Goal: Task Accomplishment & Management: Manage account settings

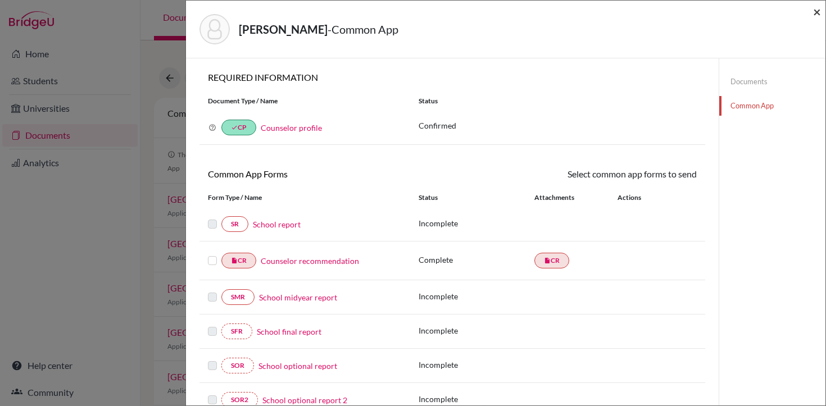
click at [818, 12] on span "×" at bounding box center [817, 11] width 8 height 16
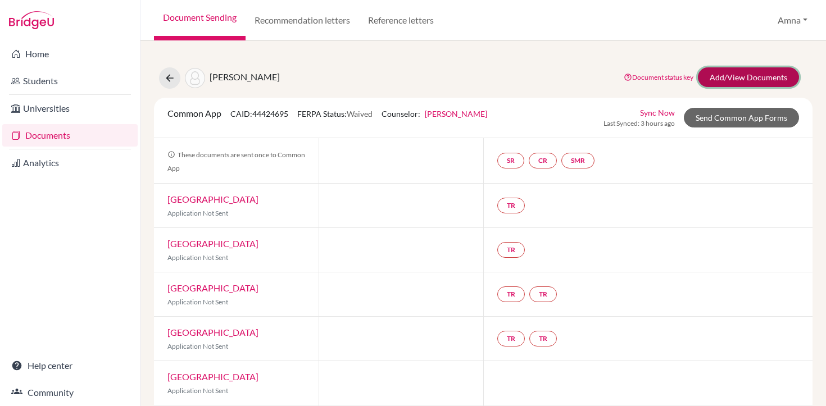
click at [755, 78] on link "Add/View Documents" at bounding box center [748, 77] width 101 height 20
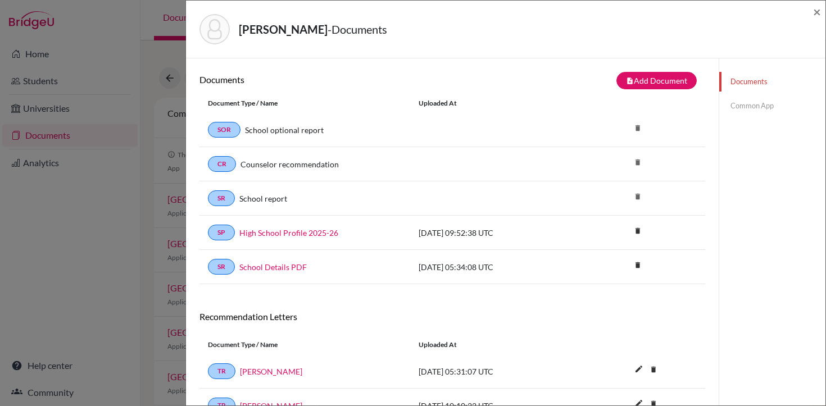
click at [751, 108] on link "Common App" at bounding box center [772, 106] width 106 height 20
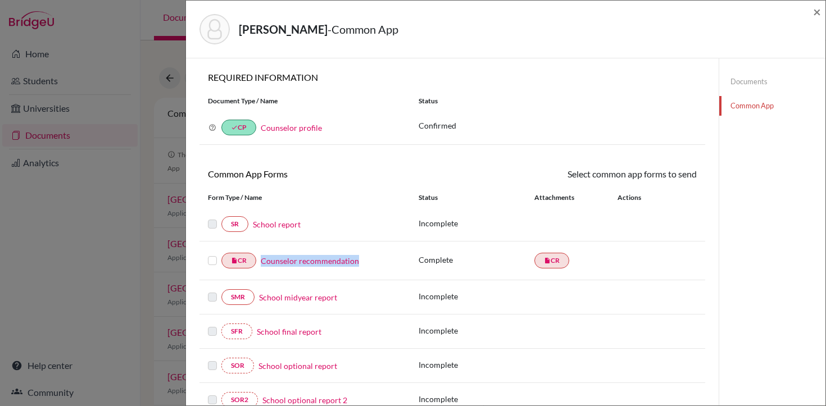
click at [285, 260] on link "Counselor recommendation" at bounding box center [310, 261] width 98 height 12
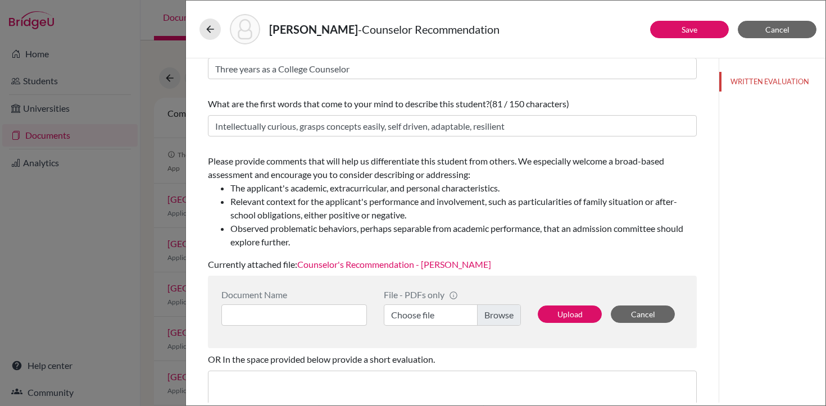
scroll to position [94, 0]
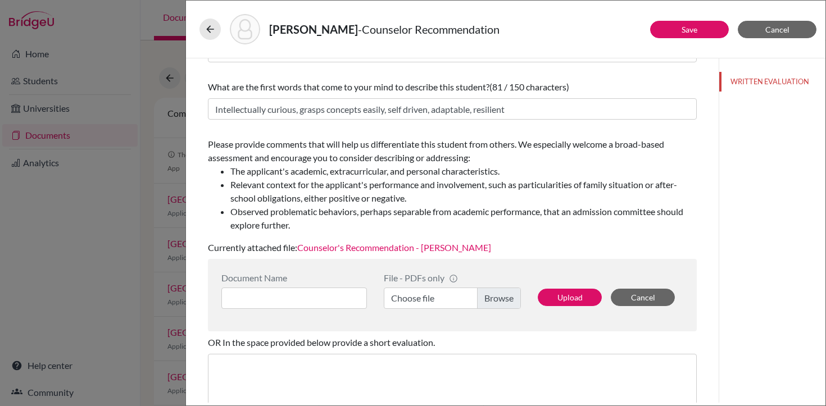
click at [456, 247] on link "Counselor's Recommendation - Shahraiz Bhatti" at bounding box center [394, 247] width 194 height 11
click at [636, 294] on button "Cancel" at bounding box center [643, 297] width 64 height 17
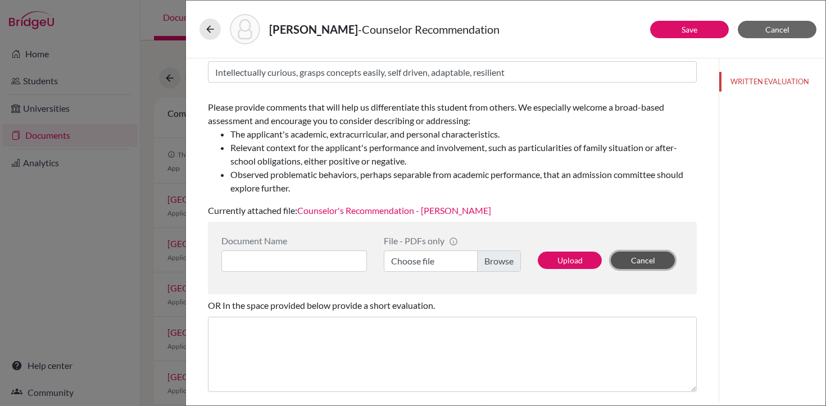
scroll to position [147, 0]
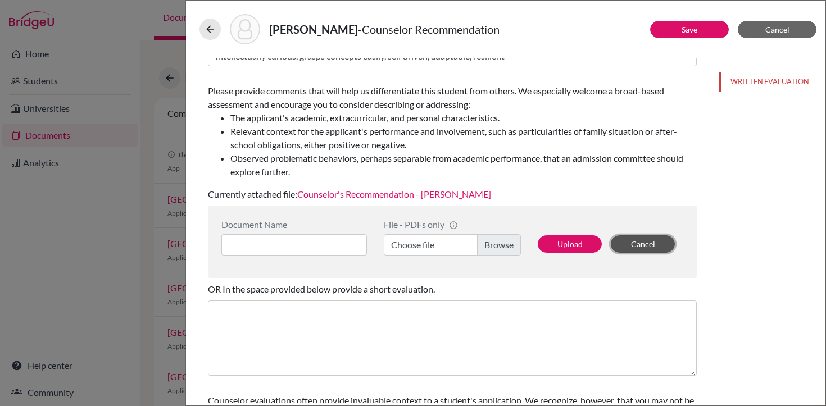
click at [651, 236] on button "Cancel" at bounding box center [643, 243] width 64 height 17
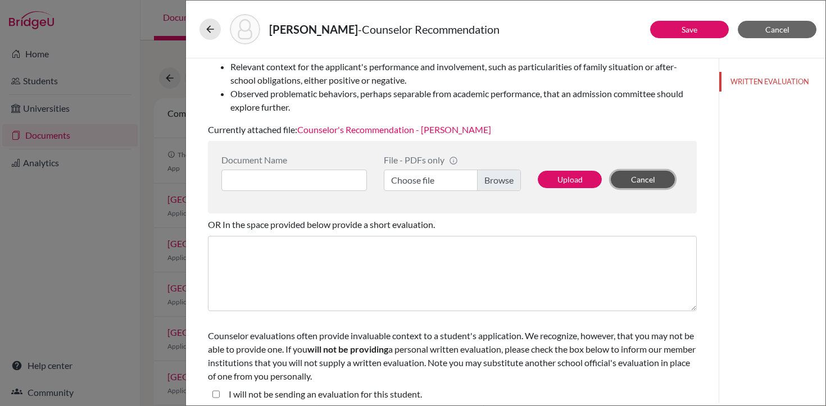
scroll to position [211, 0]
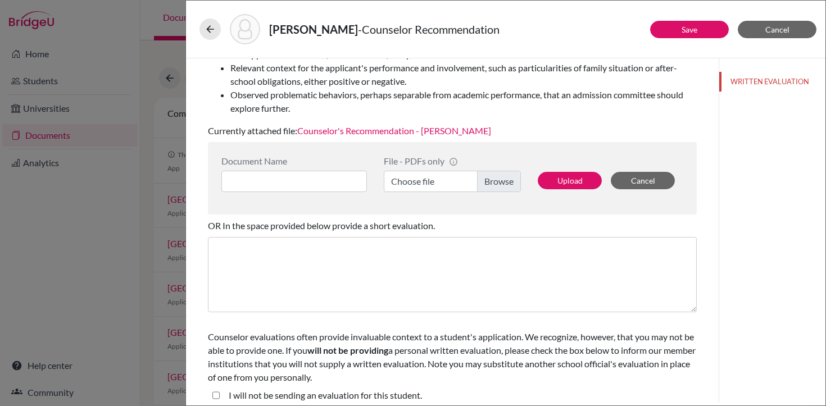
click at [502, 183] on label "Choose file" at bounding box center [452, 181] width 137 height 21
click at [502, 183] on input "Choose file" at bounding box center [452, 181] width 137 height 21
click at [406, 126] on link "Counselor's Recommendation - Shahraiz Bhatti" at bounding box center [394, 130] width 194 height 11
click at [330, 175] on input at bounding box center [294, 181] width 146 height 21
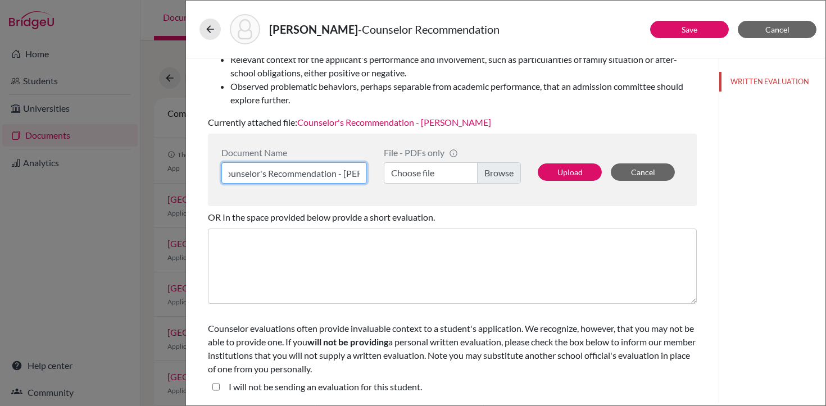
scroll to position [0, 0]
type input "Counselor's Recommendation - Shahraiz Faisal Bhatti"
click at [490, 178] on label "Choose file" at bounding box center [452, 172] width 137 height 21
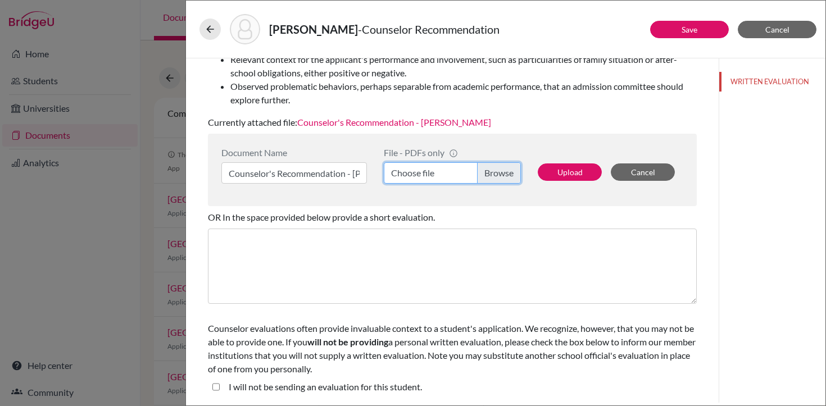
click at [490, 178] on input "Choose file" at bounding box center [452, 172] width 137 height 21
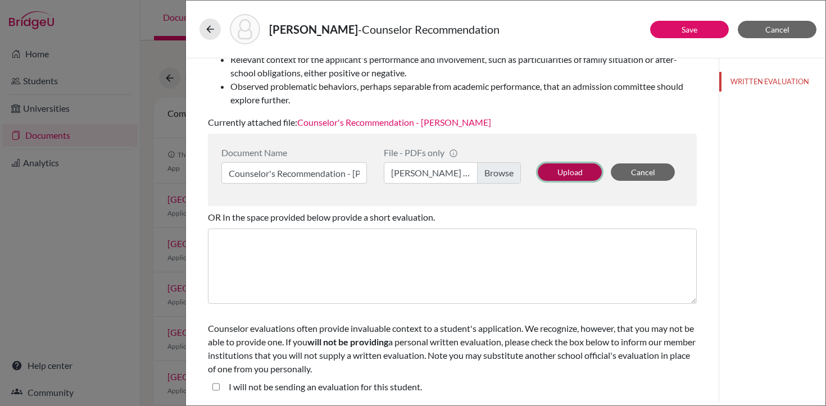
click at [574, 169] on button "Upload" at bounding box center [570, 172] width 64 height 17
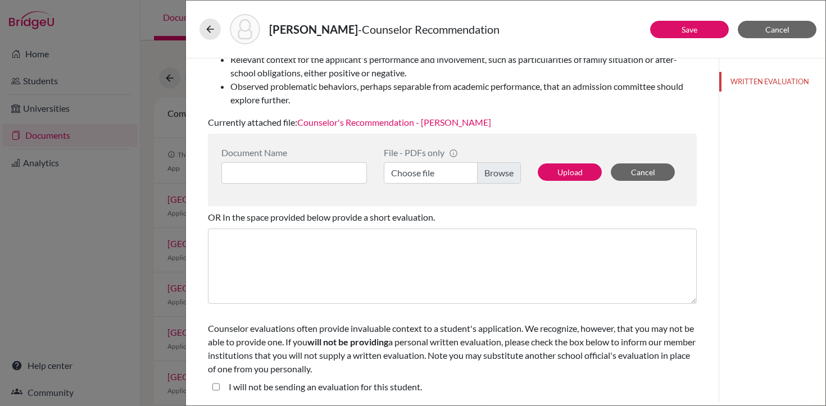
click at [381, 120] on link "Counselor's Recommendation - Shahraiz Faisal Bhatti" at bounding box center [394, 122] width 194 height 11
click at [700, 28] on button "Save" at bounding box center [689, 29] width 79 height 17
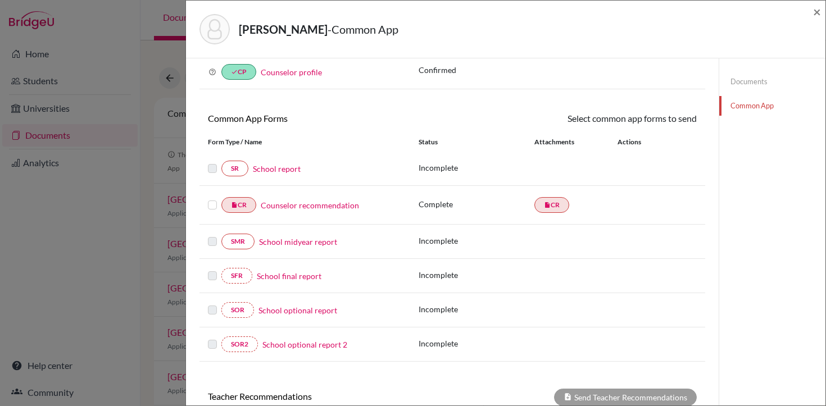
scroll to position [58, 0]
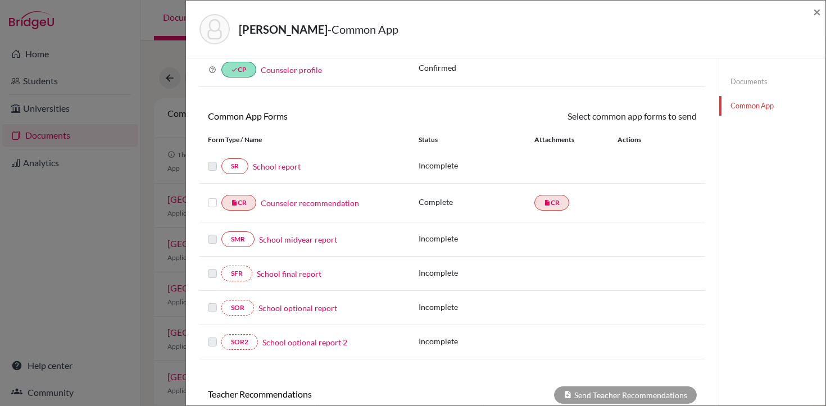
click at [277, 167] on link "School report" at bounding box center [277, 167] width 48 height 12
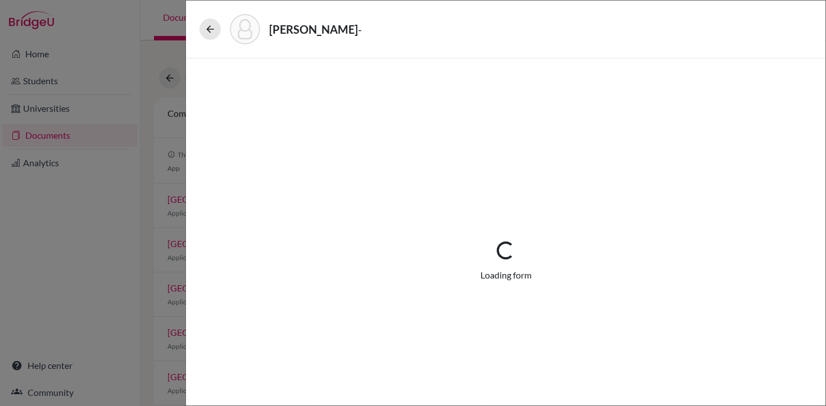
select select "1"
select select "0"
select select "1"
select select "0"
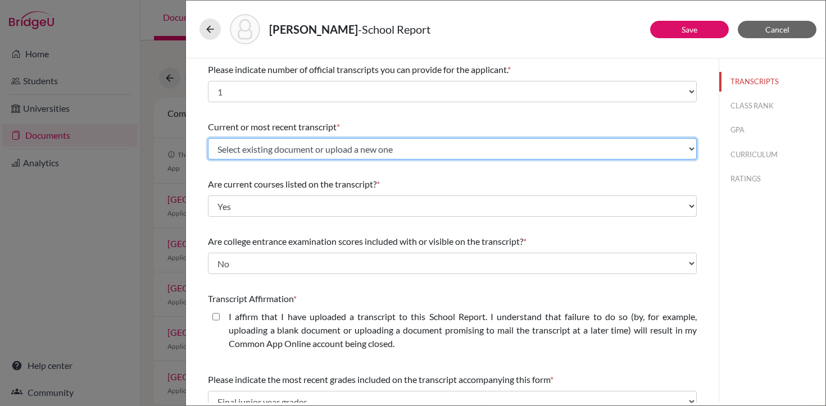
click at [289, 151] on select "Select existing document or upload a new one Counselor's Recommendation - Shahr…" at bounding box center [452, 148] width 489 height 21
click at [208, 138] on select "Select existing document or upload a new one Counselor's Recommendation - Shahr…" at bounding box center [452, 148] width 489 height 21
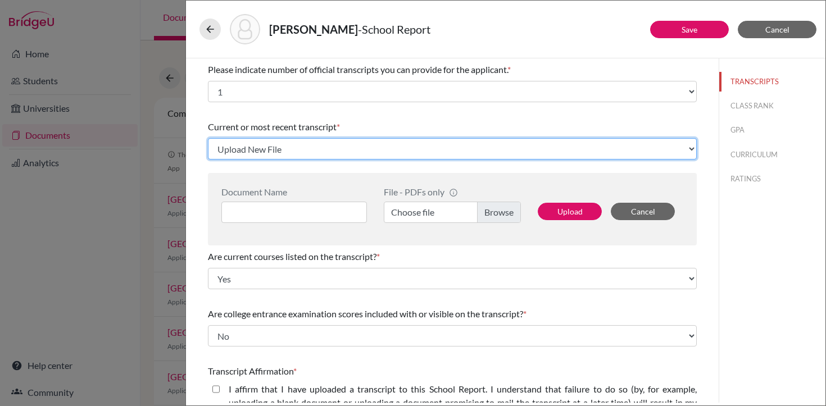
click at [288, 150] on select "Select existing document or upload a new one Counselor's Recommendation - Shahr…" at bounding box center [452, 148] width 489 height 21
click at [208, 138] on select "Select existing document or upload a new one Counselor's Recommendation - Shahr…" at bounding box center [452, 148] width 489 height 21
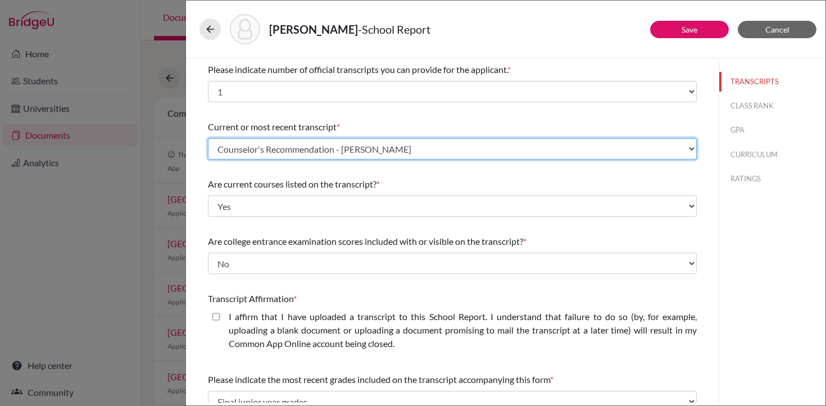
click at [411, 149] on select "Select existing document or upload a new one Counselor's Recommendation - Shahr…" at bounding box center [452, 148] width 489 height 21
click at [208, 138] on select "Select existing document or upload a new one Counselor's Recommendation - Shahr…" at bounding box center [452, 148] width 489 height 21
click at [411, 150] on select "Select existing document or upload a new one Counselor's Recommendation - Shahr…" at bounding box center [452, 148] width 489 height 21
select select "Upload New File"
click at [208, 138] on select "Select existing document or upload a new one Counselor's Recommendation - Shahr…" at bounding box center [452, 148] width 489 height 21
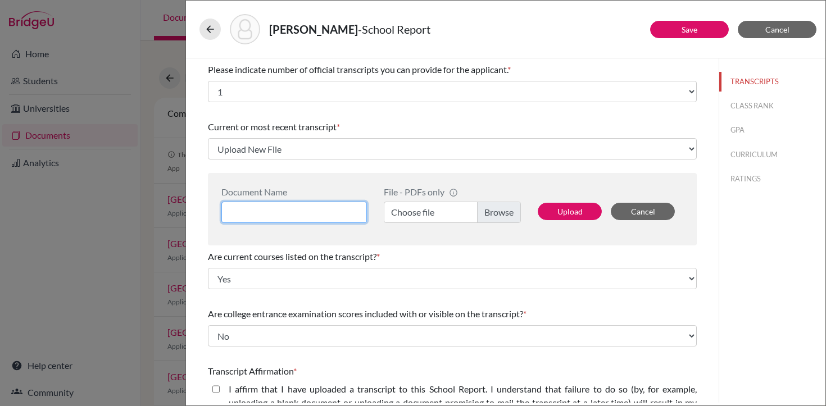
click at [347, 211] on input at bounding box center [294, 212] width 146 height 21
click at [235, 212] on input "Intital Transcript 2025-26" at bounding box center [294, 212] width 146 height 21
click at [292, 213] on input "Initial Transcript 2025-26" at bounding box center [294, 212] width 146 height 21
click at [274, 212] on input "Initial Transcript - Shahrazi Faisal Bhatti 2025-26" at bounding box center [294, 212] width 146 height 21
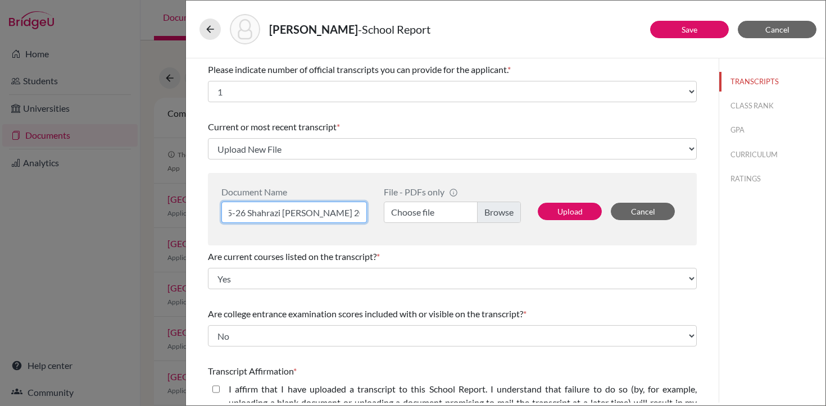
scroll to position [0, 97]
click at [360, 211] on input "Initial Transcript - 2025-26 Shahrazi Faisal Bhatti 2025-26" at bounding box center [294, 212] width 146 height 21
click at [273, 214] on input "Initial Transcript - 2025-26 Shahrazi Faisal Bhatti" at bounding box center [294, 212] width 146 height 21
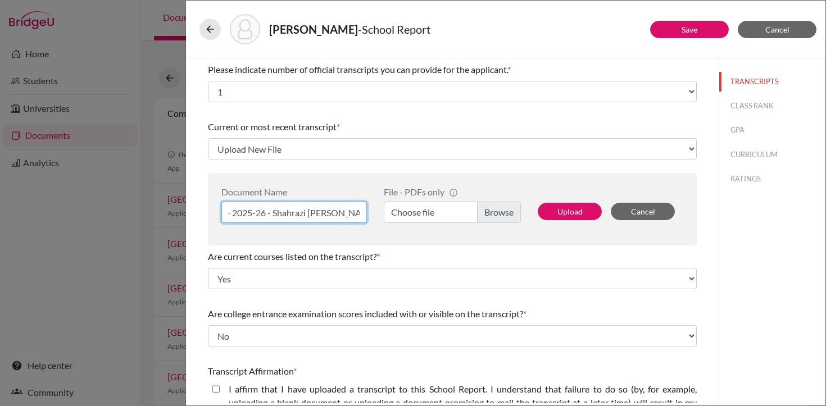
type input "Initial Transcript - 2025-26 - Shahrazi [PERSON_NAME]"
click at [488, 215] on label "Choose file" at bounding box center [452, 212] width 137 height 21
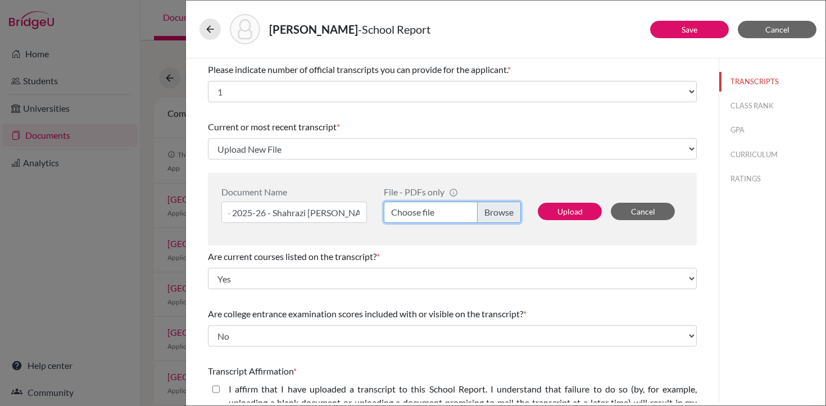
click at [488, 215] on input "Choose file" at bounding box center [452, 212] width 137 height 21
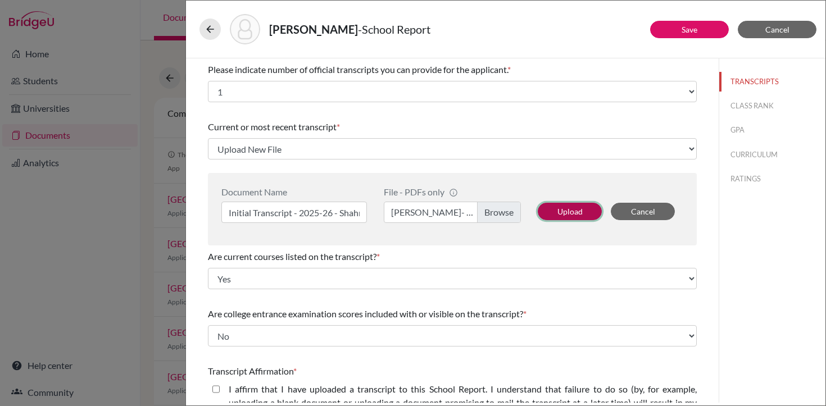
click at [569, 208] on button "Upload" at bounding box center [570, 211] width 64 height 17
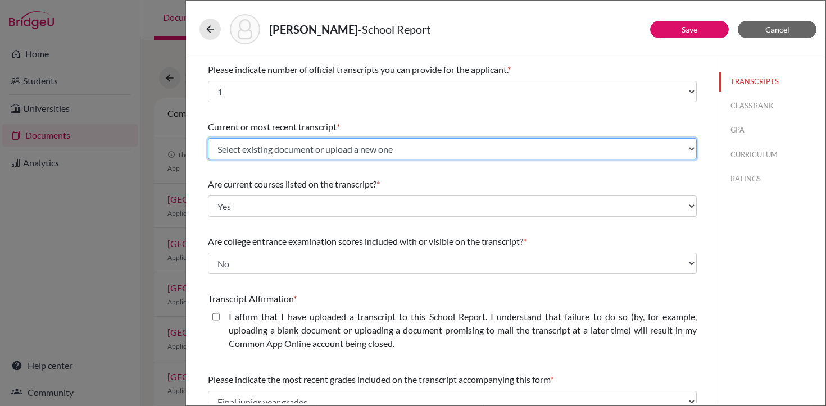
click at [458, 152] on select "Select existing document or upload a new one Initial Transcript - 2025-26 - Sha…" at bounding box center [452, 148] width 489 height 21
select select "688161"
click at [208, 138] on select "Select existing document or upload a new one Initial Transcript - 2025-26 - Sha…" at bounding box center [452, 148] width 489 height 21
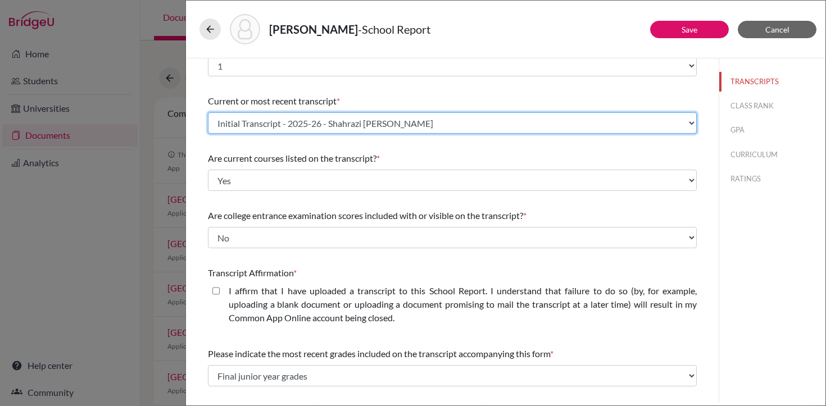
scroll to position [28, 0]
click at [415, 126] on select "Select existing document or upload a new one Initial Transcript - 2025-26 - Sha…" at bounding box center [452, 121] width 489 height 21
click at [208, 111] on select "Select existing document or upload a new one Initial Transcript - 2025-26 - Sha…" at bounding box center [452, 121] width 489 height 21
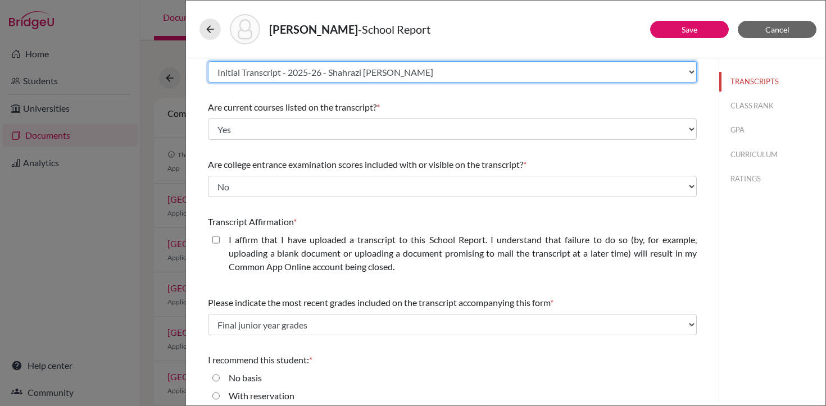
scroll to position [78, 0]
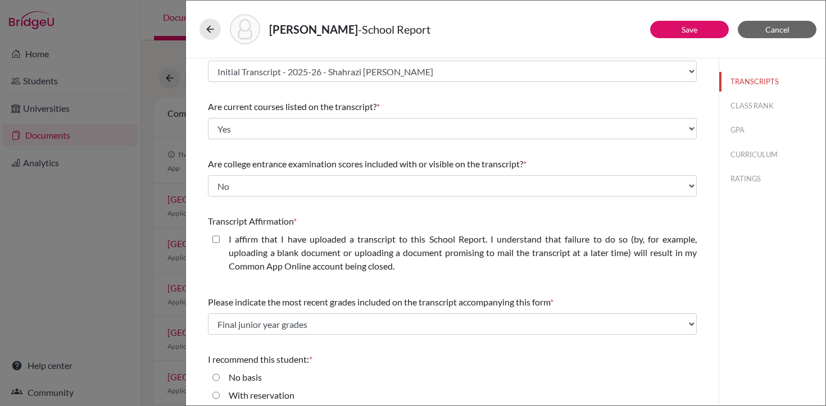
click at [215, 241] on closed\ "I affirm that I have uploaded a transcript to this School Report. I understand …" at bounding box center [215, 239] width 7 height 13
checkbox closed\ "true"
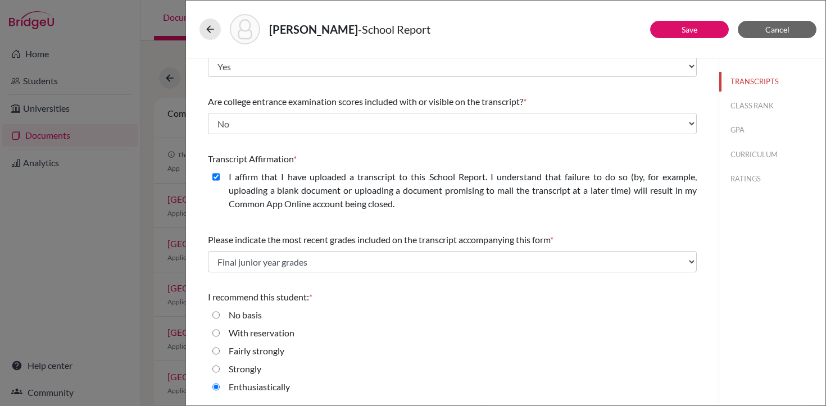
scroll to position [0, 0]
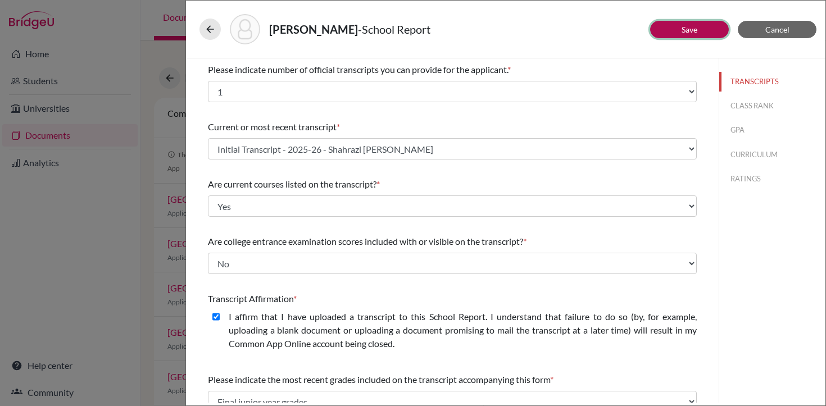
click at [693, 28] on link "Save" at bounding box center [690, 30] width 16 height 10
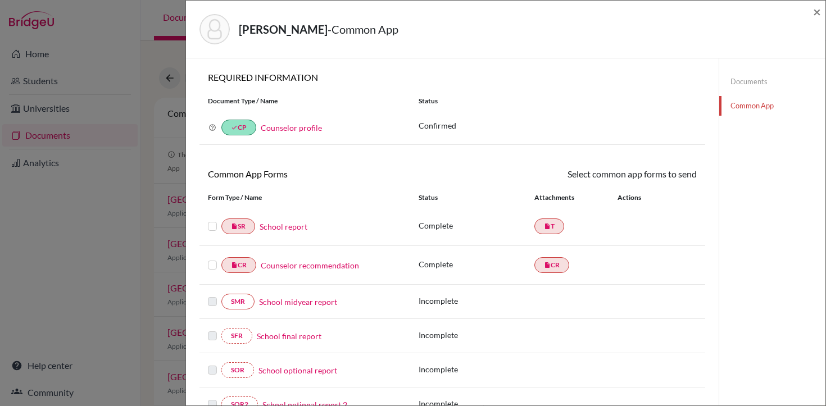
click at [741, 106] on link "Common App" at bounding box center [772, 106] width 106 height 20
click at [296, 128] on link "Counselor profile" at bounding box center [291, 128] width 61 height 10
click at [738, 85] on link "Documents" at bounding box center [772, 82] width 106 height 20
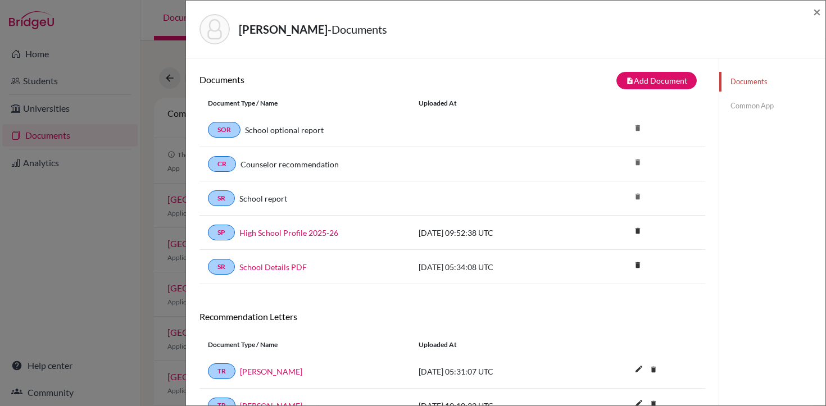
scroll to position [126, 0]
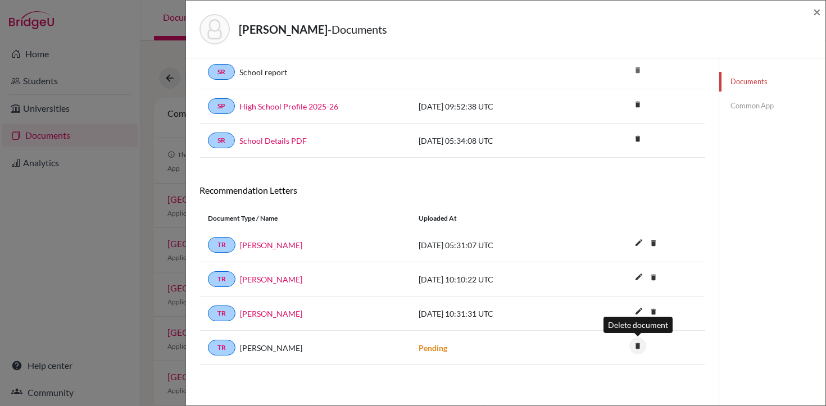
click at [637, 347] on icon "delete" at bounding box center [637, 346] width 17 height 17
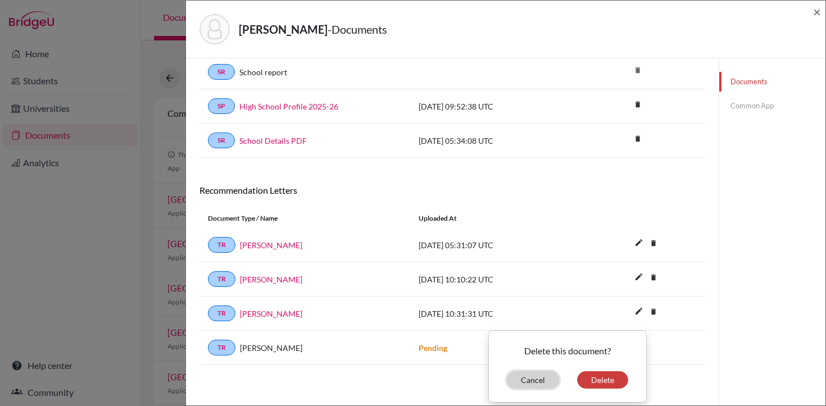
click at [541, 379] on button "Cancel" at bounding box center [533, 379] width 52 height 17
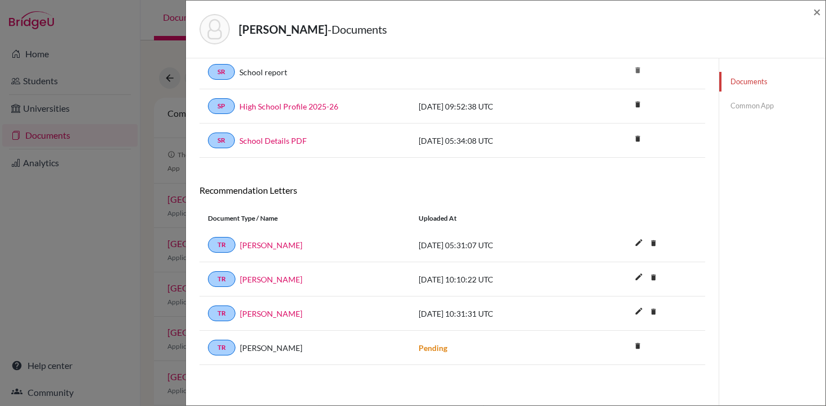
scroll to position [0, 0]
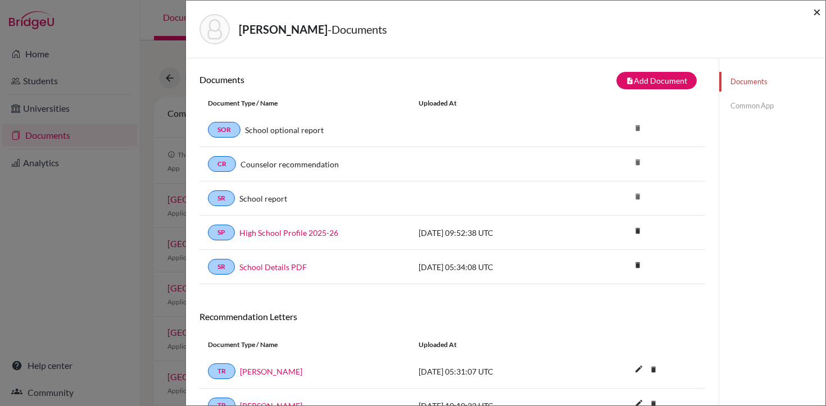
click at [815, 14] on span "×" at bounding box center [817, 11] width 8 height 16
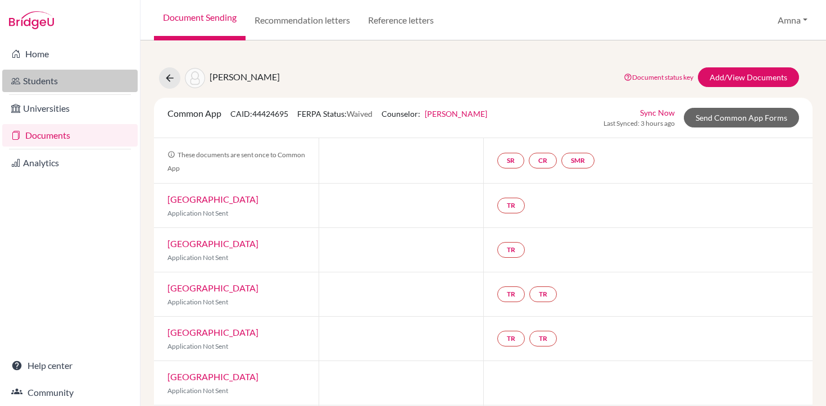
click at [49, 75] on link "Students" at bounding box center [69, 81] width 135 height 22
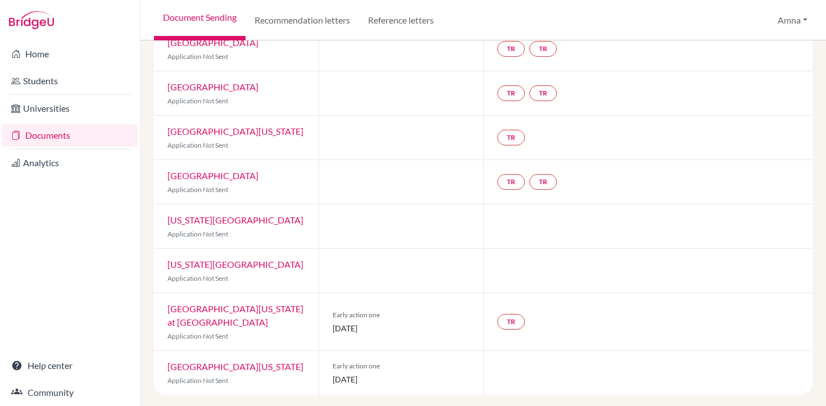
scroll to position [692, 0]
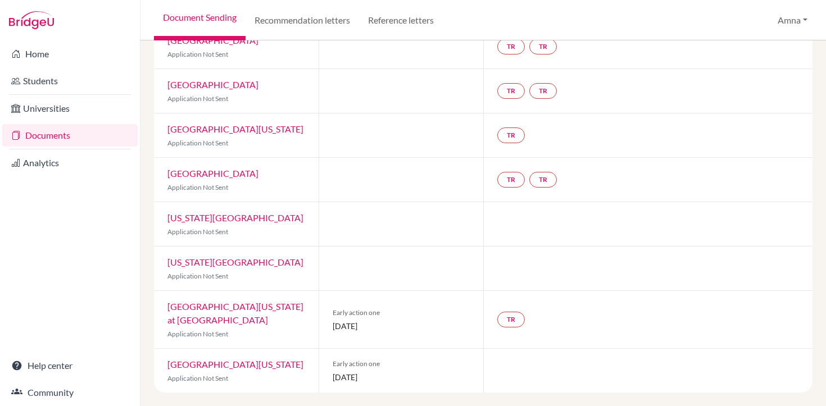
click at [214, 305] on link "[GEOGRAPHIC_DATA][US_STATE] at [GEOGRAPHIC_DATA]" at bounding box center [235, 313] width 136 height 24
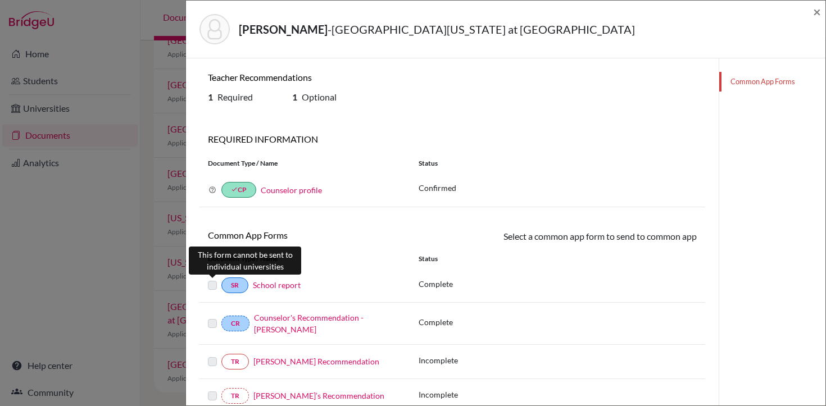
click at [213, 279] on label at bounding box center [212, 279] width 9 height 0
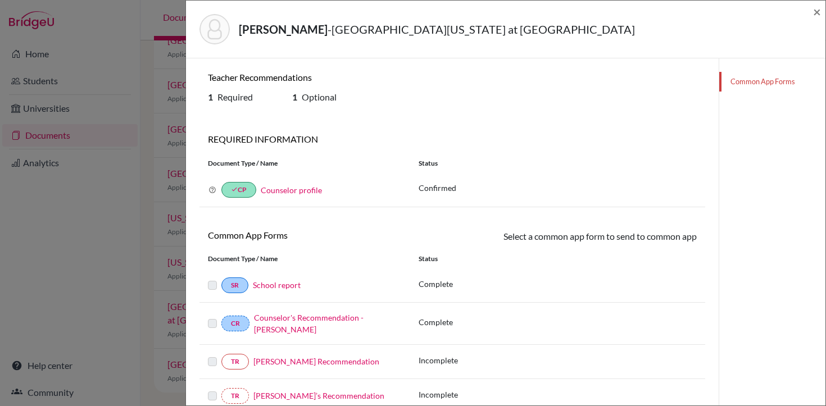
click at [760, 83] on link "Common App Forms" at bounding box center [772, 82] width 106 height 20
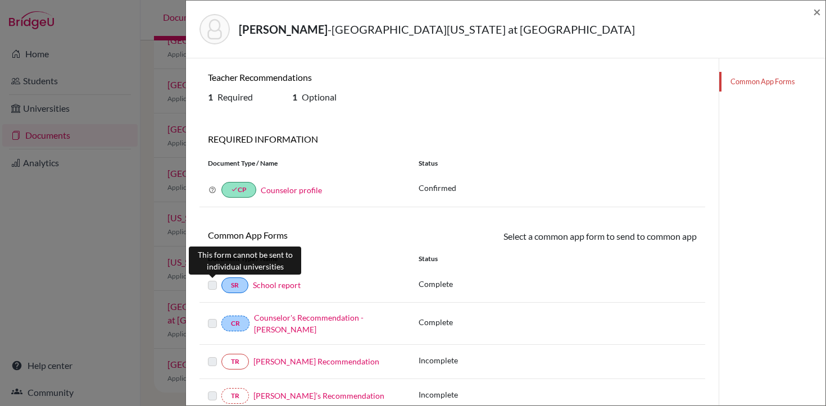
click at [211, 279] on label at bounding box center [212, 279] width 9 height 0
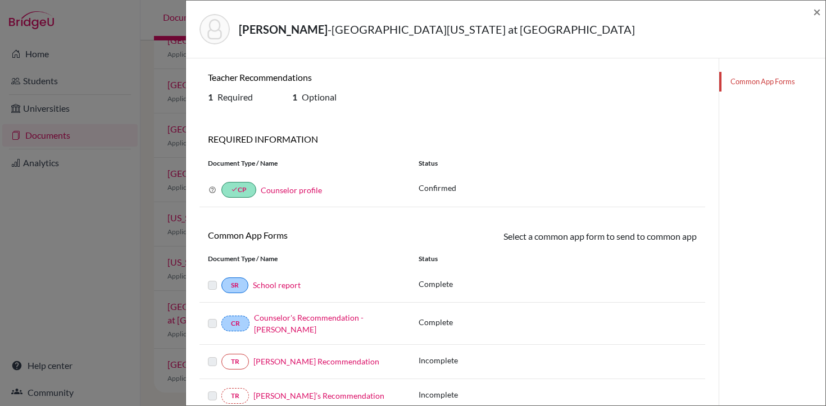
click at [269, 289] on link "School report" at bounding box center [277, 285] width 48 height 10
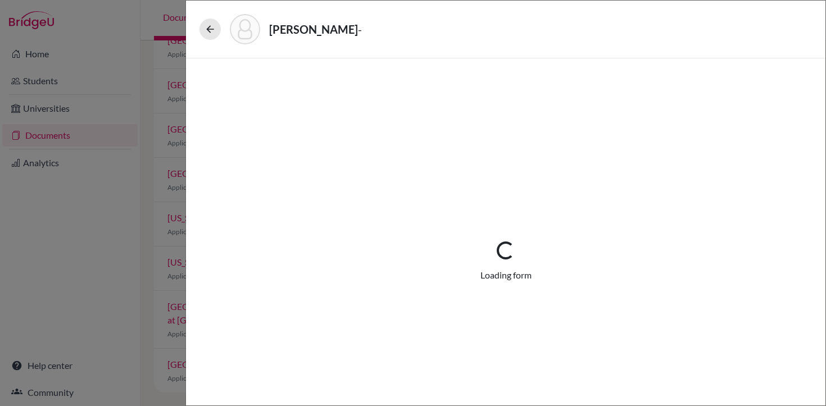
select select "1"
select select "688161"
select select "0"
select select "1"
select select "0"
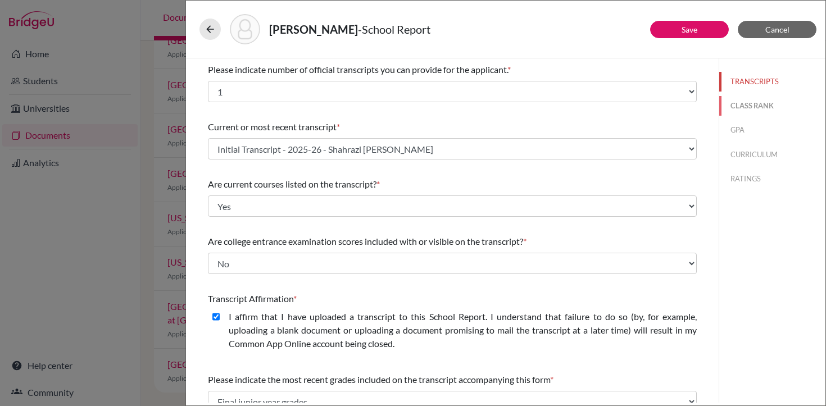
click at [743, 103] on button "CLASS RANK" at bounding box center [772, 106] width 106 height 20
select select "5"
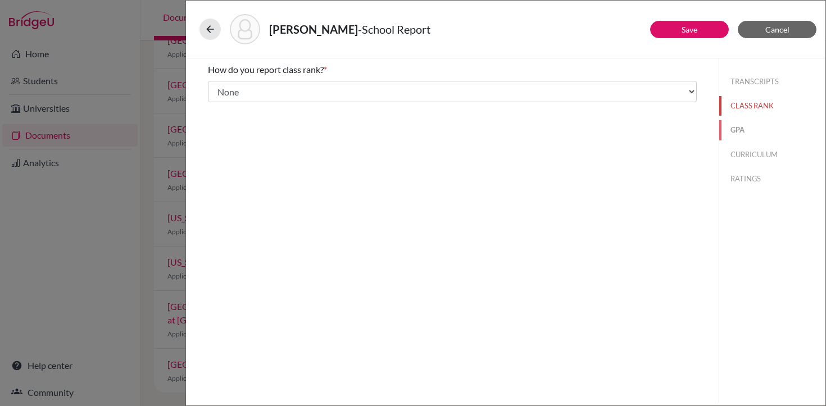
click at [739, 128] on button "GPA" at bounding box center [772, 130] width 106 height 20
type input "3.97"
select select "4"
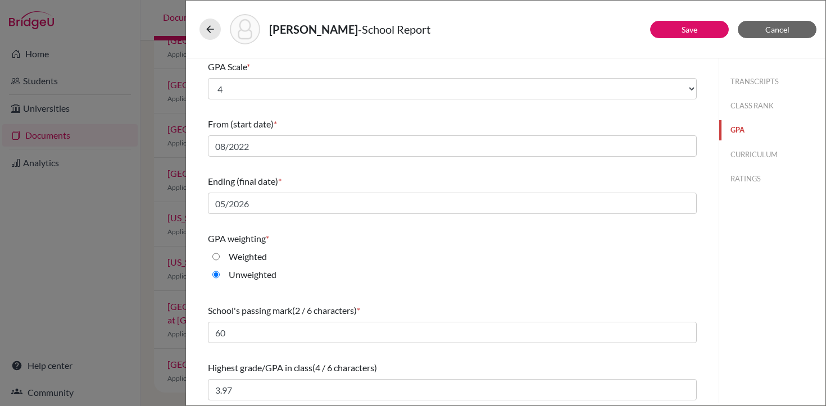
scroll to position [134, 0]
click at [749, 155] on button "CURRICULUM" at bounding box center [772, 155] width 106 height 20
select select "4"
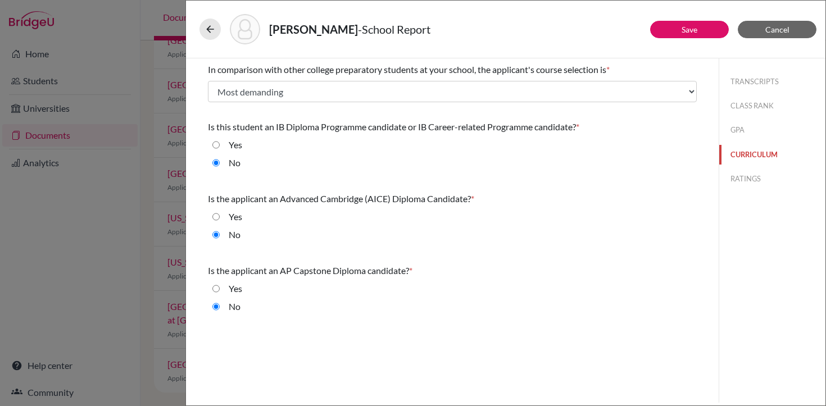
scroll to position [0, 0]
click at [748, 176] on button "RATINGS" at bounding box center [772, 179] width 106 height 20
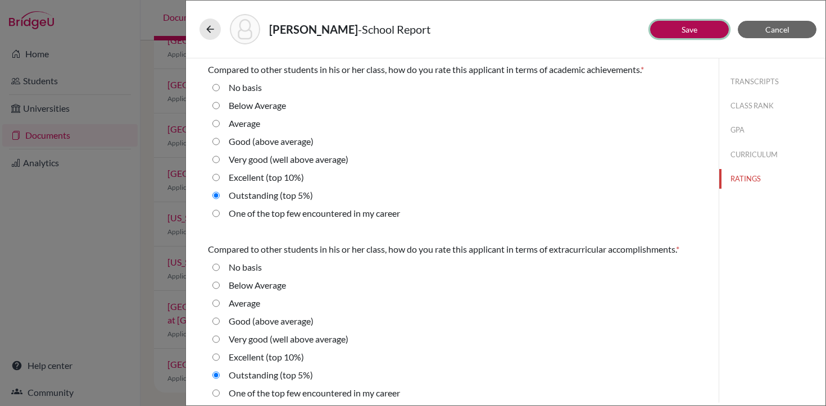
click at [682, 31] on link "Save" at bounding box center [690, 30] width 16 height 10
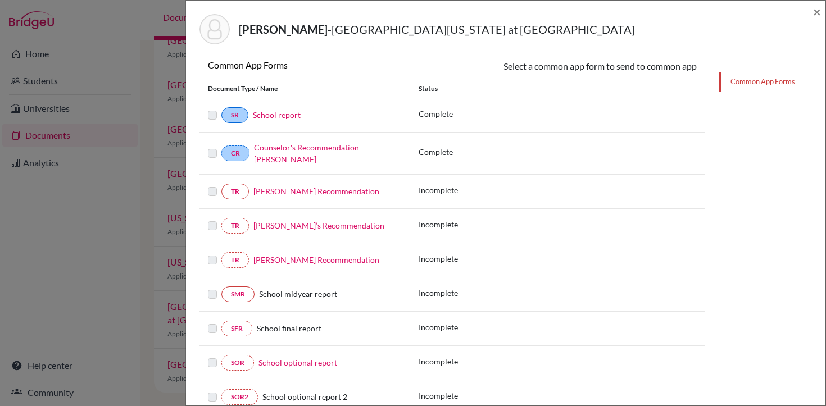
scroll to position [166, 0]
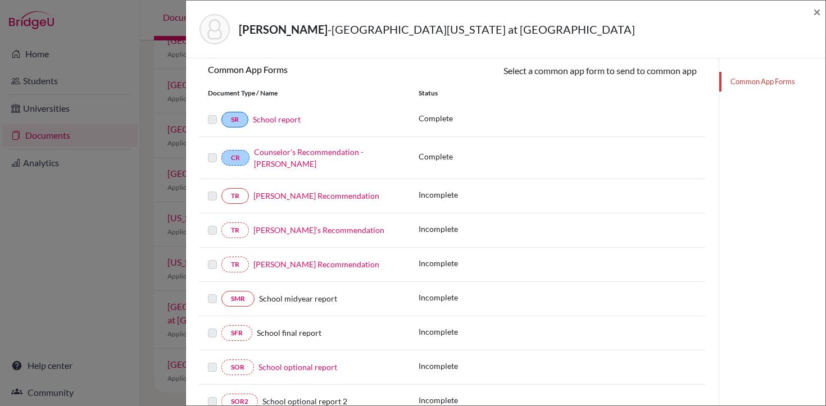
click at [306, 200] on link "Joshua Wiley’s Recommendation" at bounding box center [316, 196] width 126 height 10
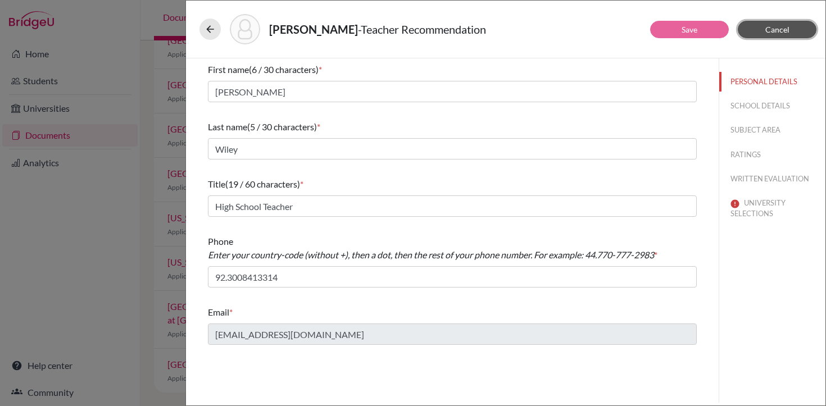
click at [772, 26] on span "Cancel" at bounding box center [777, 30] width 24 height 10
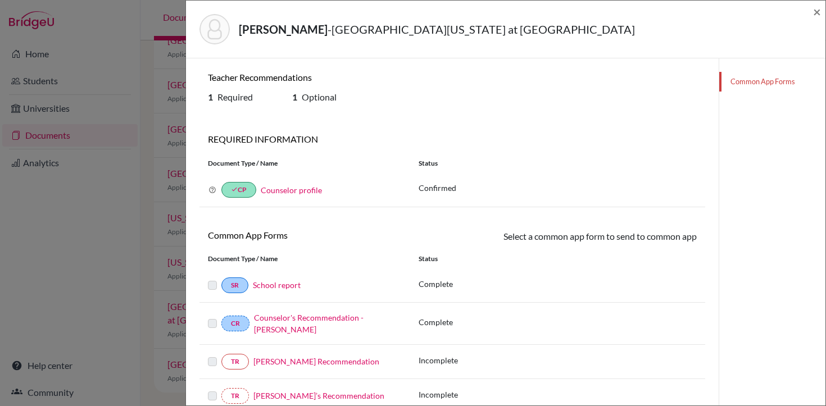
click at [287, 361] on link "Joshua Wiley’s Recommendation" at bounding box center [316, 362] width 126 height 10
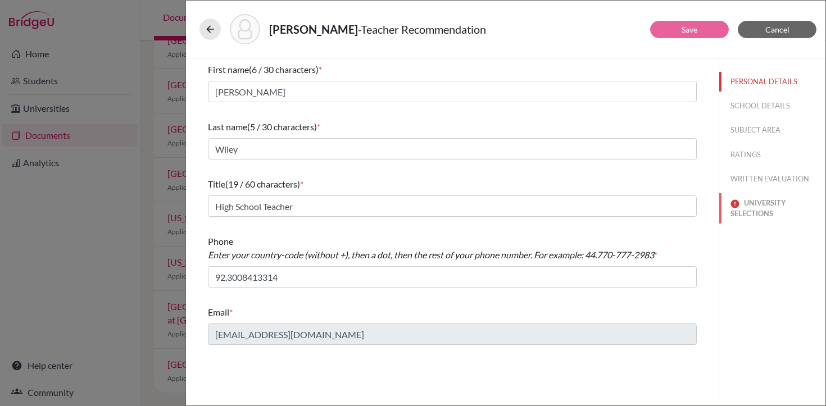
click at [758, 203] on button "UNIVERSITY SELECTIONS" at bounding box center [772, 208] width 106 height 30
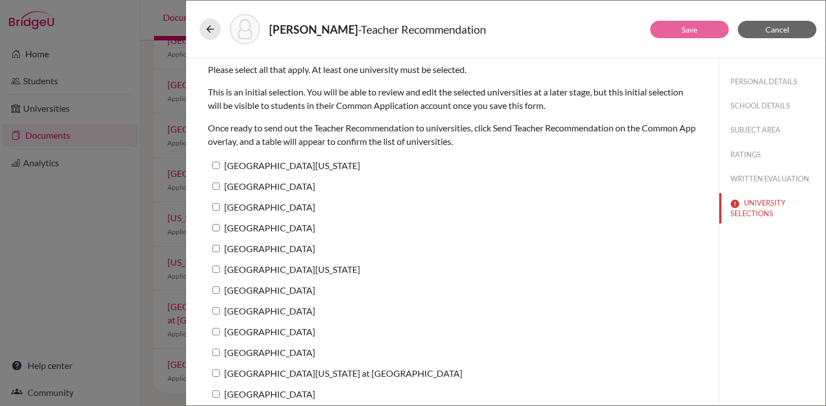
click at [217, 374] on input "[GEOGRAPHIC_DATA][US_STATE] at [GEOGRAPHIC_DATA]" at bounding box center [215, 373] width 7 height 7
checkbox input "true"
click at [686, 31] on link "Save" at bounding box center [690, 30] width 16 height 10
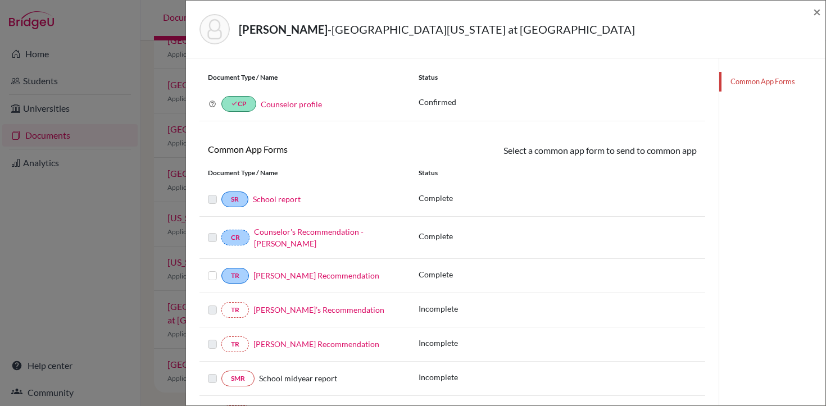
scroll to position [89, 0]
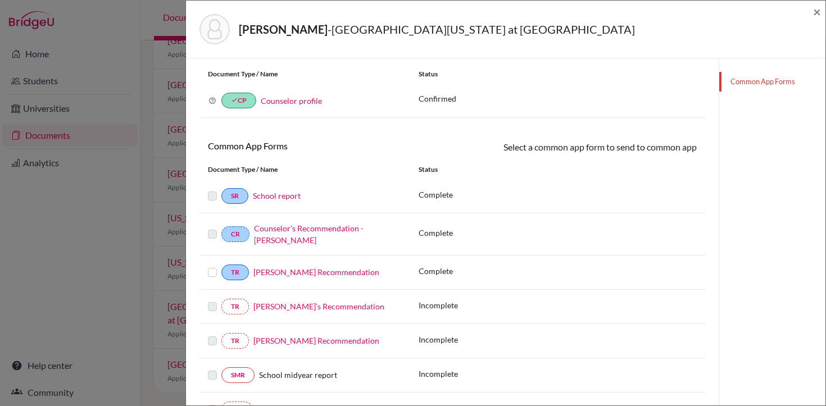
click at [304, 307] on link "Atiqa Firdous’s Recommendation" at bounding box center [318, 307] width 131 height 10
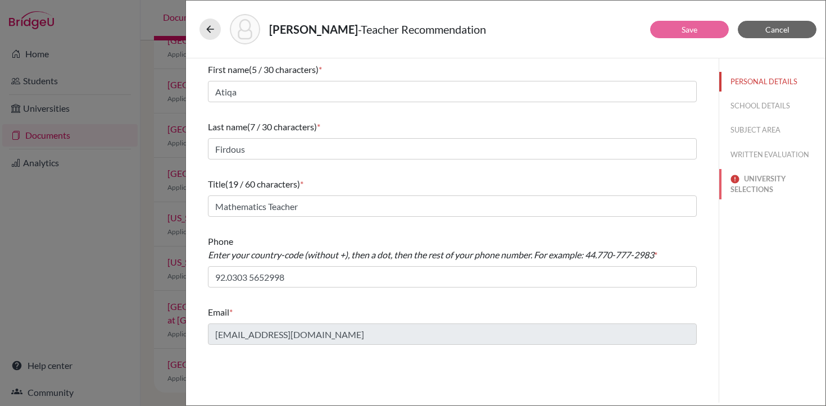
click at [760, 185] on button "UNIVERSITY SELECTIONS" at bounding box center [772, 184] width 106 height 30
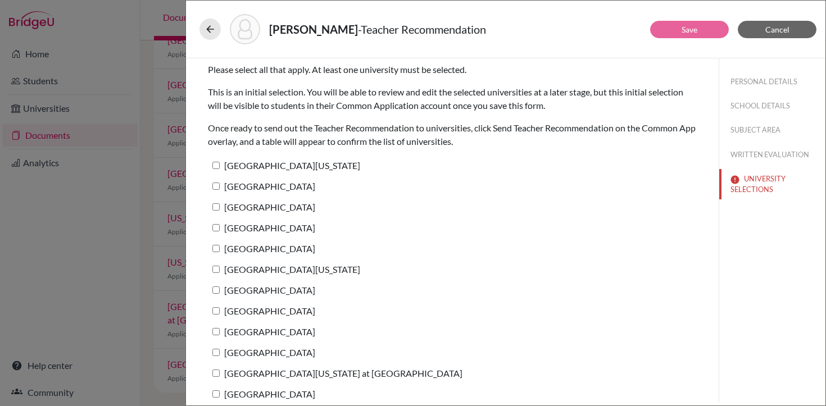
click at [217, 371] on input "[GEOGRAPHIC_DATA][US_STATE] at [GEOGRAPHIC_DATA]" at bounding box center [215, 373] width 7 height 7
checkbox input "true"
click at [690, 34] on link "Save" at bounding box center [690, 30] width 16 height 10
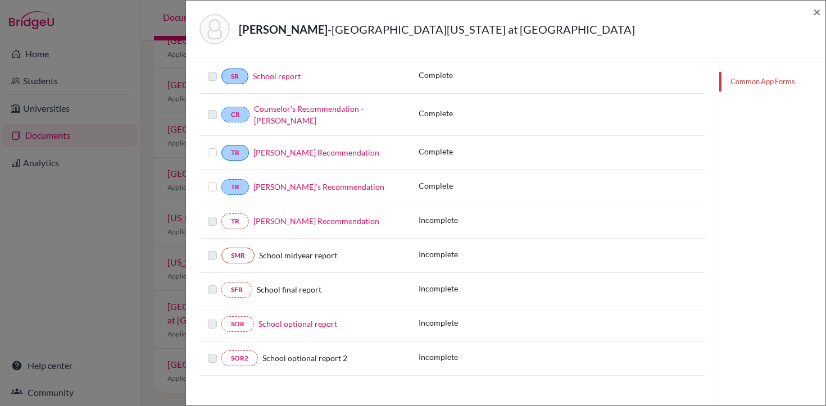
scroll to position [213, 0]
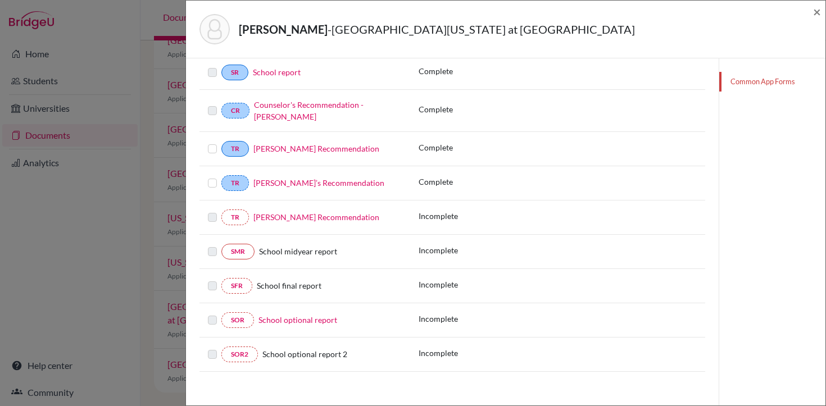
click at [305, 148] on link "Joshua Wiley’s Recommendation" at bounding box center [316, 149] width 126 height 10
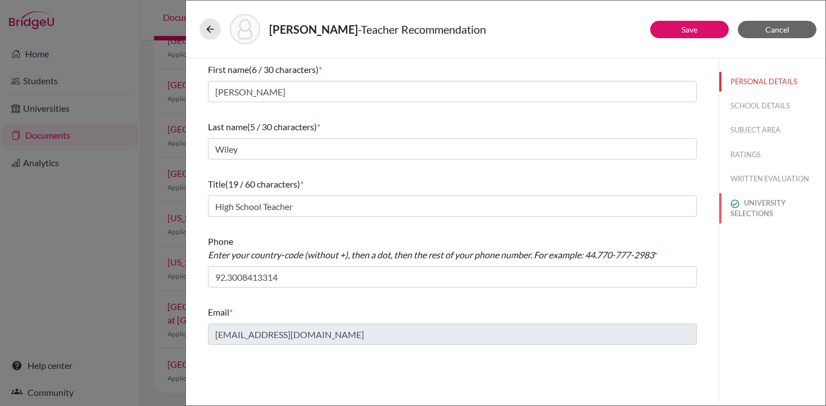
click at [754, 208] on button "UNIVERSITY SELECTIONS" at bounding box center [772, 208] width 106 height 30
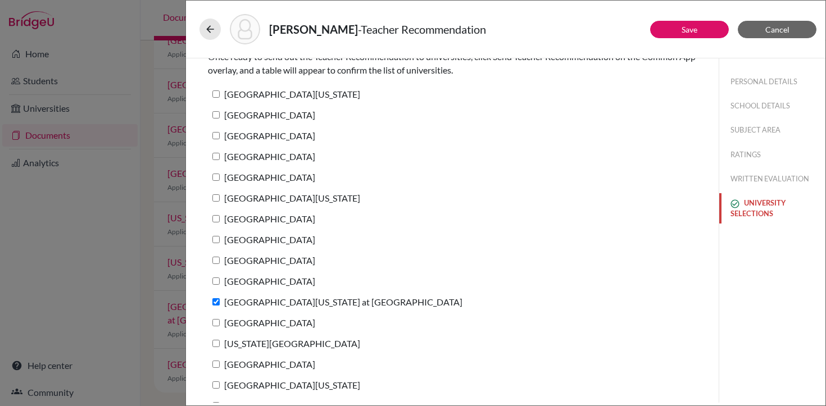
scroll to position [68, 0]
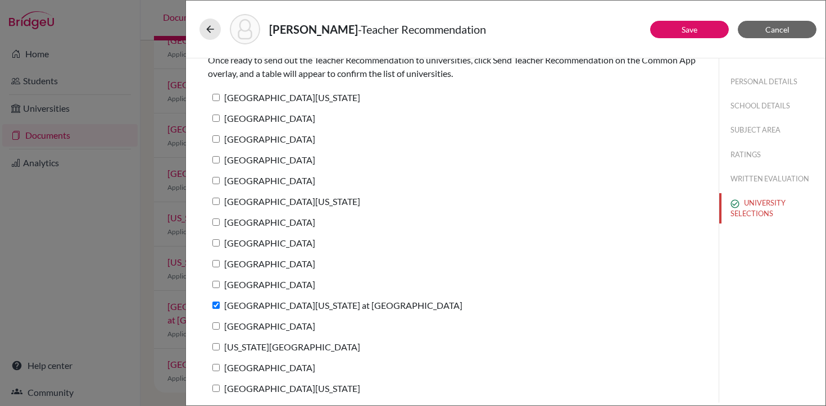
click at [216, 99] on input "[GEOGRAPHIC_DATA][US_STATE]" at bounding box center [215, 97] width 7 height 7
checkbox input "true"
click at [692, 31] on link "Save" at bounding box center [690, 30] width 16 height 10
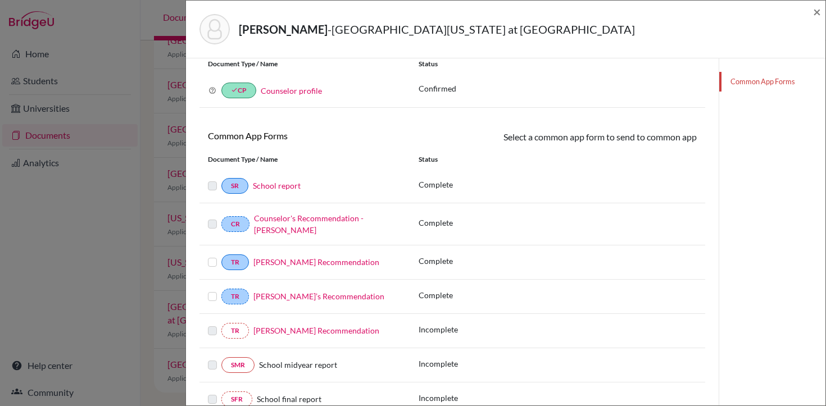
scroll to position [101, 0]
click at [289, 295] on link "Atiqa Firdous’s Recommendation" at bounding box center [318, 296] width 131 height 10
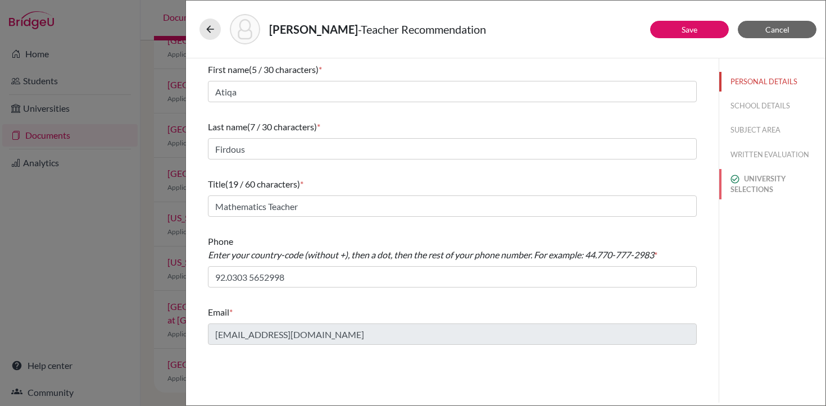
click at [756, 189] on button "UNIVERSITY SELECTIONS" at bounding box center [772, 184] width 106 height 30
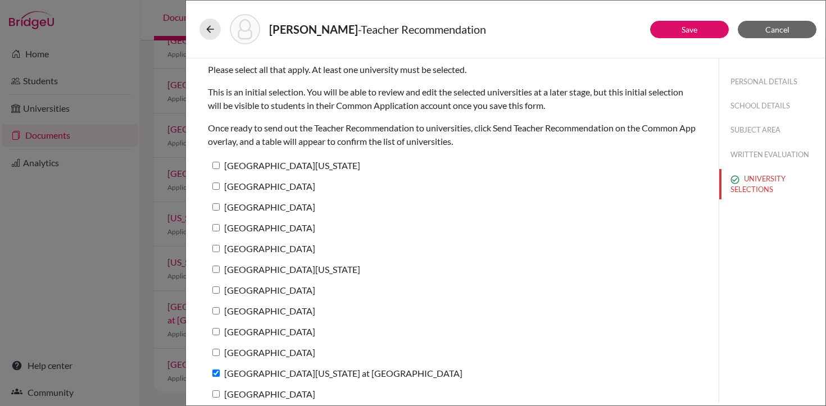
click at [216, 166] on input "[GEOGRAPHIC_DATA][US_STATE]" at bounding box center [215, 165] width 7 height 7
checkbox input "true"
click at [690, 25] on link "Save" at bounding box center [690, 30] width 16 height 10
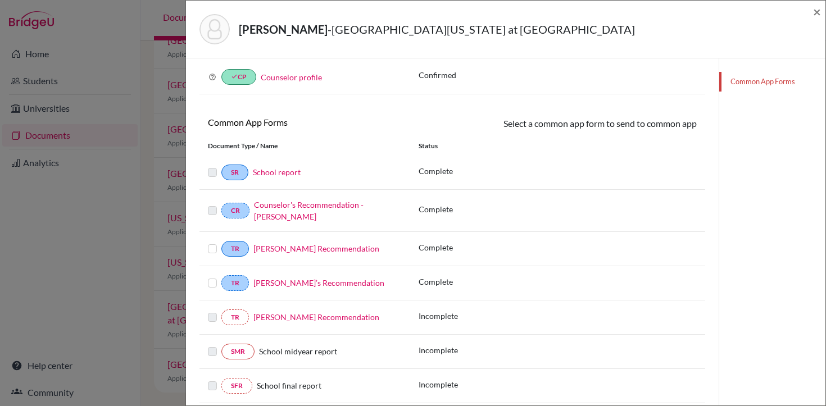
scroll to position [114, 0]
click at [307, 319] on link "Charles Crispen’s Recommendation" at bounding box center [316, 317] width 126 height 10
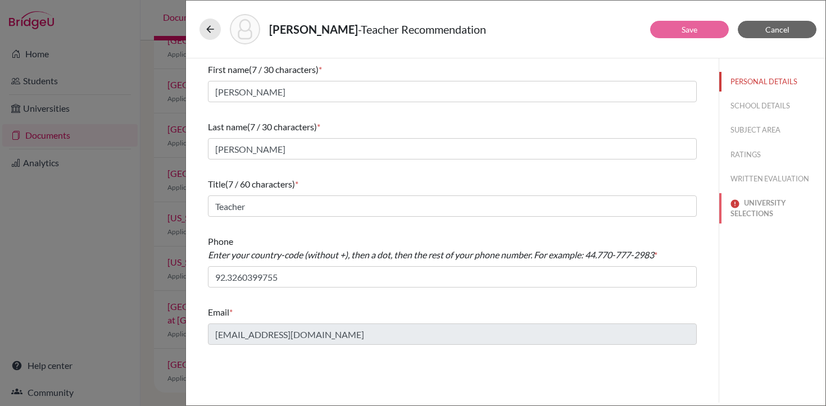
click at [756, 207] on button "UNIVERSITY SELECTIONS" at bounding box center [772, 208] width 106 height 30
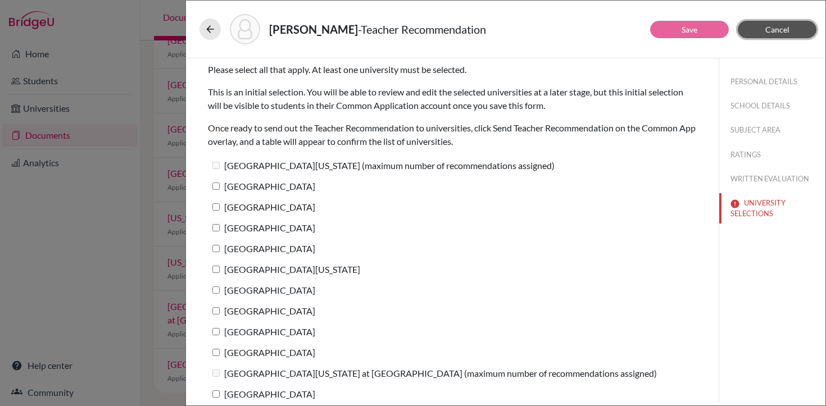
click at [776, 28] on span "Cancel" at bounding box center [777, 30] width 24 height 10
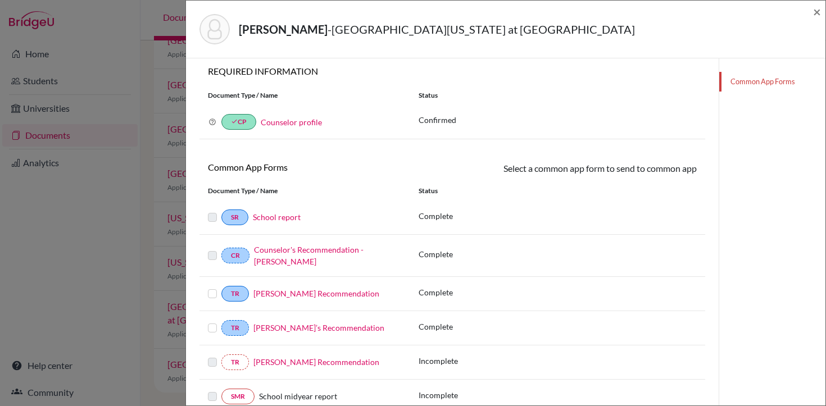
scroll to position [71, 0]
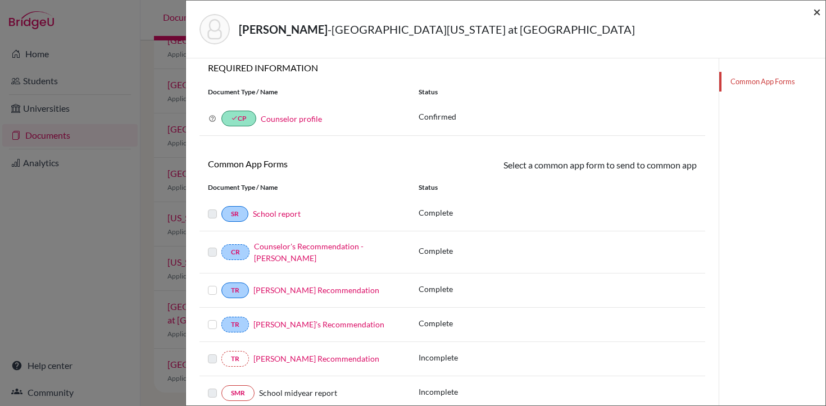
click at [817, 9] on span "×" at bounding box center [817, 11] width 8 height 16
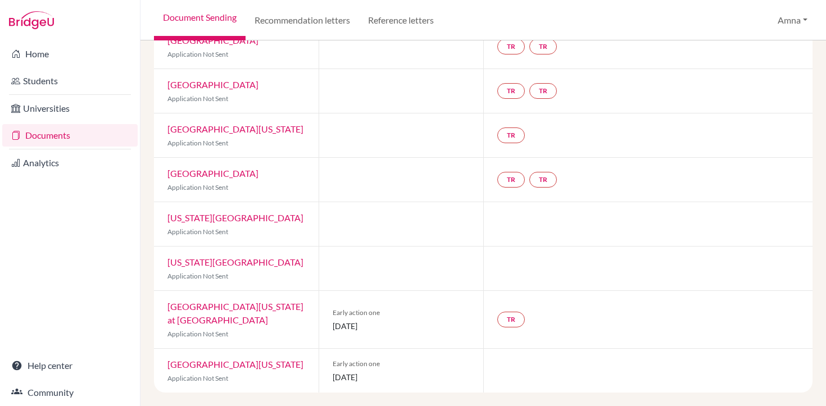
click at [198, 317] on link "[GEOGRAPHIC_DATA][US_STATE] at [GEOGRAPHIC_DATA]" at bounding box center [235, 313] width 136 height 24
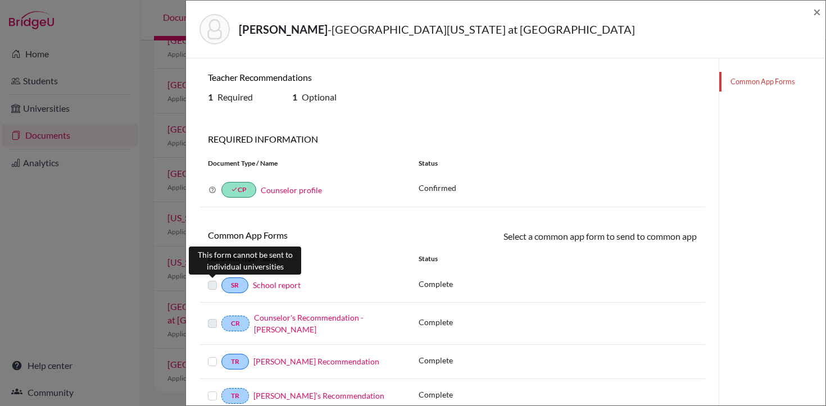
click at [212, 279] on label at bounding box center [212, 279] width 9 height 0
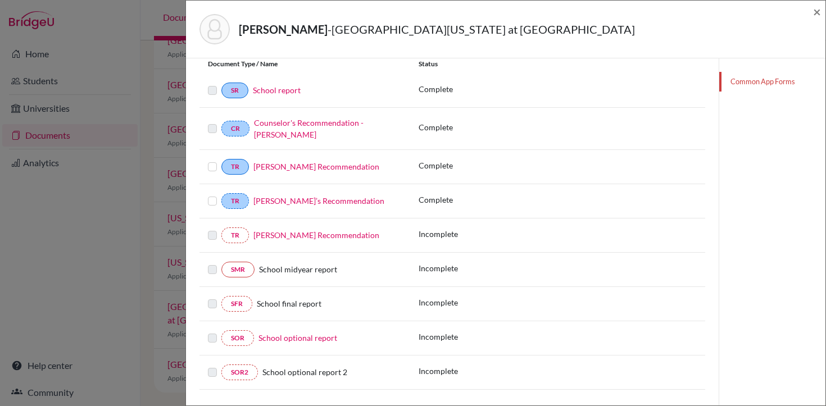
scroll to position [220, 0]
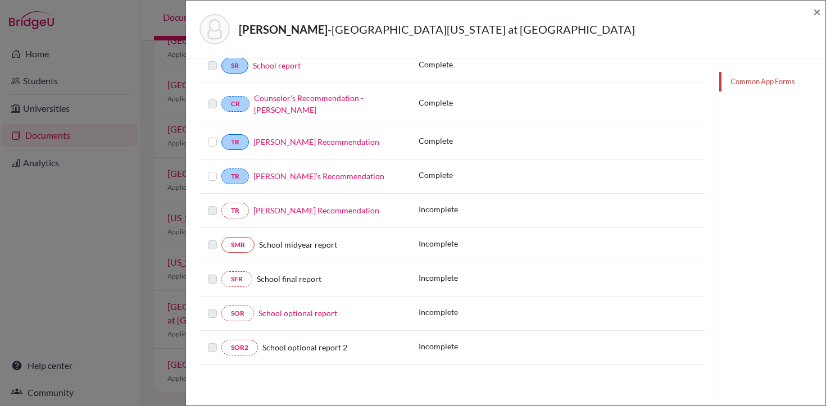
click at [302, 316] on link "School optional report" at bounding box center [298, 314] width 79 height 10
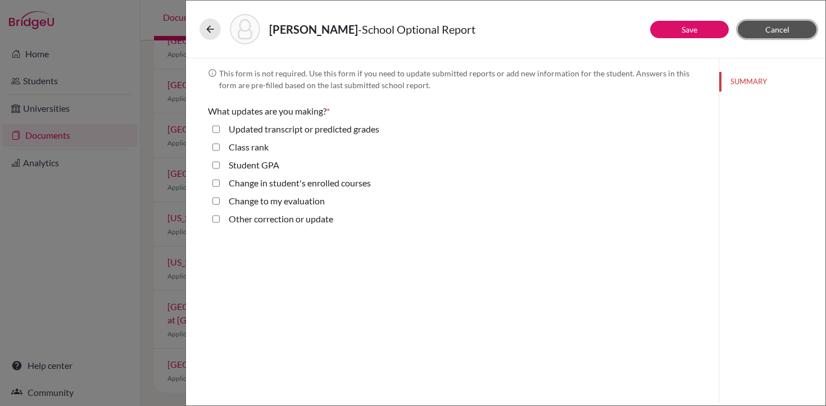
click at [777, 35] on button "Cancel" at bounding box center [777, 29] width 79 height 17
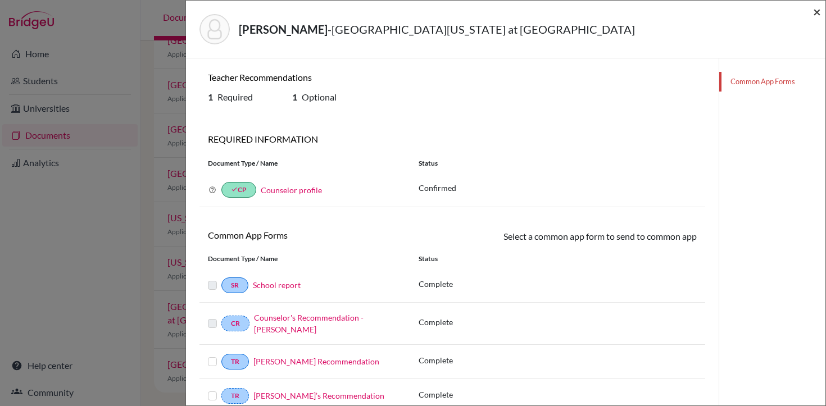
click at [818, 11] on span "×" at bounding box center [817, 11] width 8 height 16
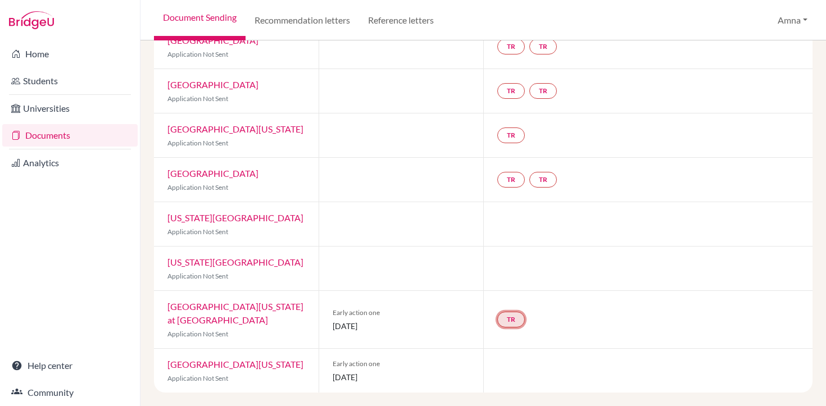
click at [513, 320] on link "TR" at bounding box center [511, 320] width 28 height 16
click at [513, 320] on link "TR Teacher recommendation Incomplete" at bounding box center [511, 320] width 28 height 16
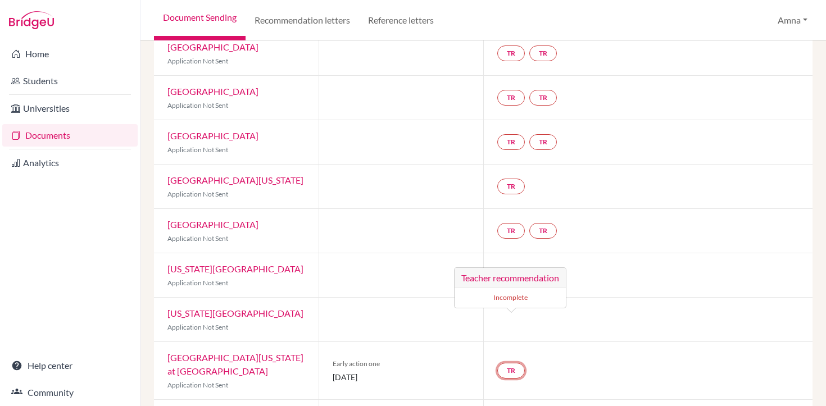
scroll to position [692, 0]
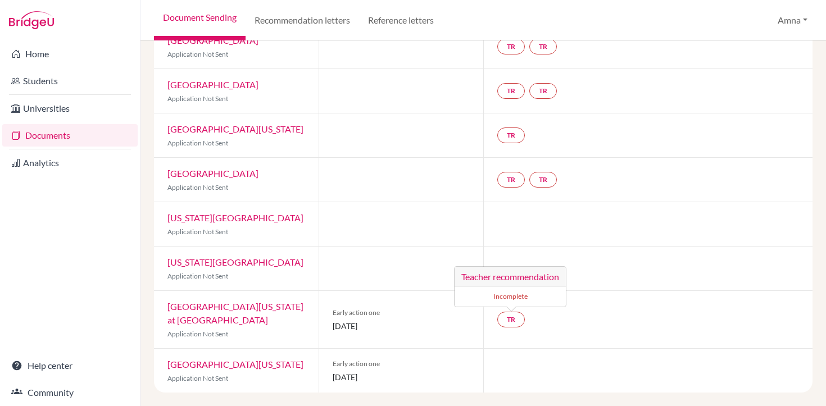
click at [194, 315] on link "[GEOGRAPHIC_DATA][US_STATE] at [GEOGRAPHIC_DATA]" at bounding box center [235, 313] width 136 height 24
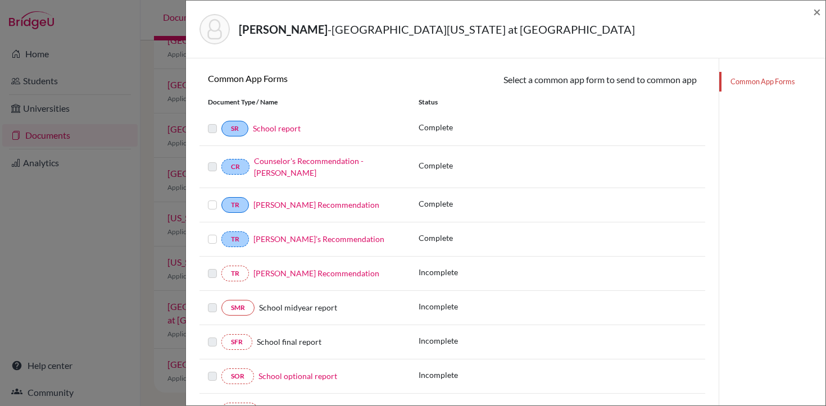
scroll to position [159, 0]
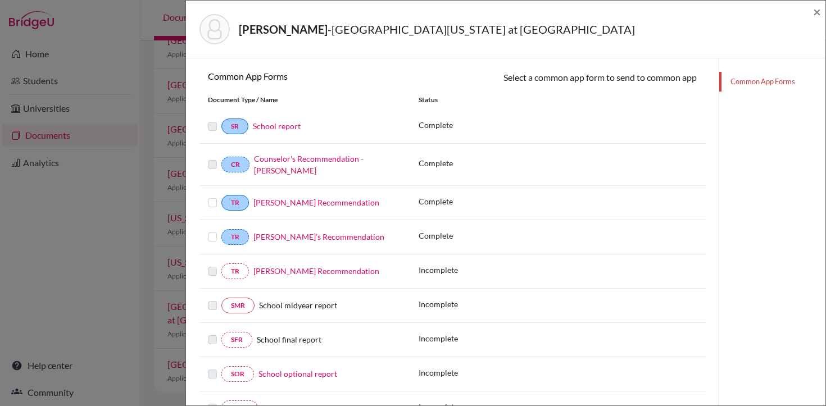
click at [750, 84] on link "Common App Forms" at bounding box center [772, 82] width 106 height 20
click at [754, 82] on link "Common App Forms" at bounding box center [772, 82] width 106 height 20
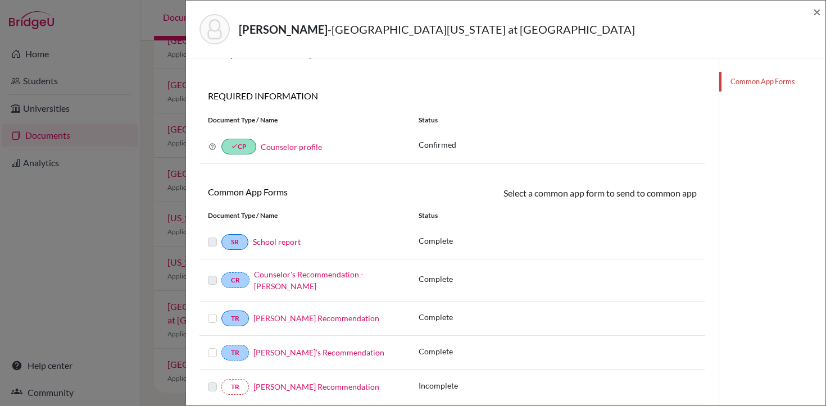
scroll to position [0, 0]
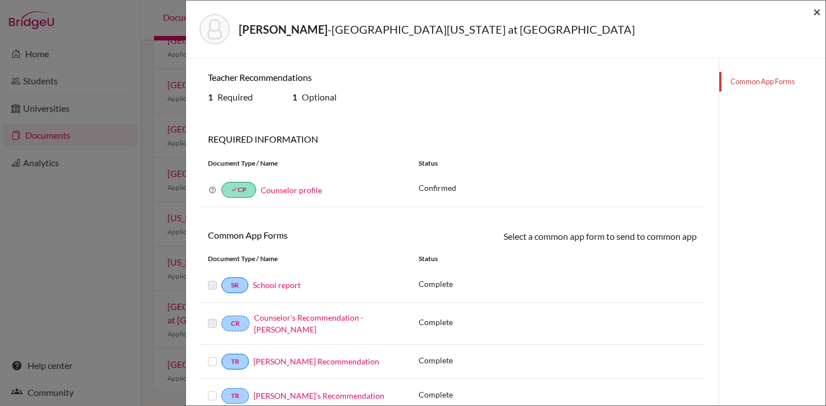
click at [818, 14] on span "×" at bounding box center [817, 11] width 8 height 16
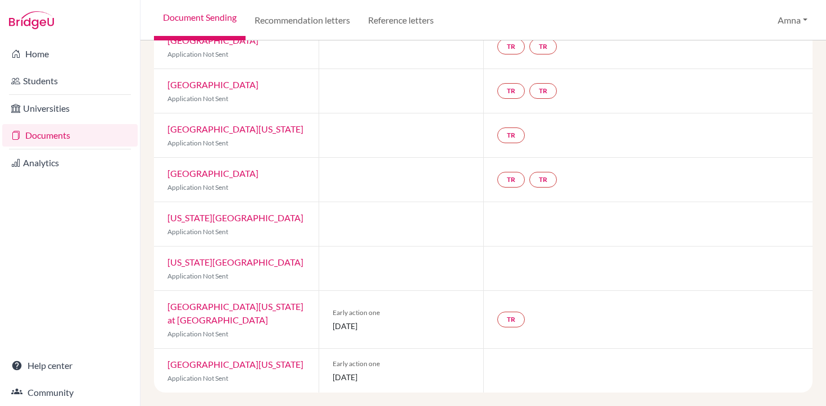
click at [212, 365] on link "[GEOGRAPHIC_DATA][US_STATE]" at bounding box center [235, 364] width 136 height 11
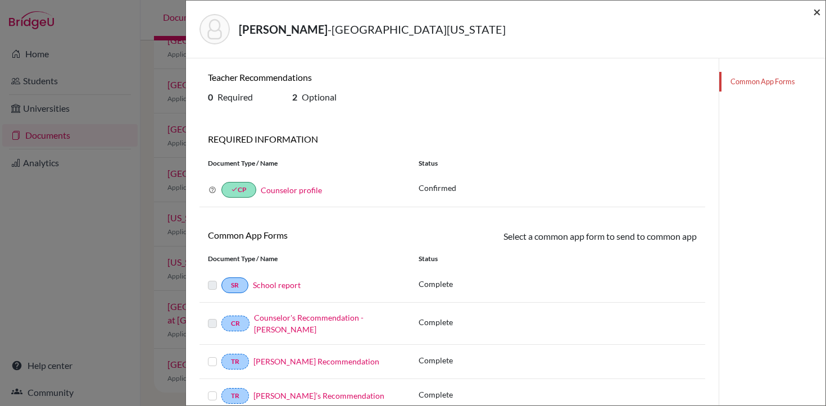
click at [816, 13] on span "×" at bounding box center [817, 11] width 8 height 16
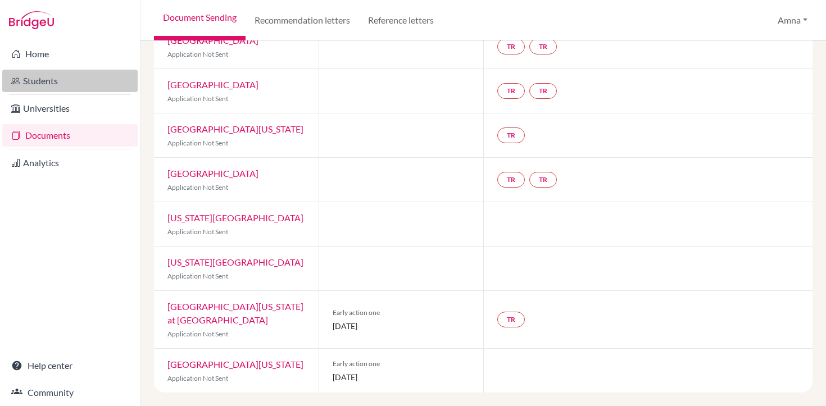
click at [66, 78] on link "Students" at bounding box center [69, 81] width 135 height 22
click at [52, 84] on link "Students" at bounding box center [69, 81] width 135 height 22
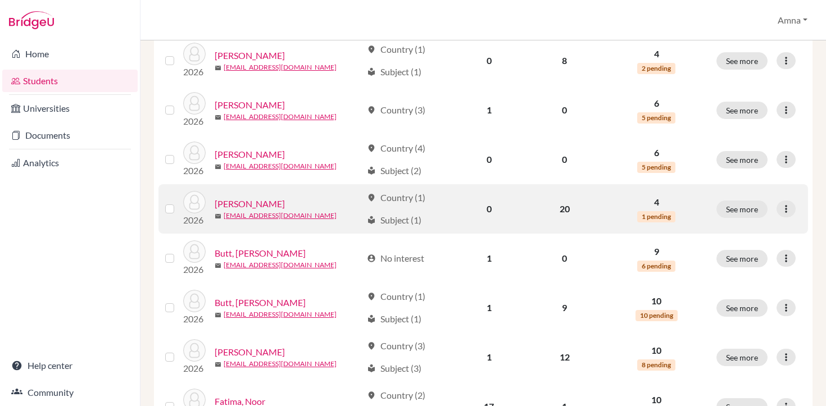
scroll to position [285, 0]
click at [256, 202] on link "Bhatti, Shahraiz" at bounding box center [250, 202] width 70 height 13
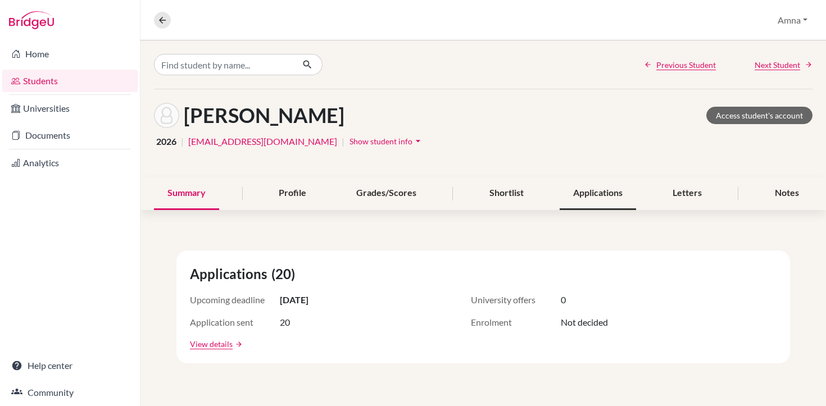
click at [598, 196] on div "Applications" at bounding box center [598, 193] width 76 height 33
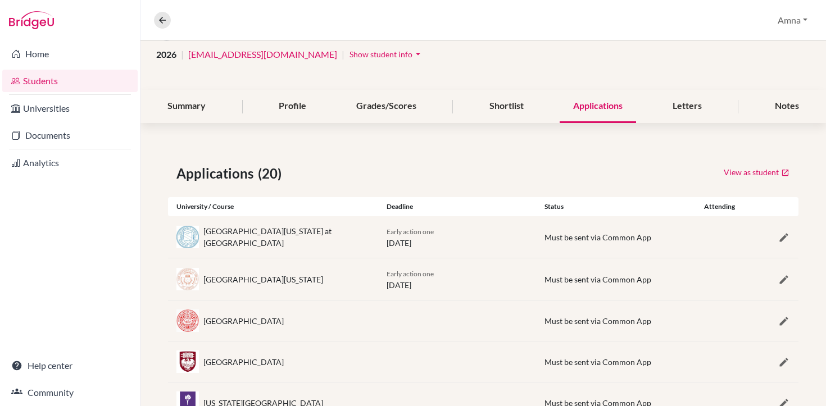
scroll to position [93, 0]
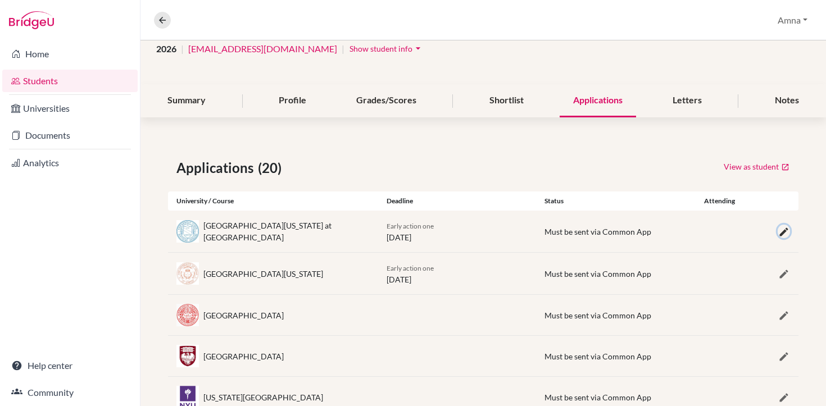
click at [780, 232] on icon "button" at bounding box center [783, 231] width 11 height 11
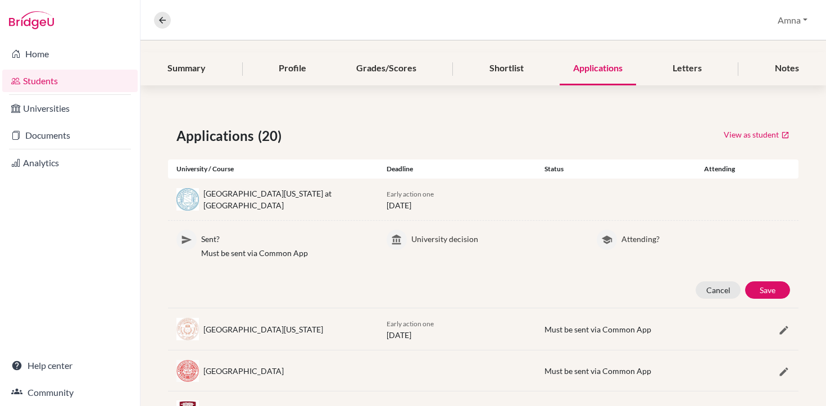
scroll to position [126, 0]
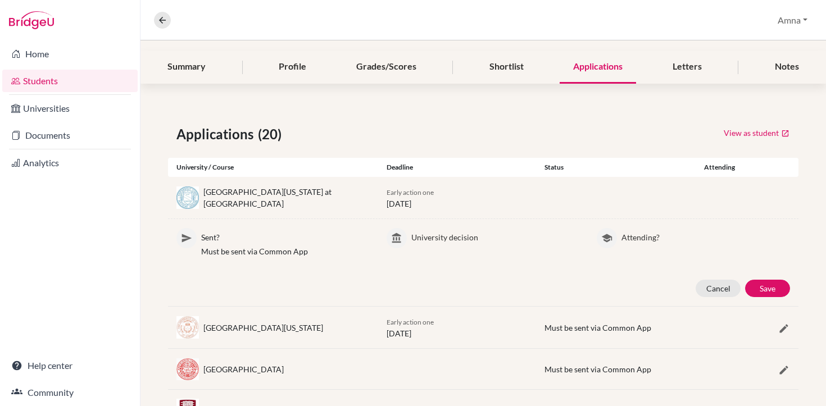
click at [210, 236] on p "Sent?" at bounding box center [285, 235] width 169 height 15
click at [242, 253] on p "Must be sent via Common App" at bounding box center [285, 252] width 169 height 12
click at [717, 285] on button "Cancel" at bounding box center [718, 288] width 45 height 17
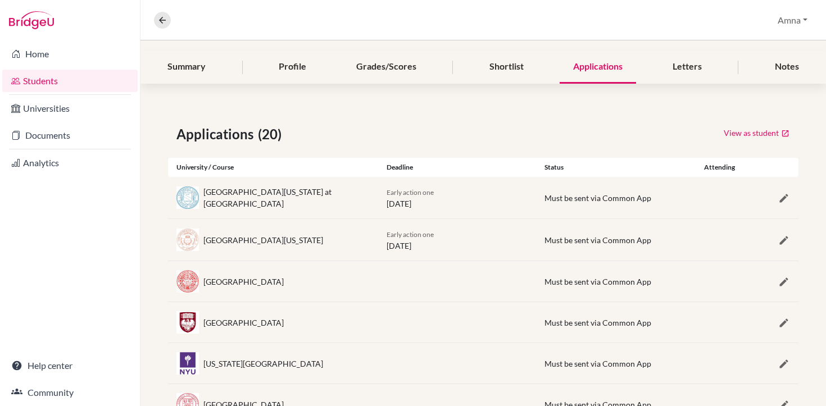
click at [797, 240] on div at bounding box center [772, 239] width 53 height 13
click at [782, 241] on icon "button" at bounding box center [783, 240] width 11 height 11
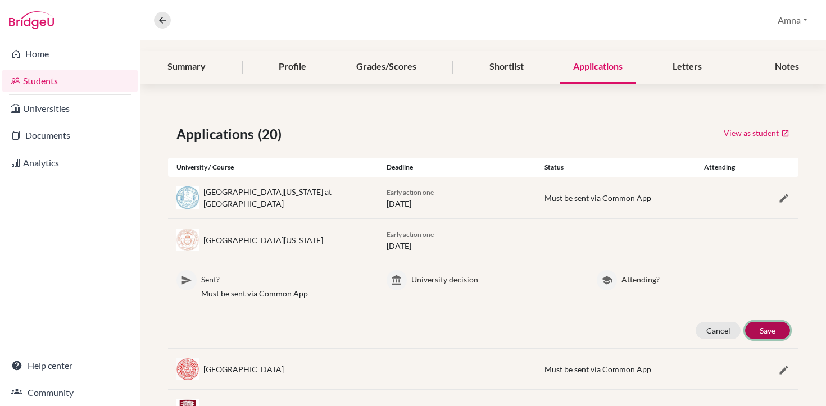
click at [768, 329] on button "Save" at bounding box center [767, 330] width 45 height 17
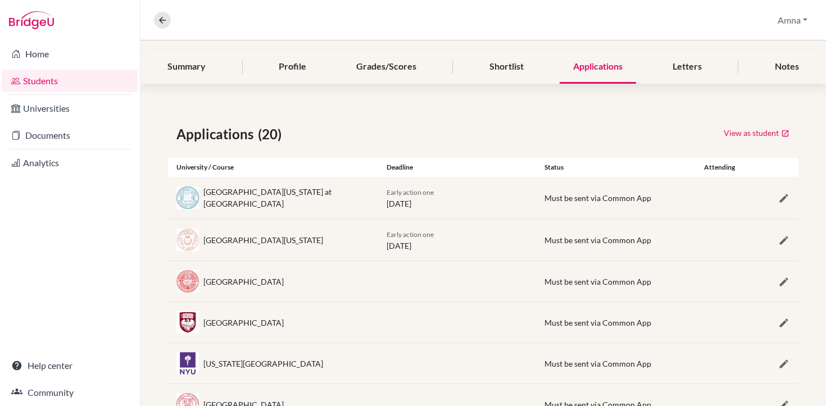
click at [599, 201] on span "Must be sent via Common App" at bounding box center [598, 198] width 107 height 10
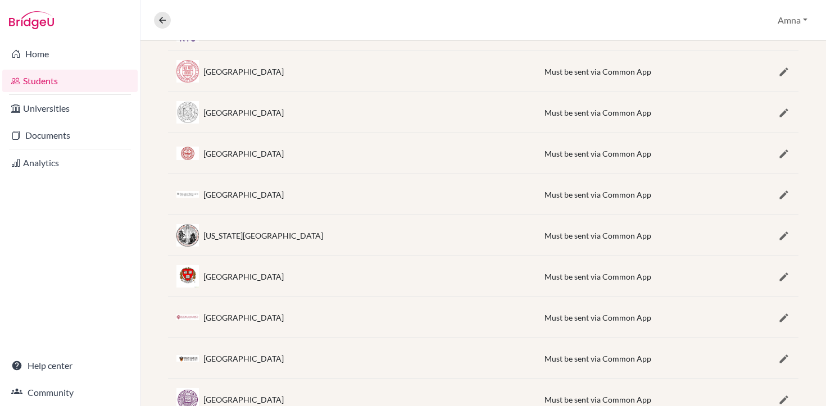
scroll to position [0, 0]
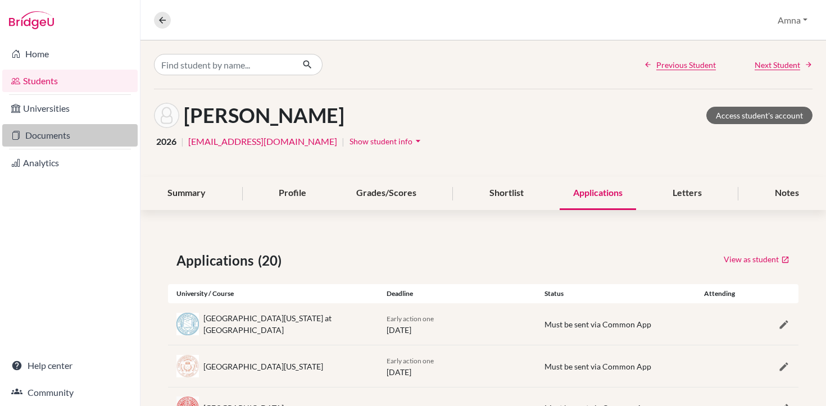
click at [78, 134] on link "Documents" at bounding box center [69, 135] width 135 height 22
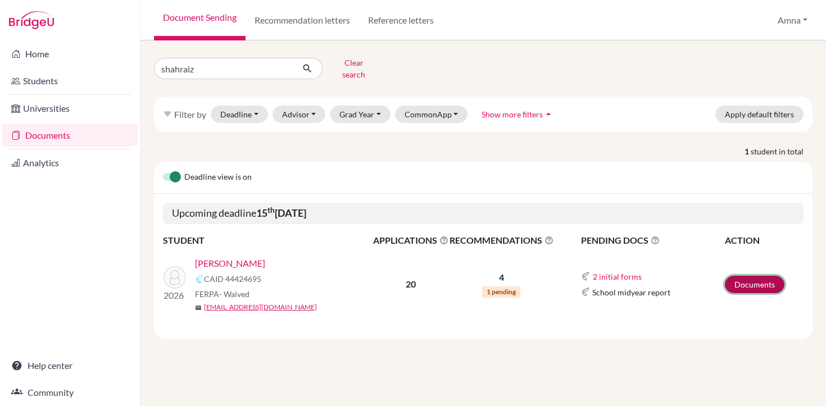
click at [757, 277] on link "Documents" at bounding box center [755, 284] width 60 height 17
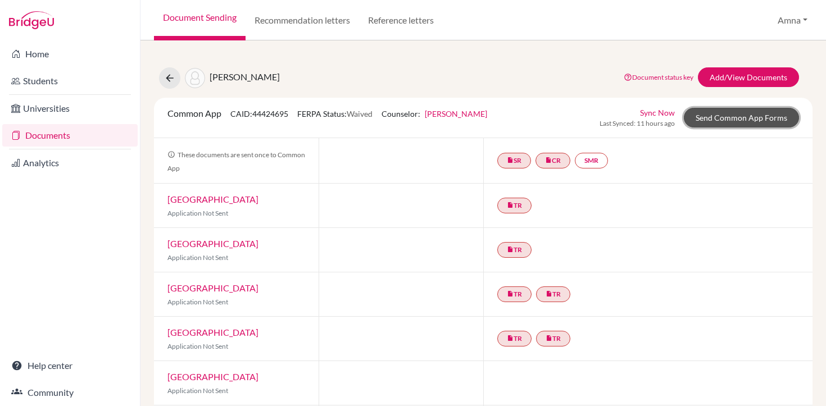
click at [715, 117] on link "Send Common App Forms" at bounding box center [741, 118] width 115 height 20
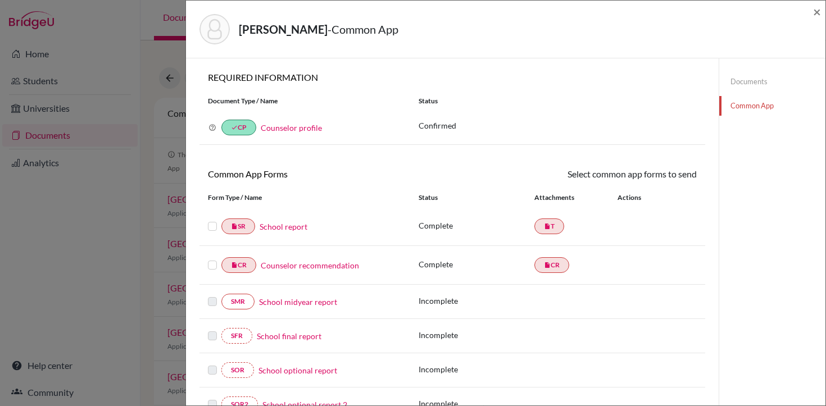
click at [211, 259] on label at bounding box center [212, 259] width 9 height 0
click at [0, 0] on input "checkbox" at bounding box center [0, 0] width 0 height 0
click at [210, 221] on label at bounding box center [212, 221] width 9 height 0
click at [0, 0] on input "checkbox" at bounding box center [0, 0] width 0 height 0
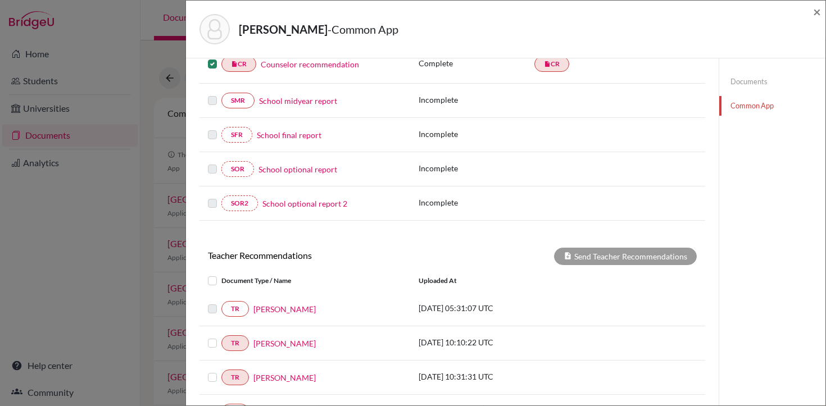
scroll to position [204, 0]
click at [221, 335] on label at bounding box center [221, 335] width 0 height 0
click at [0, 0] on input "checkbox" at bounding box center [0, 0] width 0 height 0
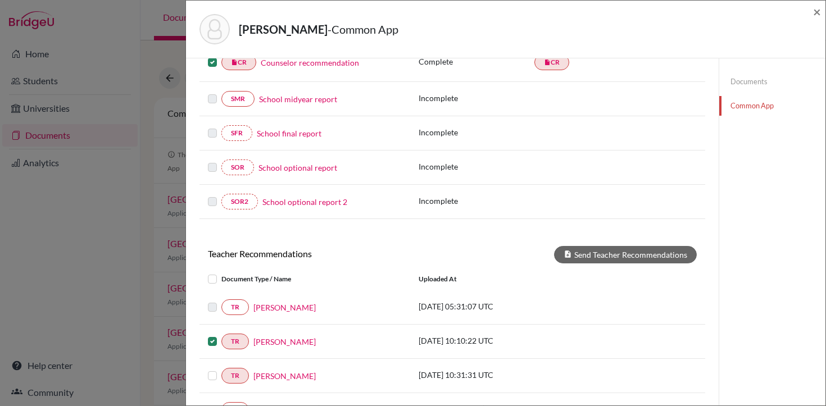
click at [221, 369] on label at bounding box center [221, 369] width 0 height 0
click at [0, 0] on input "checkbox" at bounding box center [0, 0] width 0 height 0
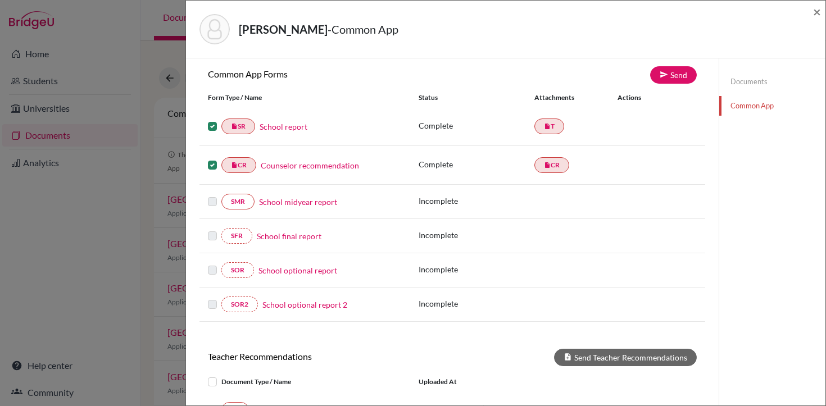
scroll to position [98, 0]
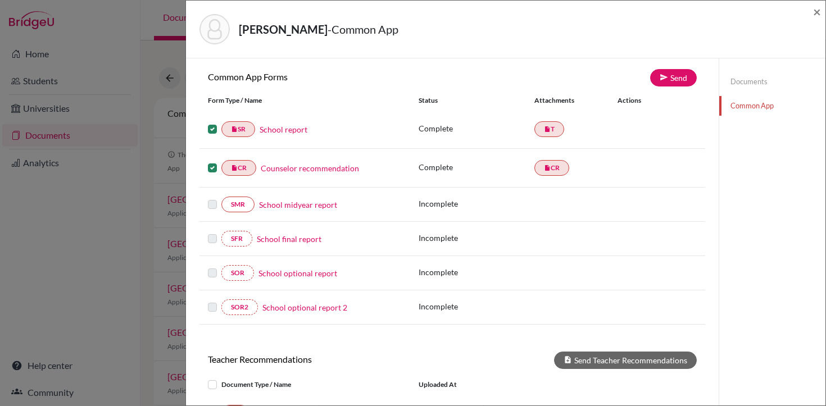
click at [212, 123] on label at bounding box center [212, 123] width 9 height 0
click at [0, 0] on input "checkbox" at bounding box center [0, 0] width 0 height 0
click at [212, 161] on label at bounding box center [212, 161] width 9 height 0
click at [0, 0] on input "checkbox" at bounding box center [0, 0] width 0 height 0
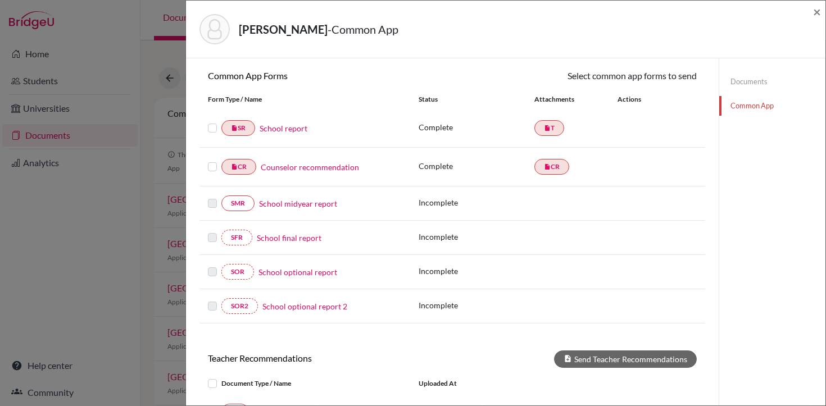
click at [297, 131] on link "School report" at bounding box center [284, 129] width 48 height 12
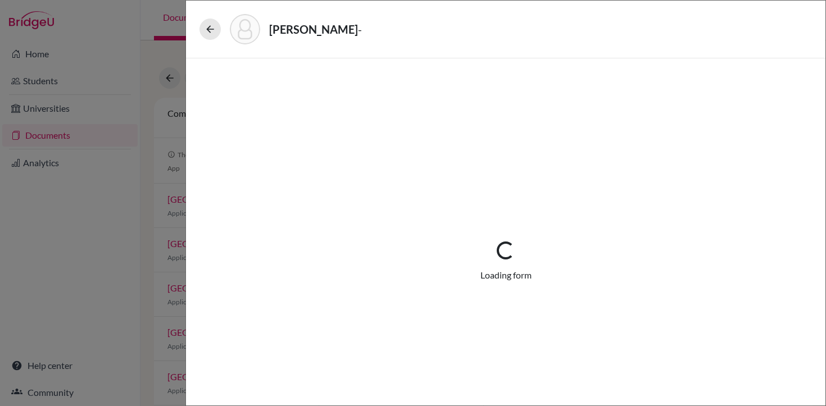
select select "1"
select select "688161"
select select "0"
select select "1"
select select "0"
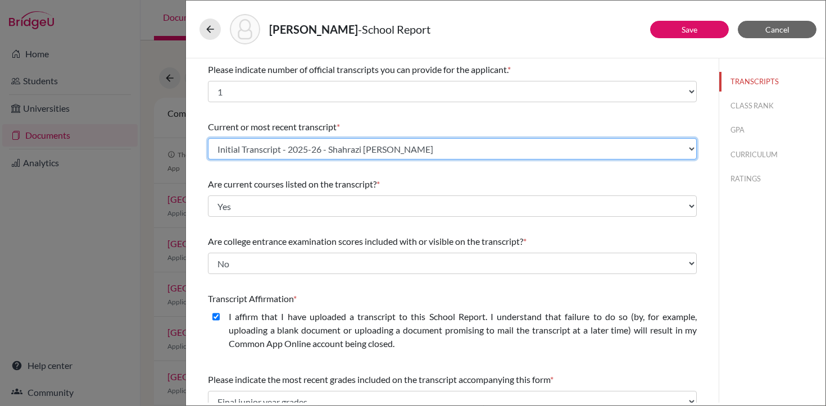
click at [315, 149] on select "Select existing document or upload a new one Initial Transcript - 2025-26 - Sha…" at bounding box center [452, 148] width 489 height 21
click at [208, 138] on select "Select existing document or upload a new one Initial Transcript - 2025-26 - Sha…" at bounding box center [452, 148] width 489 height 21
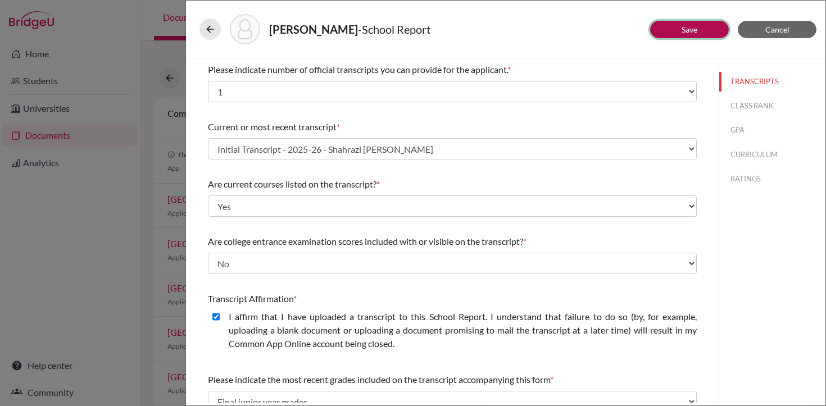
click at [675, 28] on button "Save" at bounding box center [689, 29] width 79 height 17
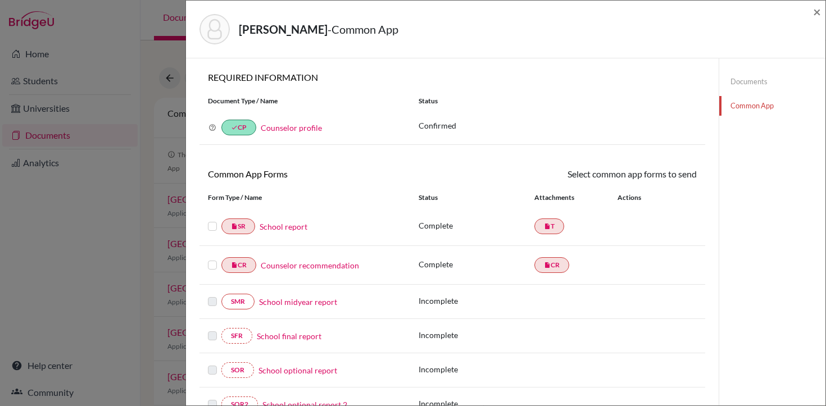
click at [213, 220] on label at bounding box center [212, 220] width 9 height 0
click at [0, 0] on input "checkbox" at bounding box center [0, 0] width 0 height 0
click at [213, 260] on label at bounding box center [212, 260] width 9 height 0
click at [0, 0] on input "checkbox" at bounding box center [0, 0] width 0 height 0
click at [211, 221] on label at bounding box center [212, 221] width 9 height 0
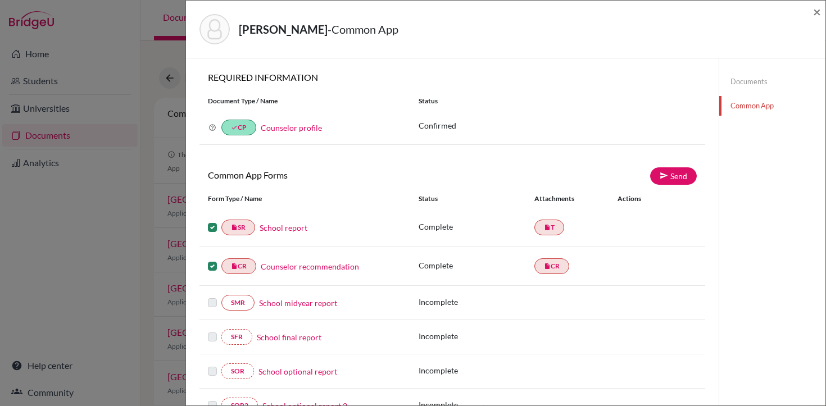
click at [0, 0] on input "checkbox" at bounding box center [0, 0] width 0 height 0
click at [214, 260] on label at bounding box center [212, 260] width 9 height 0
click at [0, 0] on input "checkbox" at bounding box center [0, 0] width 0 height 0
click at [302, 128] on link "Counselor profile" at bounding box center [291, 128] width 61 height 10
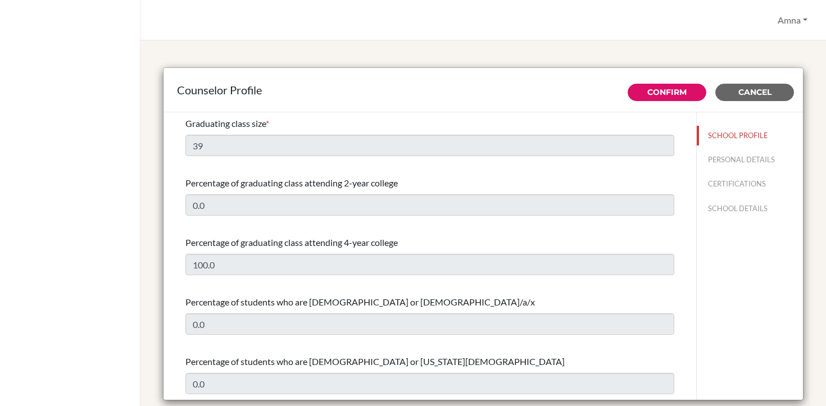
select select "0"
select select "313634"
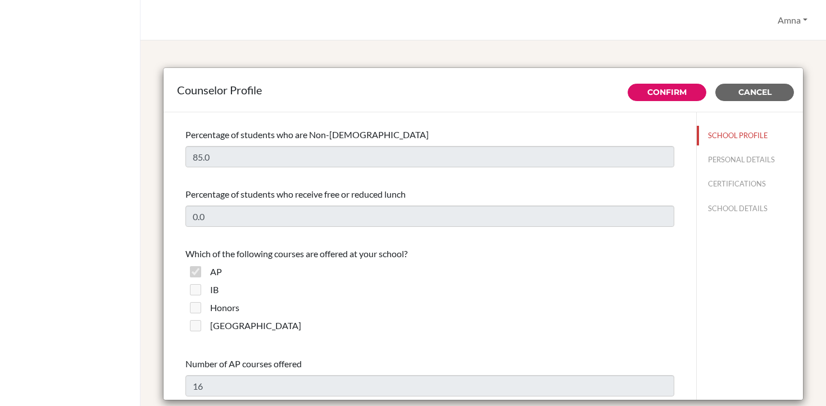
scroll to position [654, 0]
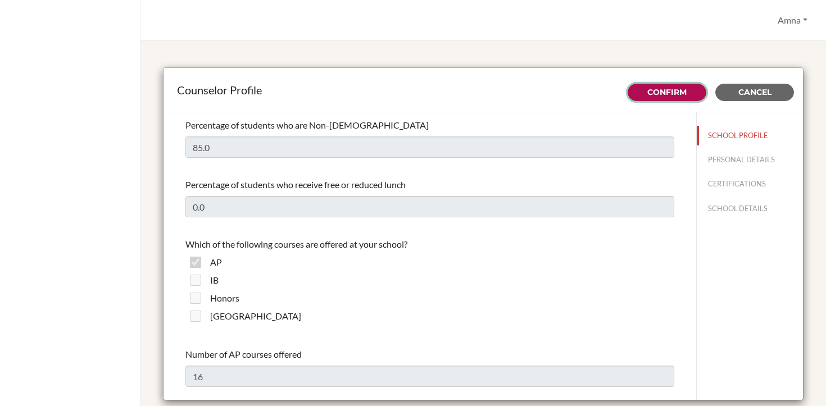
click at [675, 96] on link "Confirm" at bounding box center [666, 92] width 39 height 10
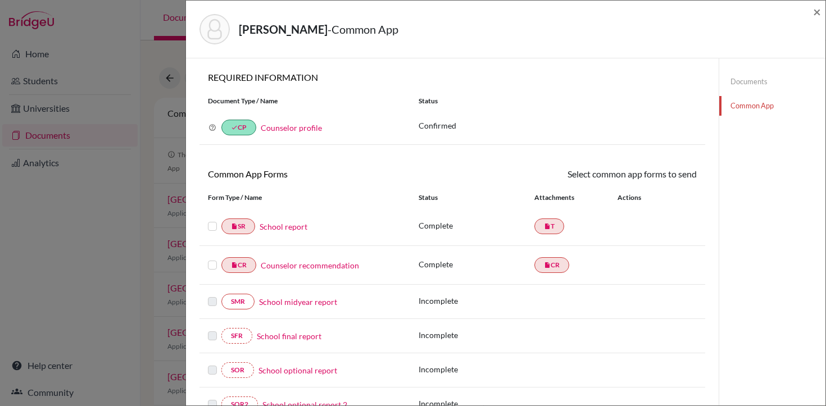
click at [211, 220] on label at bounding box center [212, 220] width 9 height 0
click at [0, 0] on input "checkbox" at bounding box center [0, 0] width 0 height 0
click at [213, 260] on label at bounding box center [212, 260] width 9 height 0
click at [0, 0] on input "checkbox" at bounding box center [0, 0] width 0 height 0
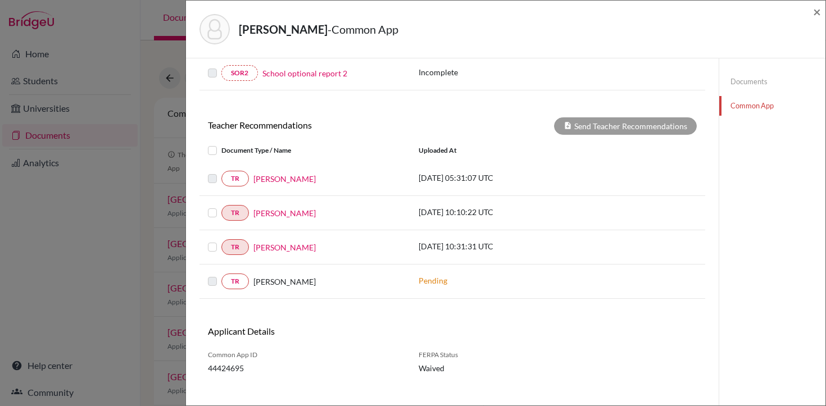
scroll to position [334, 0]
click at [221, 143] on label at bounding box center [221, 143] width 0 height 0
click at [0, 0] on input "checkbox" at bounding box center [0, 0] width 0 height 0
click at [221, 143] on label at bounding box center [221, 143] width 0 height 0
click at [0, 0] on input "checkbox" at bounding box center [0, 0] width 0 height 0
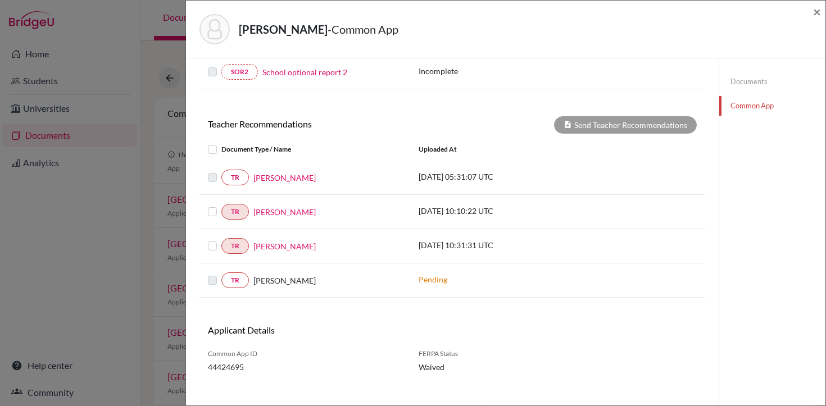
click at [221, 143] on label at bounding box center [221, 143] width 0 height 0
click at [0, 0] on input "checkbox" at bounding box center [0, 0] width 0 height 0
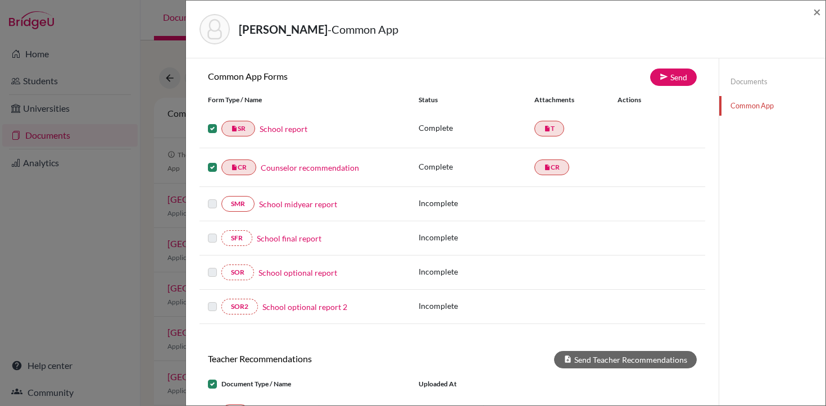
scroll to position [0, 0]
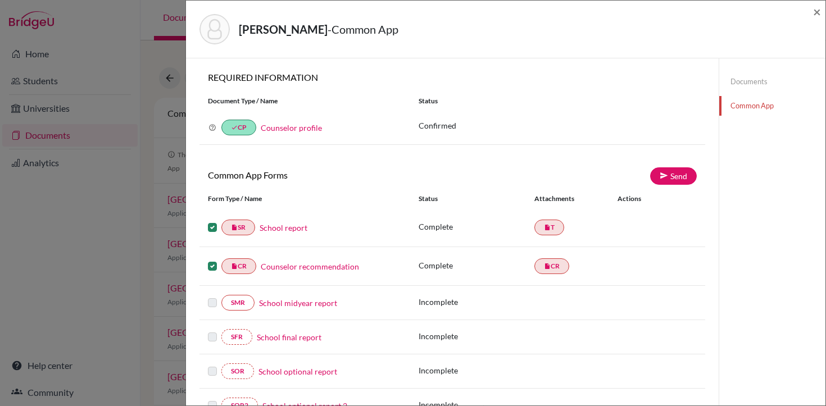
click at [214, 260] on label at bounding box center [212, 260] width 9 height 0
click at [0, 0] on input "checkbox" at bounding box center [0, 0] width 0 height 0
click at [210, 221] on label at bounding box center [212, 221] width 9 height 0
click at [0, 0] on input "checkbox" at bounding box center [0, 0] width 0 height 0
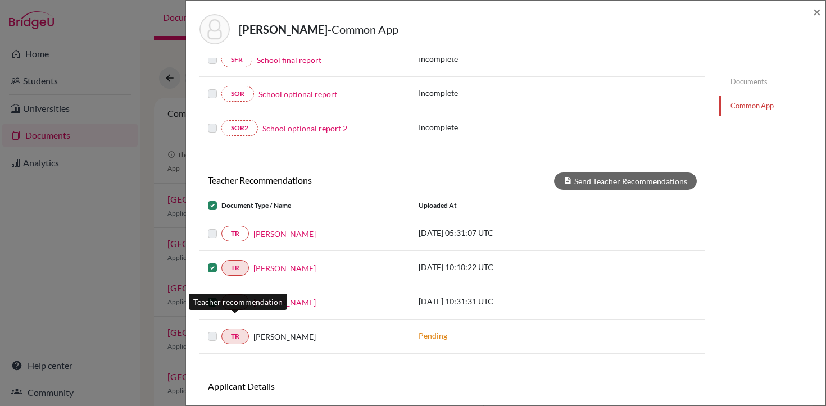
scroll to position [292, 0]
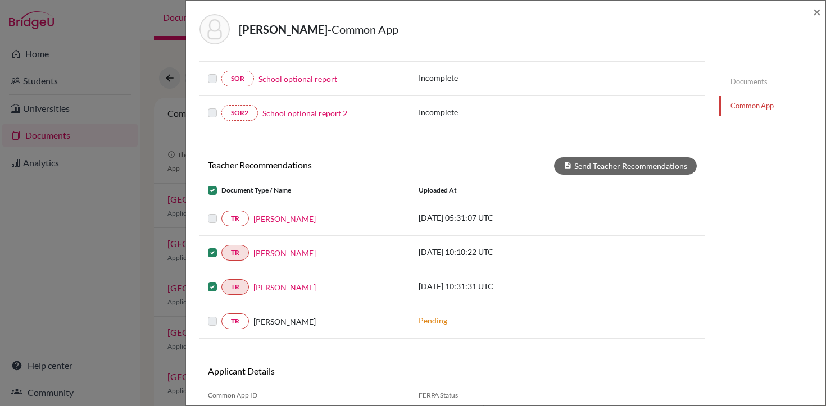
click at [221, 280] on label at bounding box center [221, 280] width 0 height 0
click at [0, 0] on input "checkbox" at bounding box center [0, 0] width 0 height 0
click at [221, 246] on label at bounding box center [221, 246] width 0 height 0
click at [0, 0] on input "checkbox" at bounding box center [0, 0] width 0 height 0
click at [221, 184] on label at bounding box center [221, 184] width 0 height 0
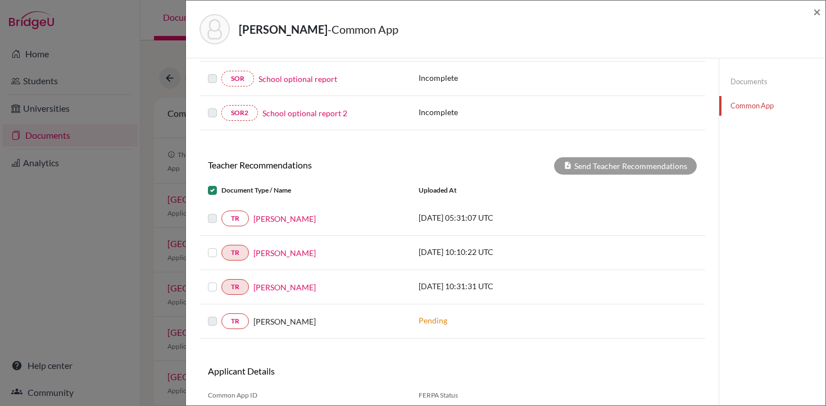
click at [0, 0] on input "checkbox" at bounding box center [0, 0] width 0 height 0
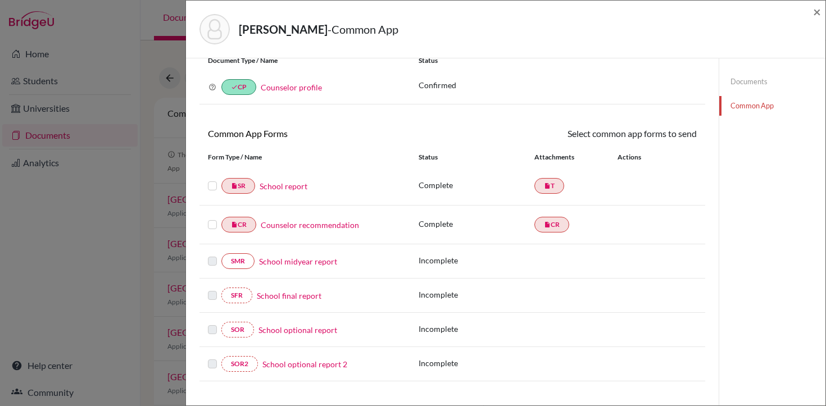
scroll to position [37, 0]
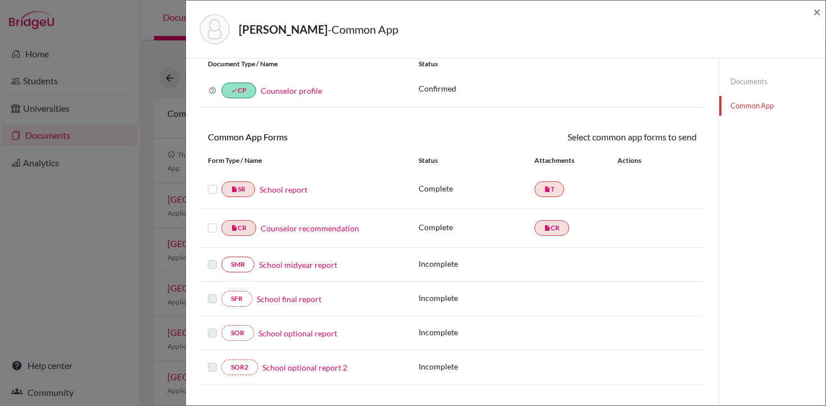
click at [307, 229] on link "Counselor recommendation" at bounding box center [310, 229] width 98 height 12
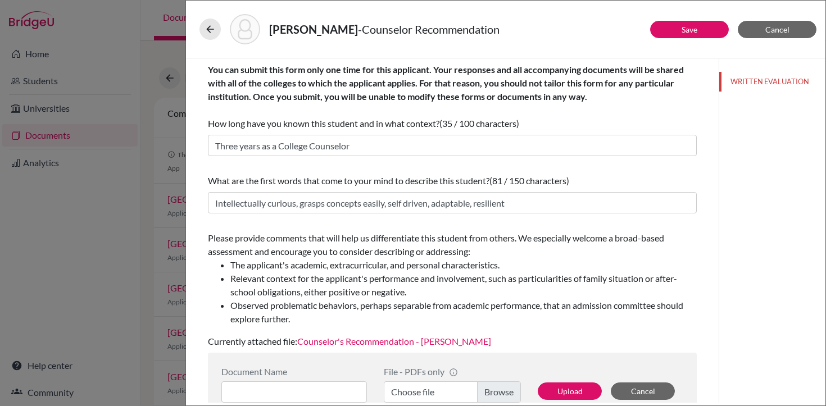
click at [371, 339] on link "Counselor's Recommendation - Shahraiz Faisal Bhatti" at bounding box center [394, 341] width 194 height 11
click at [682, 31] on link "Save" at bounding box center [690, 30] width 16 height 10
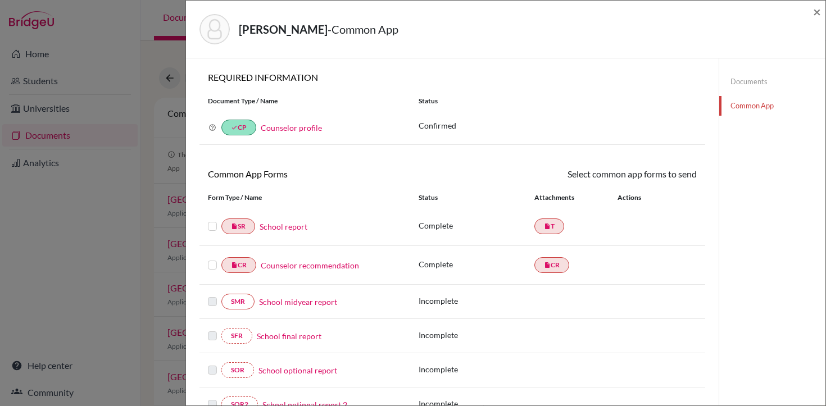
click at [283, 228] on link "School report" at bounding box center [284, 227] width 48 height 12
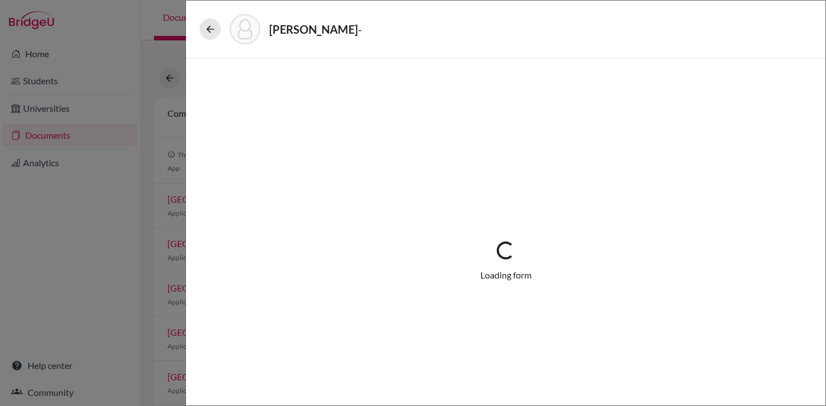
select select "1"
select select "688161"
select select "0"
select select "1"
select select "0"
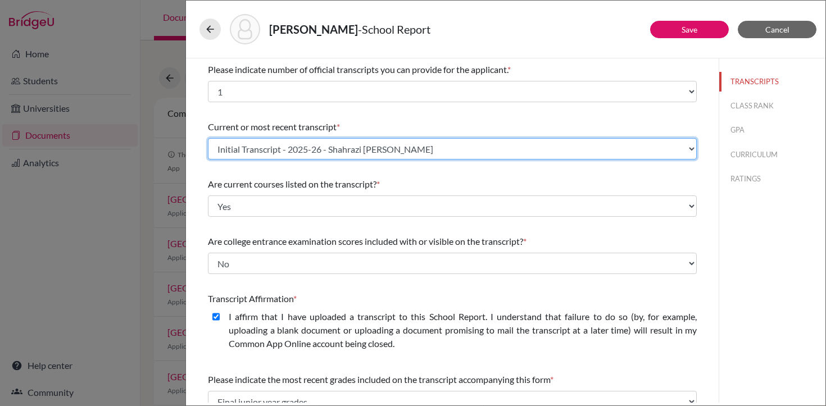
click at [314, 149] on select "Select existing document or upload a new one Initial Transcript - 2025-26 - Sha…" at bounding box center [452, 148] width 489 height 21
click at [208, 138] on select "Select existing document or upload a new one Initial Transcript - 2025-26 - Sha…" at bounding box center [452, 148] width 489 height 21
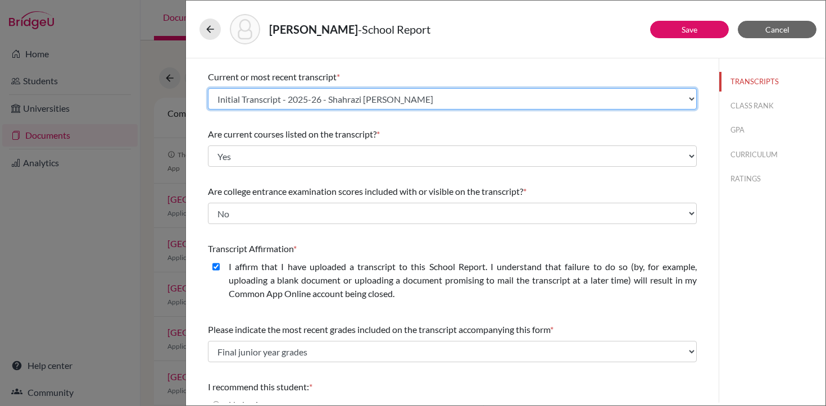
scroll to position [57, 0]
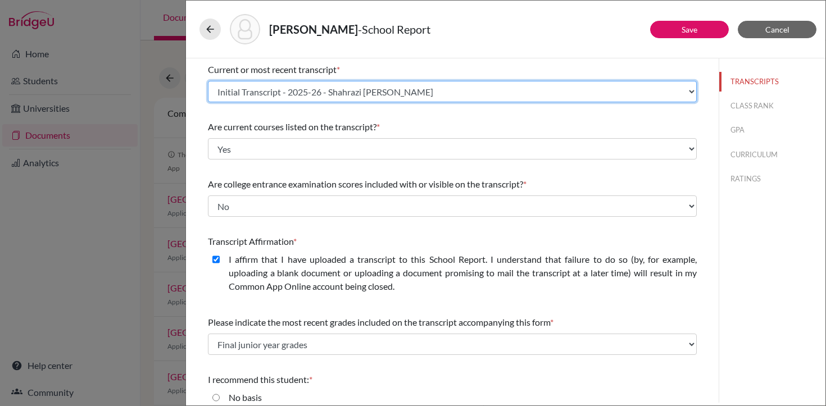
click at [389, 93] on select "Select existing document or upload a new one Initial Transcript - 2025-26 - Sha…" at bounding box center [452, 91] width 489 height 21
click at [208, 81] on select "Select existing document or upload a new one Initial Transcript - 2025-26 - Sha…" at bounding box center [452, 91] width 489 height 21
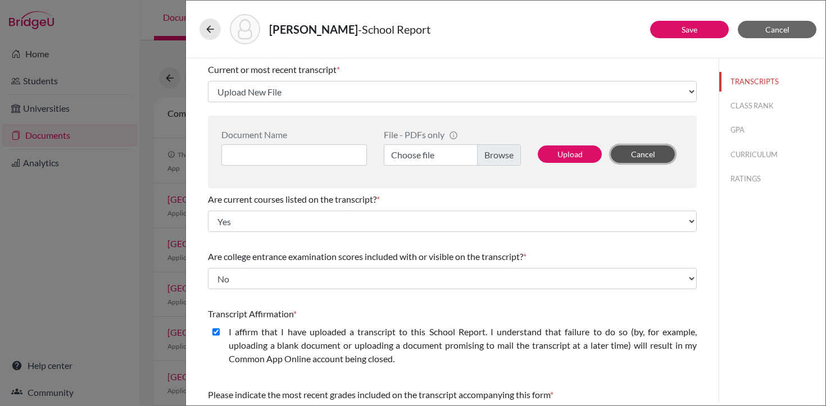
click at [650, 157] on button "Cancel" at bounding box center [643, 154] width 64 height 17
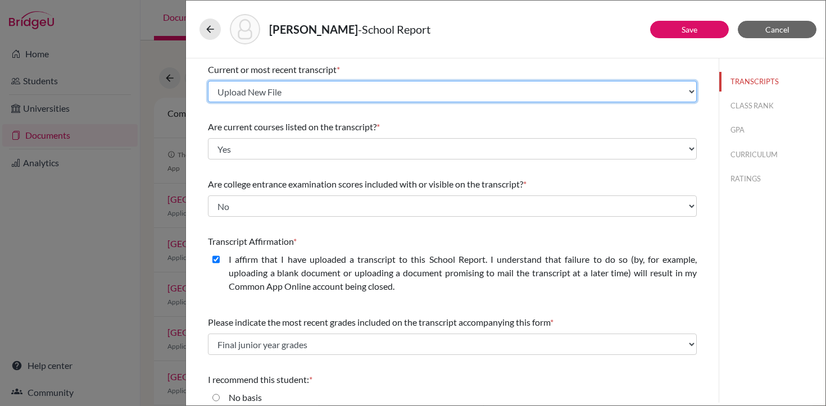
click at [353, 94] on select "Select existing document or upload a new one Initial Transcript - 2025-26 - Sha…" at bounding box center [452, 91] width 489 height 21
select select "688161"
click at [208, 81] on select "Select existing document or upload a new one Initial Transcript - 2025-26 - Sha…" at bounding box center [452, 91] width 489 height 21
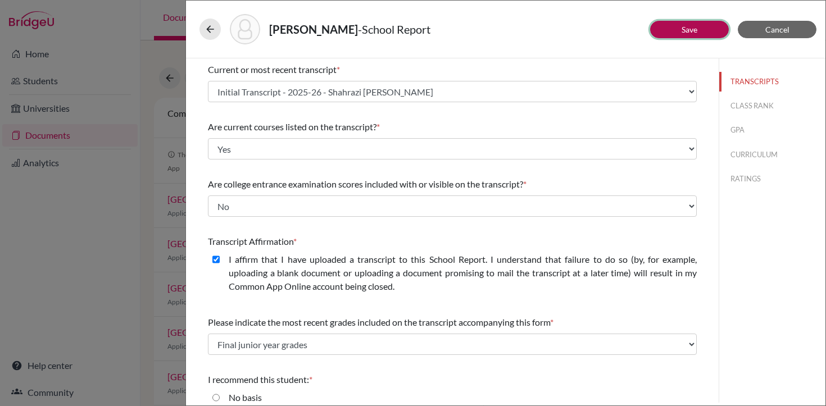
click at [688, 31] on link "Save" at bounding box center [690, 30] width 16 height 10
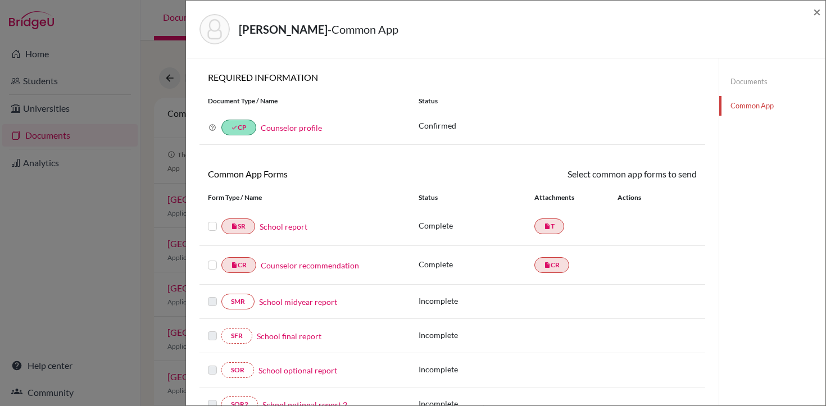
click at [289, 225] on link "School report" at bounding box center [284, 227] width 48 height 12
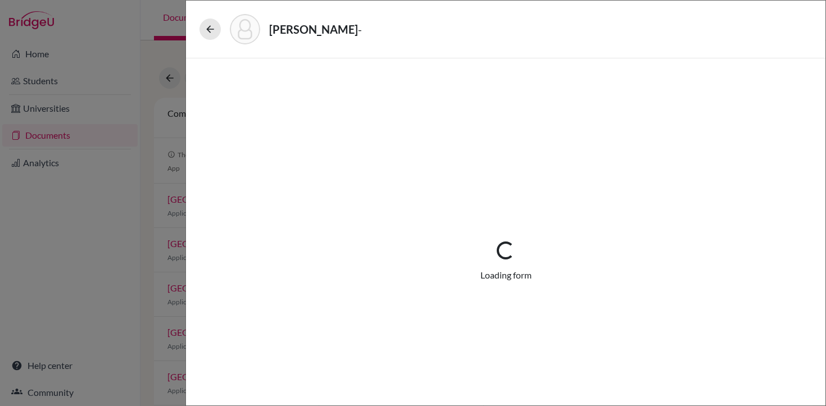
select select "1"
select select "688161"
select select "0"
select select "1"
select select "0"
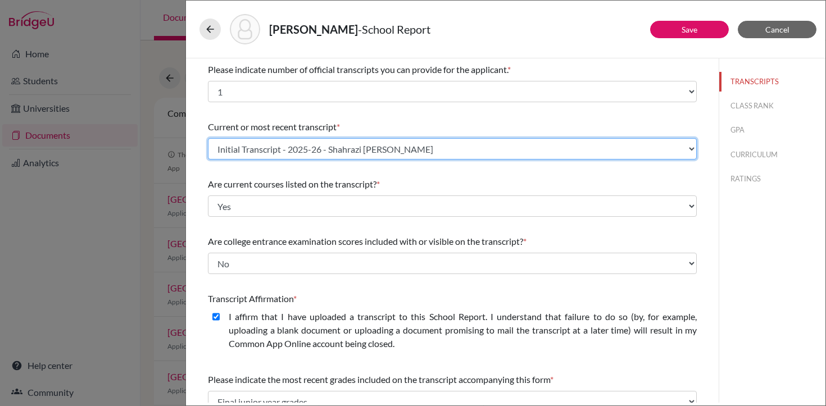
click at [312, 152] on select "Select existing document or upload a new one Initial Transcript - 2025-26 - Sha…" at bounding box center [452, 148] width 489 height 21
click at [208, 138] on select "Select existing document or upload a new one Initial Transcript - 2025-26 - Sha…" at bounding box center [452, 148] width 489 height 21
click at [392, 144] on select "Select existing document or upload a new one Initial Transcript - 2025-26 - Sha…" at bounding box center [452, 148] width 489 height 21
select select "Upload New File"
click at [208, 138] on select "Select existing document or upload a new one Initial Transcript - 2025-26 - Sha…" at bounding box center [452, 148] width 489 height 21
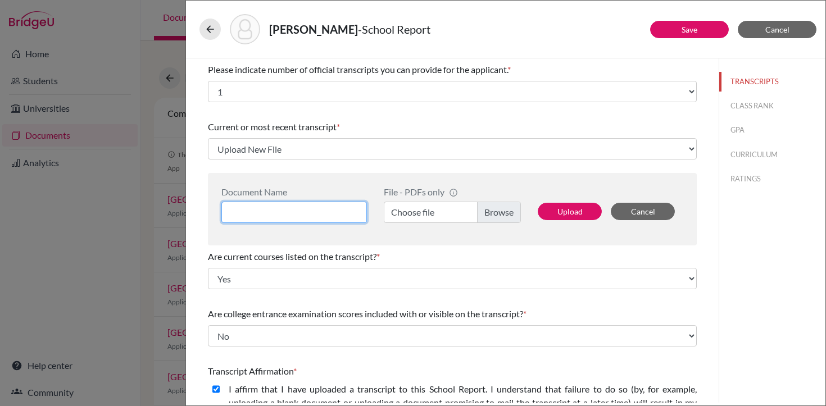
click at [270, 210] on input at bounding box center [294, 212] width 146 height 21
click at [319, 212] on input "Initial Transcript 205-26 - Shahraiz faisal bhatti" at bounding box center [294, 212] width 146 height 21
click at [302, 215] on input "Initial Transcript 205-26 - Shahraiz Faisal bhatti" at bounding box center [294, 212] width 146 height 21
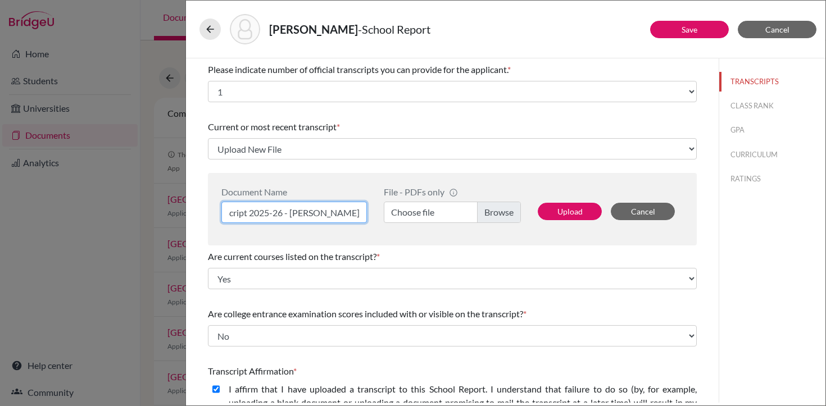
scroll to position [0, 60]
click at [341, 216] on input "Initial Transcript 2025-26 - Shahraiz Faisal bhatti" at bounding box center [294, 212] width 146 height 21
type input "Initial Transcript 2025-26 - [PERSON_NAME]"
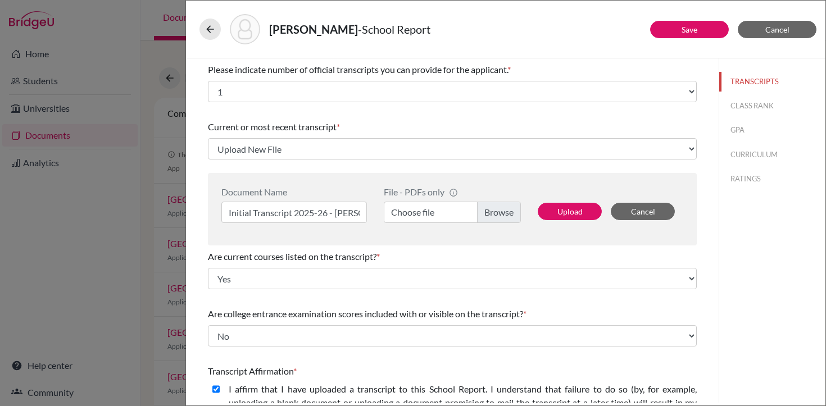
click at [506, 214] on label "Choose file" at bounding box center [452, 212] width 137 height 21
click at [506, 214] on input "Choose file" at bounding box center [452, 212] width 137 height 21
click at [555, 210] on button "Upload" at bounding box center [570, 211] width 64 height 17
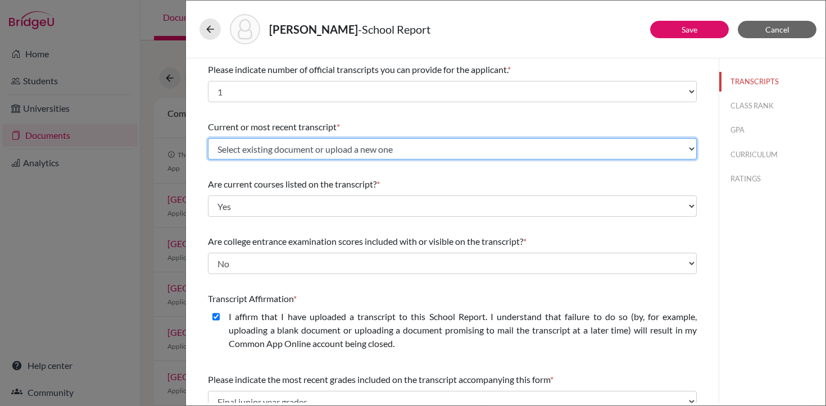
click at [408, 153] on select "Select existing document or upload a new one Initial Transcript 2025-26 - Shahr…" at bounding box center [452, 148] width 489 height 21
select select "688172"
click at [208, 138] on select "Select existing document or upload a new one Initial Transcript 2025-26 - Shahr…" at bounding box center [452, 148] width 489 height 21
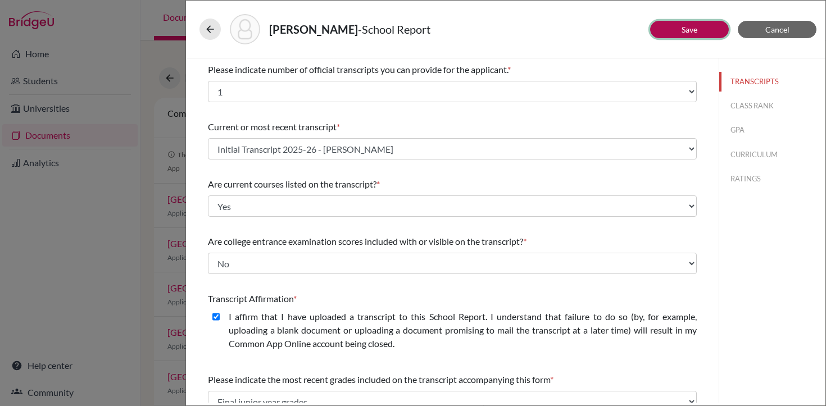
click at [669, 26] on button "Save" at bounding box center [689, 29] width 79 height 17
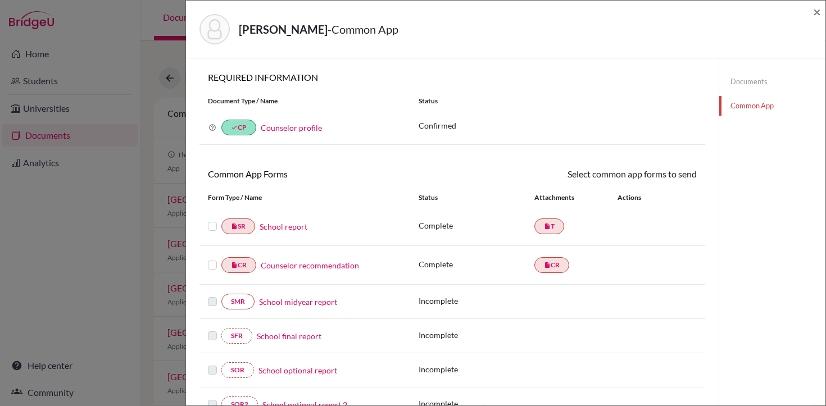
click at [214, 220] on label at bounding box center [212, 220] width 9 height 0
click at [0, 0] on input "checkbox" at bounding box center [0, 0] width 0 height 0
click at [214, 260] on label at bounding box center [212, 260] width 9 height 0
click at [0, 0] on input "checkbox" at bounding box center [0, 0] width 0 height 0
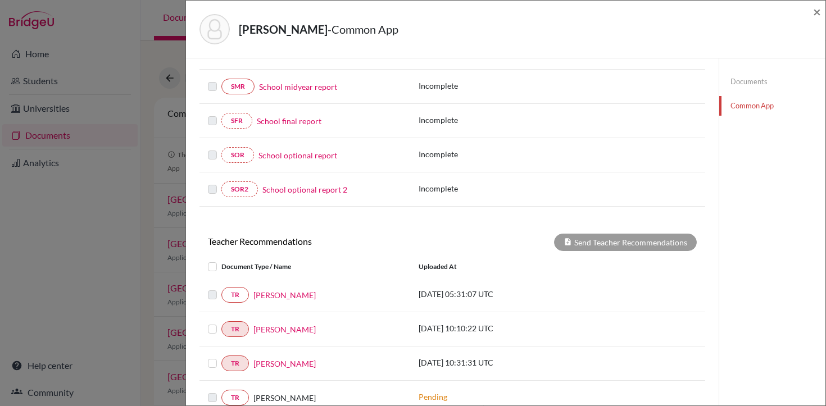
scroll to position [230, 0]
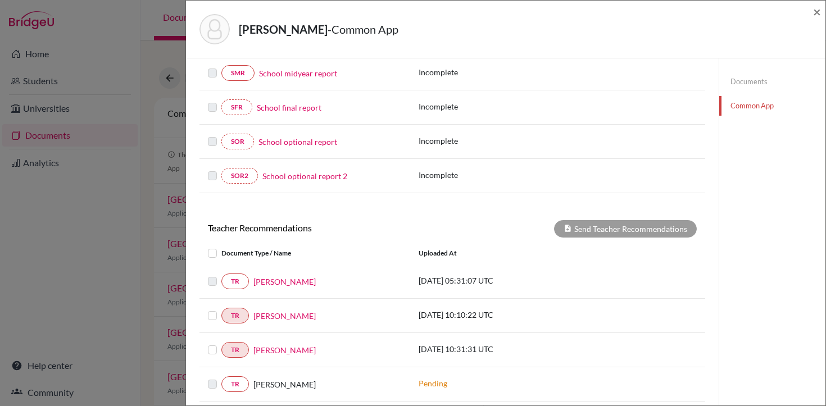
click at [221, 309] on label at bounding box center [221, 309] width 0 height 0
click at [0, 0] on input "checkbox" at bounding box center [0, 0] width 0 height 0
click at [221, 343] on label at bounding box center [221, 343] width 0 height 0
click at [0, 0] on input "checkbox" at bounding box center [0, 0] width 0 height 0
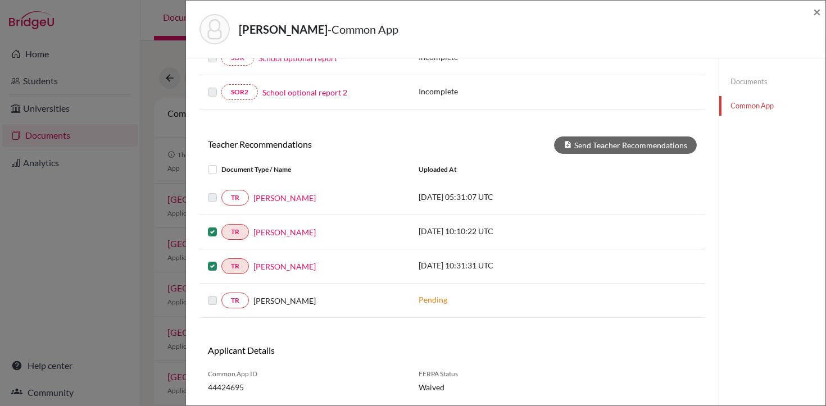
scroll to position [323, 0]
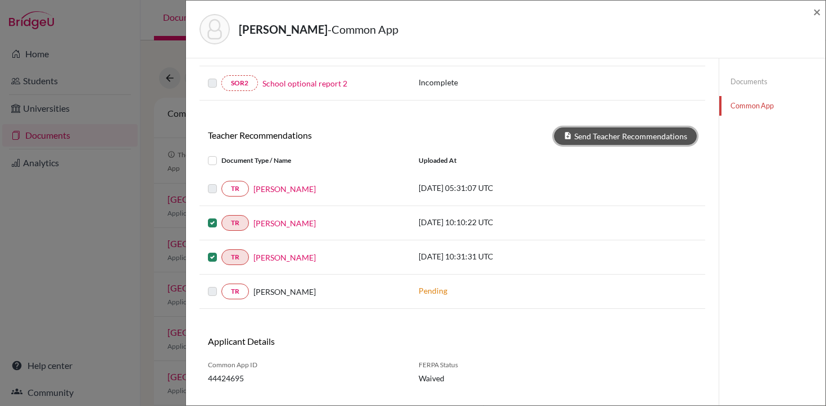
click at [600, 139] on button "Send Teacher Recommendations" at bounding box center [625, 136] width 143 height 17
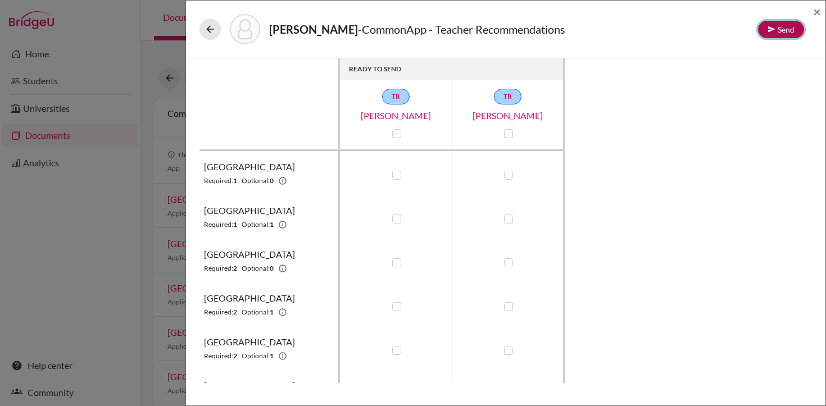
click at [777, 32] on button "Send" at bounding box center [781, 29] width 46 height 17
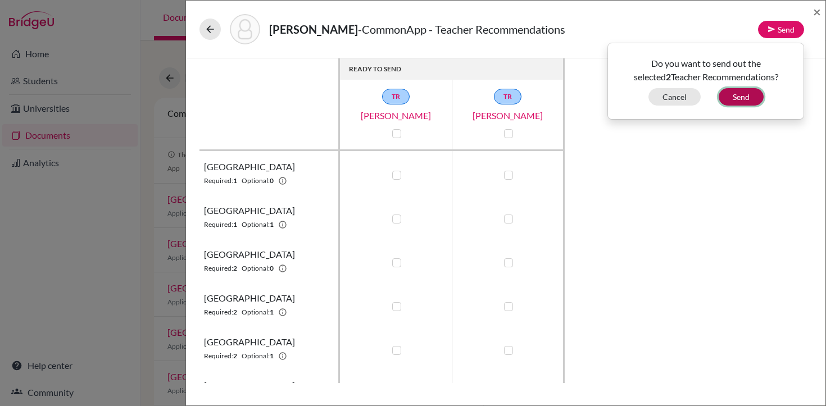
click at [738, 98] on button "Send" at bounding box center [741, 96] width 45 height 17
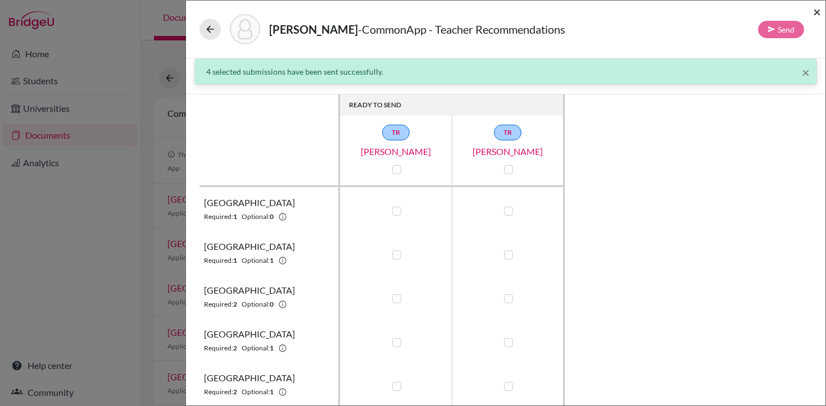
click at [820, 15] on span "×" at bounding box center [817, 11] width 8 height 16
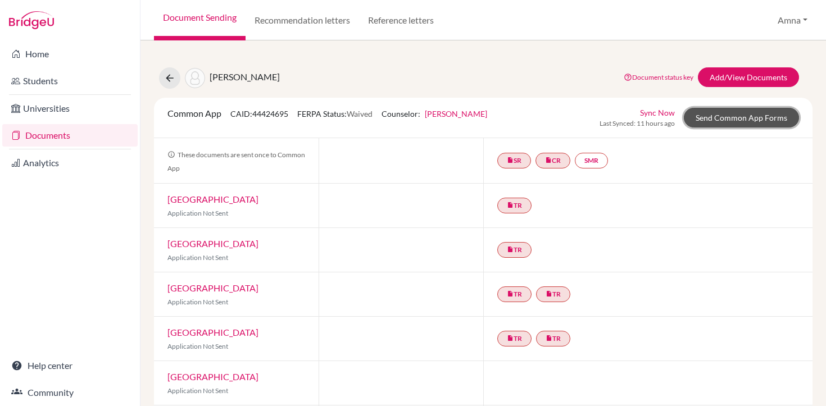
click at [738, 119] on link "Send Common App Forms" at bounding box center [741, 118] width 115 height 20
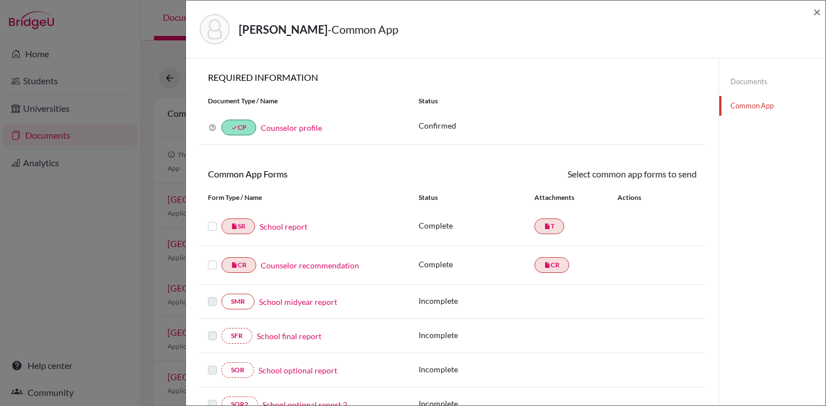
click at [210, 220] on label at bounding box center [212, 220] width 9 height 0
click at [0, 0] on input "checkbox" at bounding box center [0, 0] width 0 height 0
click at [212, 260] on label at bounding box center [212, 260] width 9 height 0
click at [0, 0] on input "checkbox" at bounding box center [0, 0] width 0 height 0
click at [683, 177] on link "Send" at bounding box center [673, 175] width 47 height 17
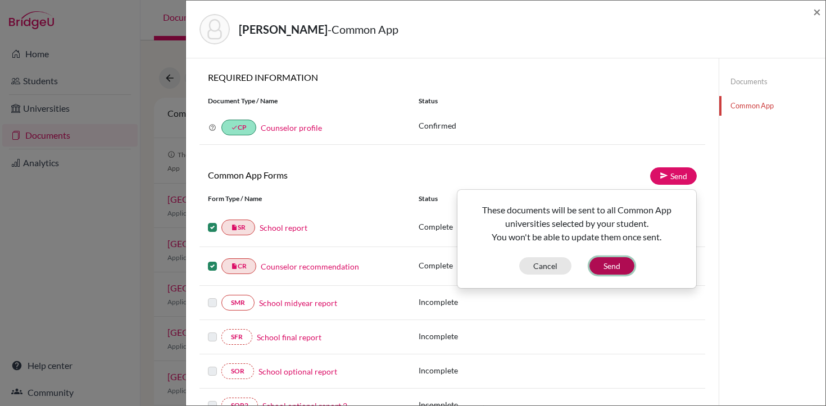
click at [613, 266] on button "Send" at bounding box center [612, 265] width 45 height 17
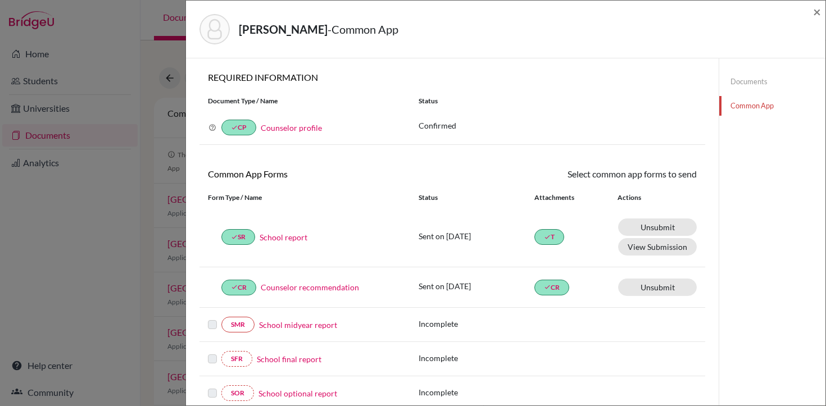
click at [744, 81] on link "Documents" at bounding box center [772, 82] width 106 height 20
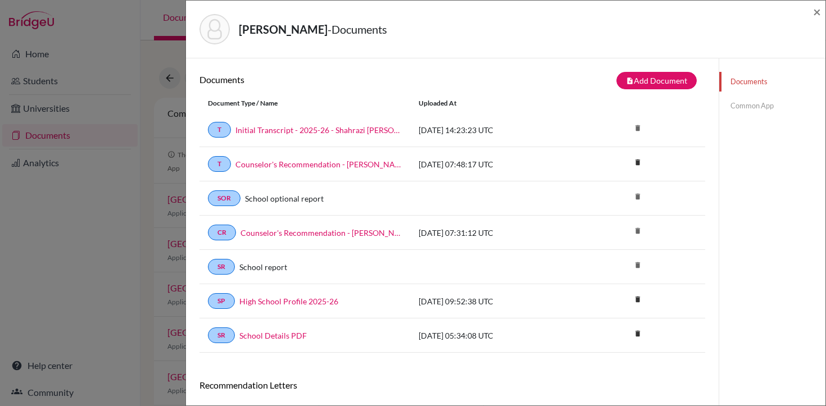
click at [748, 105] on link "Common App" at bounding box center [772, 106] width 106 height 20
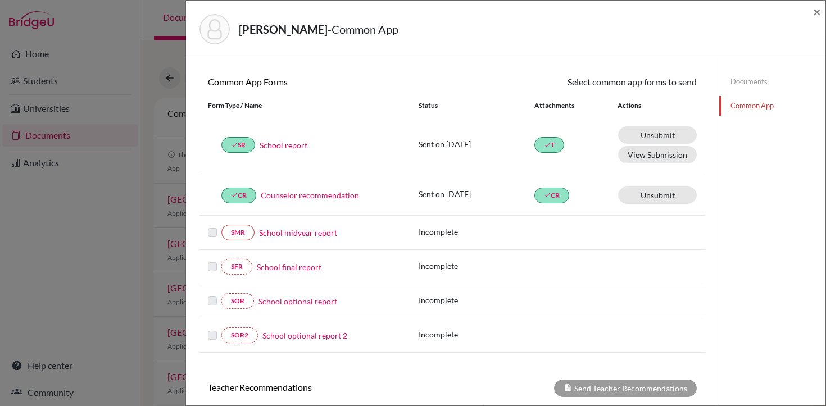
scroll to position [12, 0]
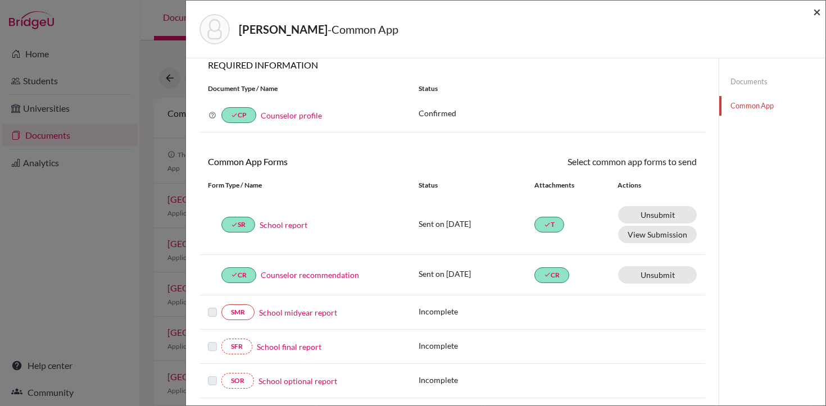
click at [818, 14] on span "×" at bounding box center [817, 11] width 8 height 16
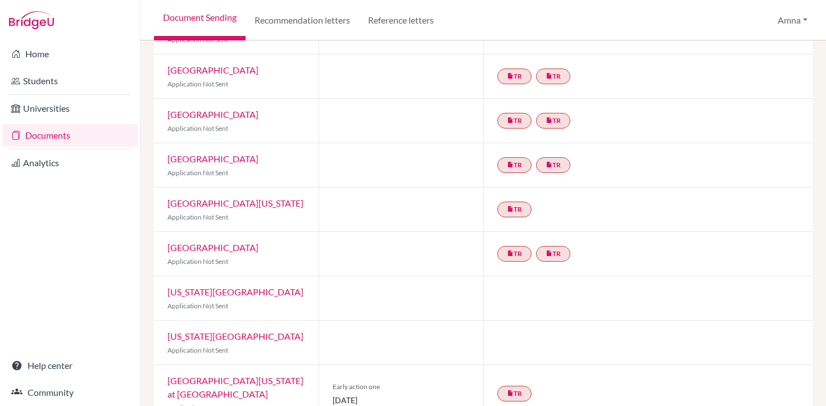
scroll to position [692, 0]
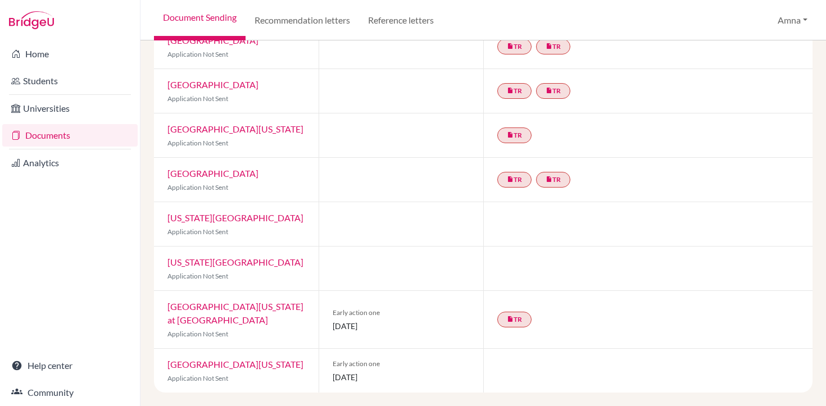
click at [217, 307] on link "[GEOGRAPHIC_DATA][US_STATE] at [GEOGRAPHIC_DATA]" at bounding box center [235, 313] width 136 height 24
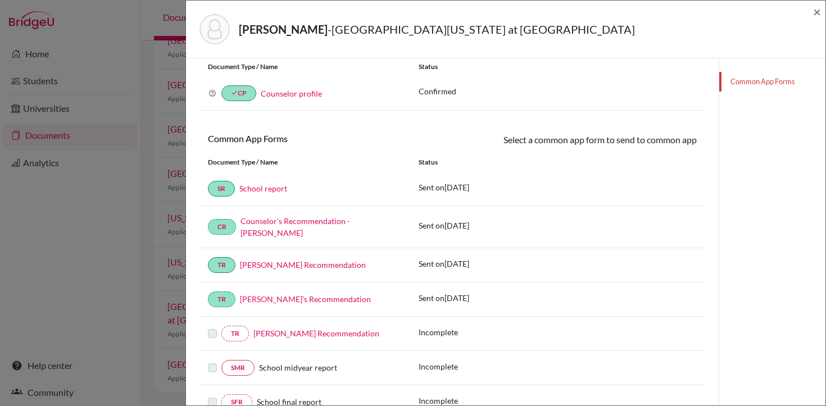
scroll to position [99, 0]
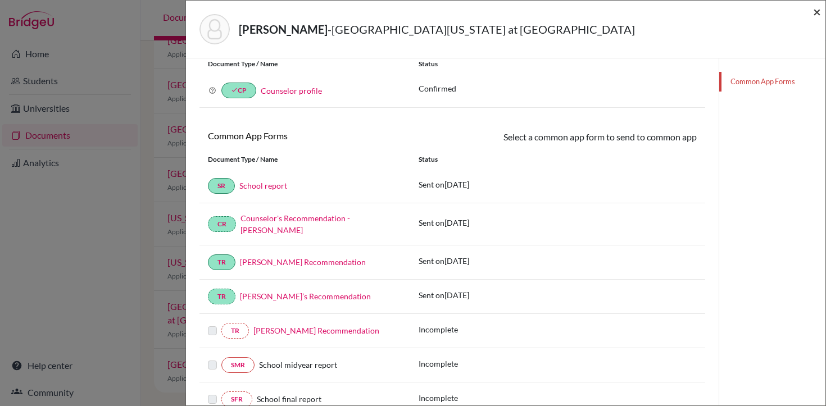
click at [817, 11] on span "×" at bounding box center [817, 11] width 8 height 16
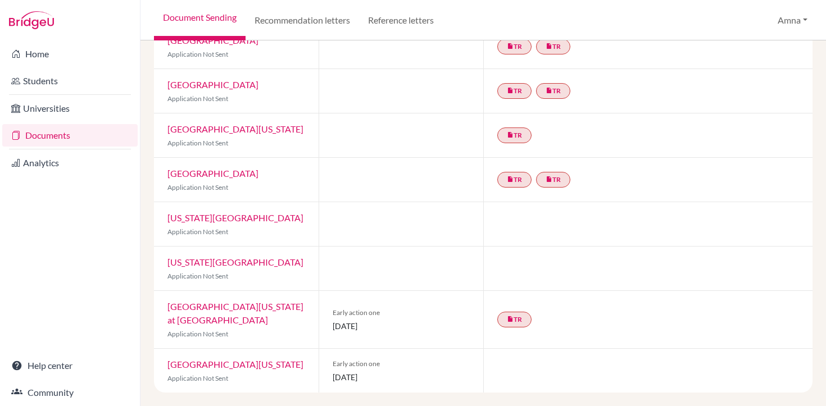
click at [202, 368] on link "[GEOGRAPHIC_DATA][US_STATE]" at bounding box center [235, 364] width 136 height 11
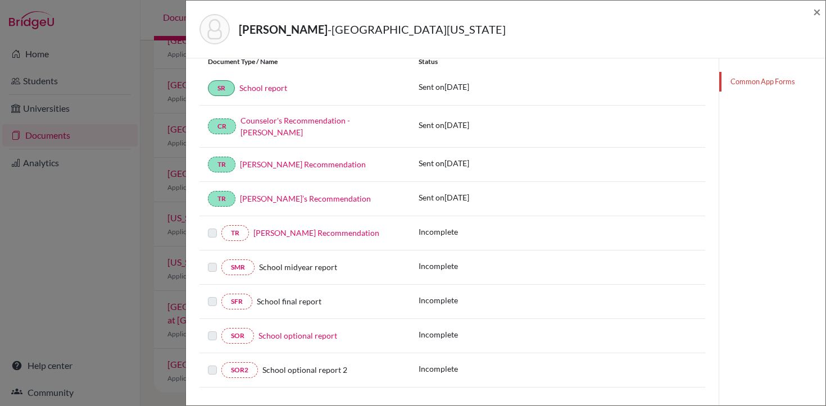
scroll to position [220, 0]
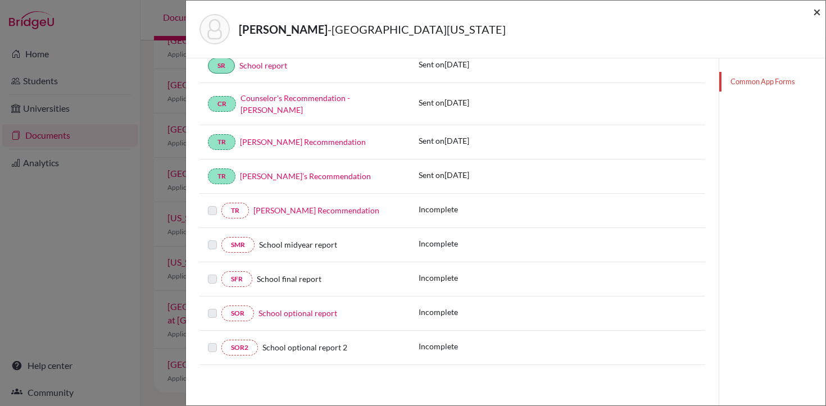
click at [817, 15] on span "×" at bounding box center [817, 11] width 8 height 16
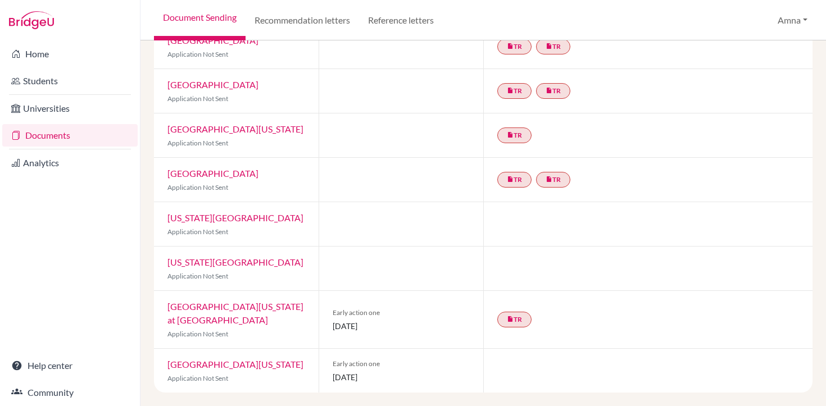
click at [205, 311] on link "[GEOGRAPHIC_DATA][US_STATE] at [GEOGRAPHIC_DATA]" at bounding box center [235, 313] width 136 height 24
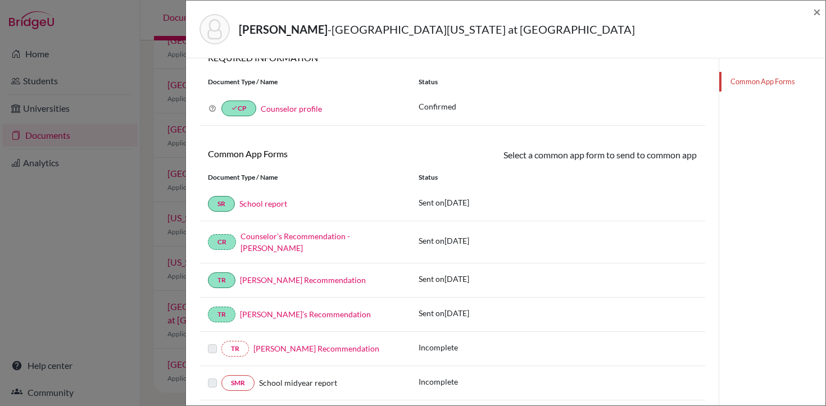
scroll to position [100, 0]
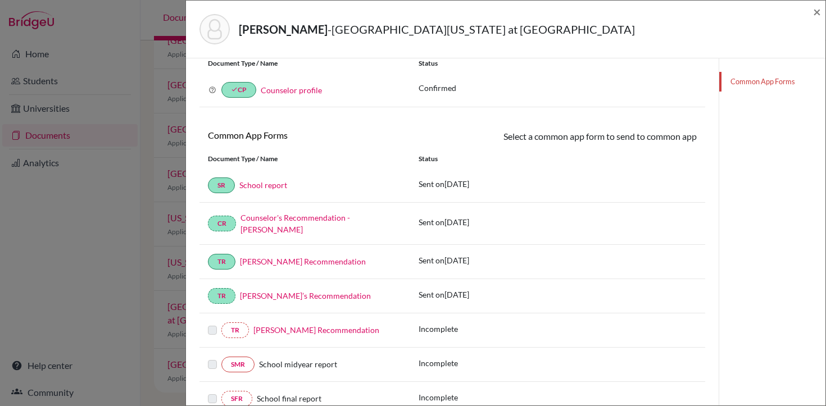
click at [755, 81] on link "Common App Forms" at bounding box center [772, 82] width 106 height 20
click at [817, 11] on span "×" at bounding box center [817, 11] width 8 height 16
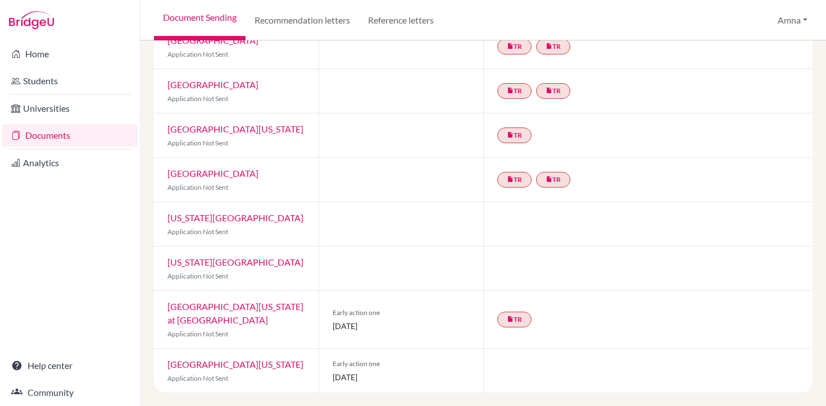
click at [198, 366] on link "[GEOGRAPHIC_DATA][US_STATE]" at bounding box center [235, 364] width 136 height 11
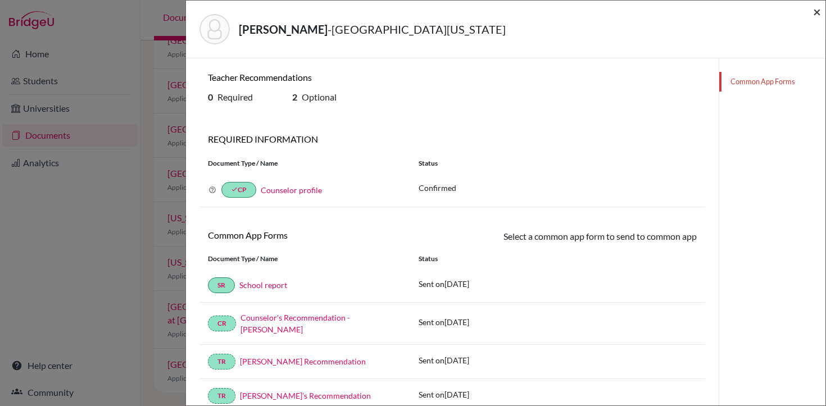
click at [815, 12] on span "×" at bounding box center [817, 11] width 8 height 16
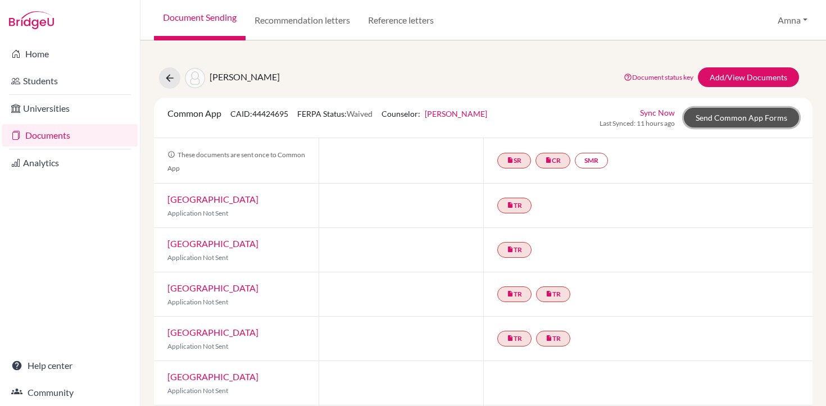
click at [728, 116] on link "Send Common App Forms" at bounding box center [741, 118] width 115 height 20
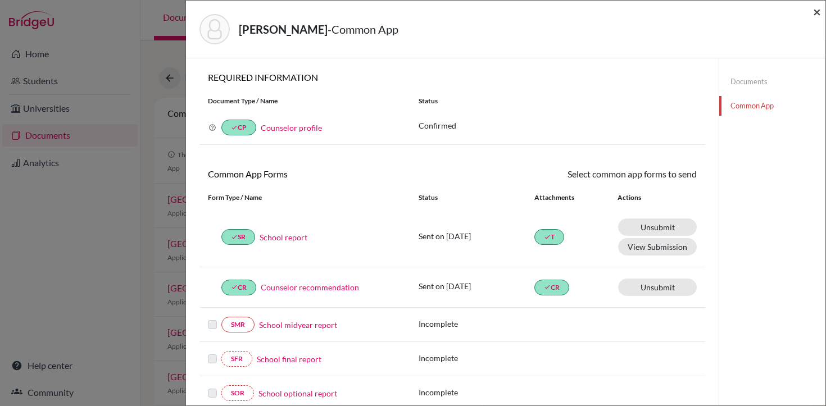
click at [817, 14] on span "×" at bounding box center [817, 11] width 8 height 16
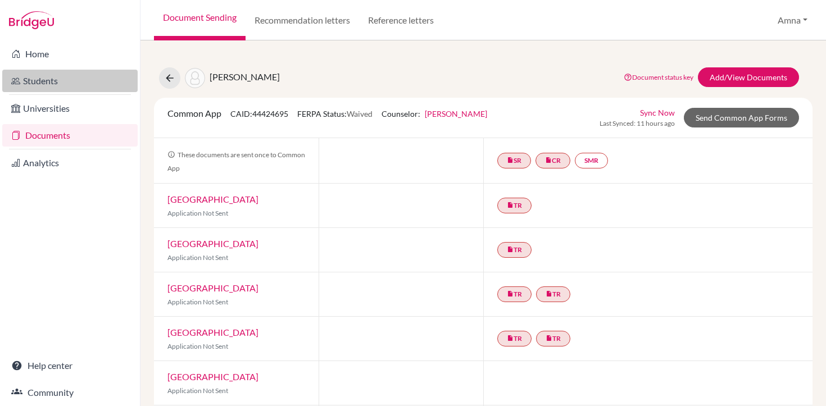
click at [59, 81] on link "Students" at bounding box center [69, 81] width 135 height 22
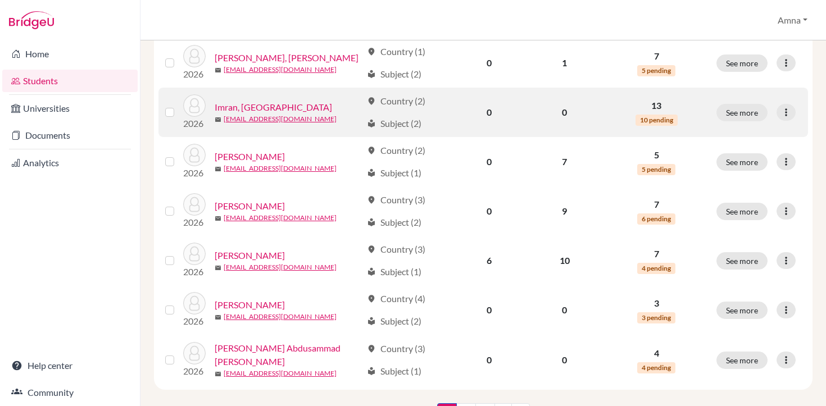
scroll to position [881, 0]
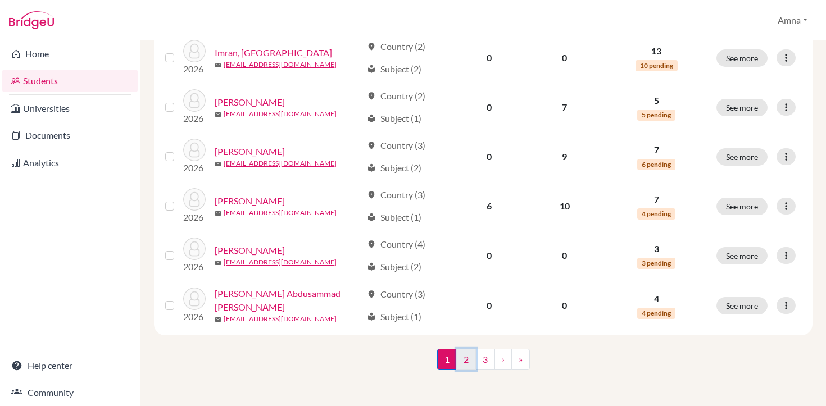
click at [466, 360] on link "2" at bounding box center [466, 359] width 20 height 21
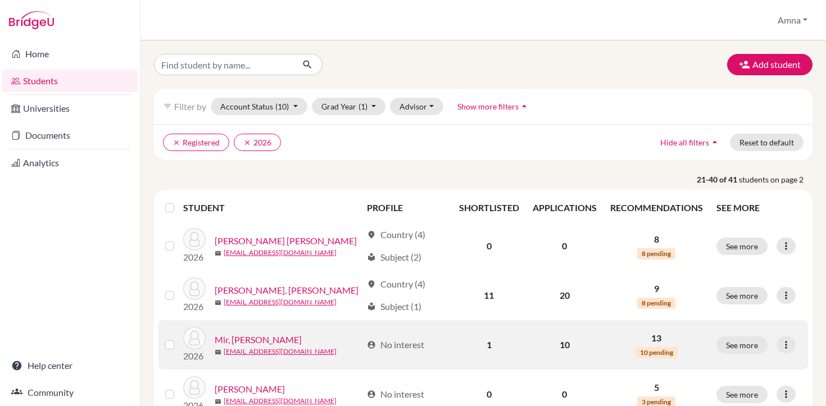
click at [242, 339] on link "Mir, [PERSON_NAME]" at bounding box center [258, 339] width 87 height 13
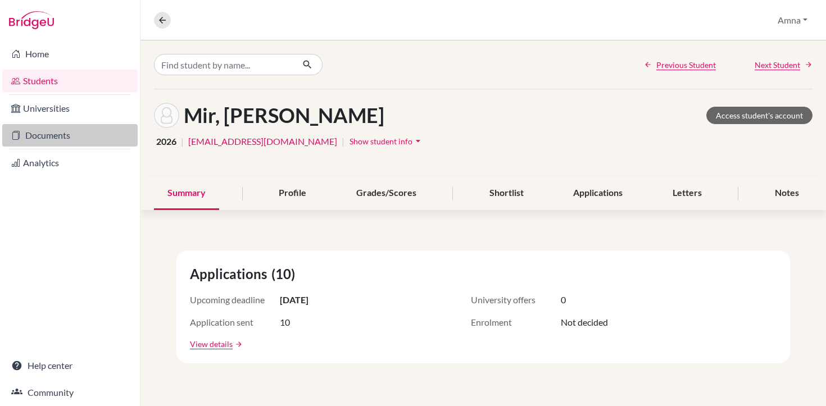
click at [63, 136] on link "Documents" at bounding box center [69, 135] width 135 height 22
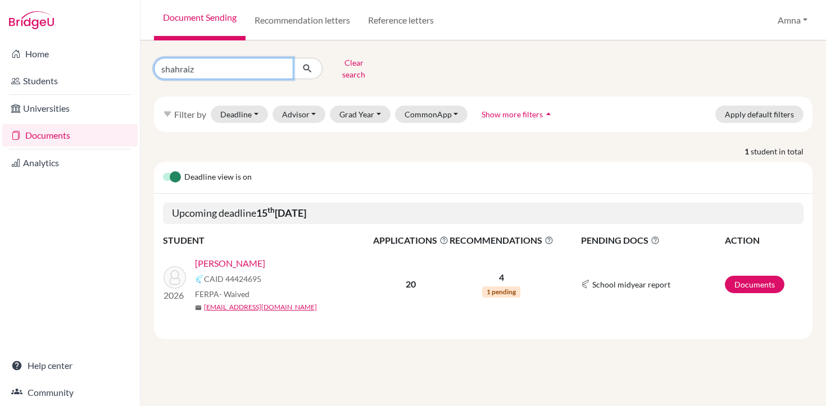
drag, startPoint x: 203, startPoint y: 68, endPoint x: 142, endPoint y: 67, distance: 61.8
click at [142, 67] on div "shahraiz Clear search filter_list Filter by Deadline - Select a date range Or d…" at bounding box center [483, 223] width 686 height 366
type input "[PERSON_NAME]"
click button "submit" at bounding box center [308, 68] width 30 height 21
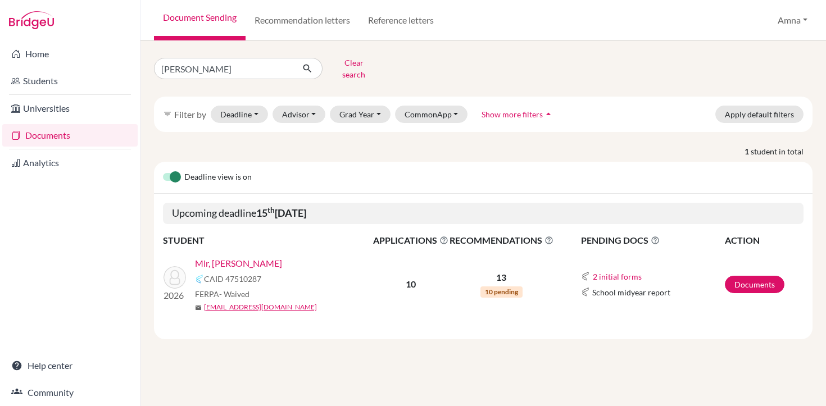
click at [214, 257] on link "Mir, [PERSON_NAME]" at bounding box center [238, 263] width 87 height 13
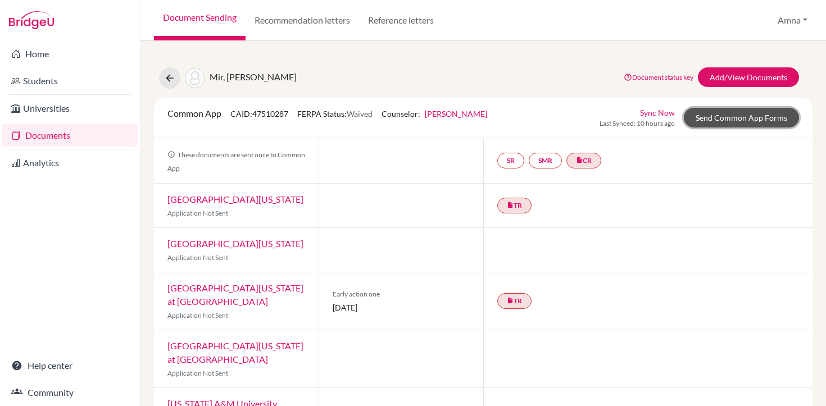
click at [742, 117] on link "Send Common App Forms" at bounding box center [741, 118] width 115 height 20
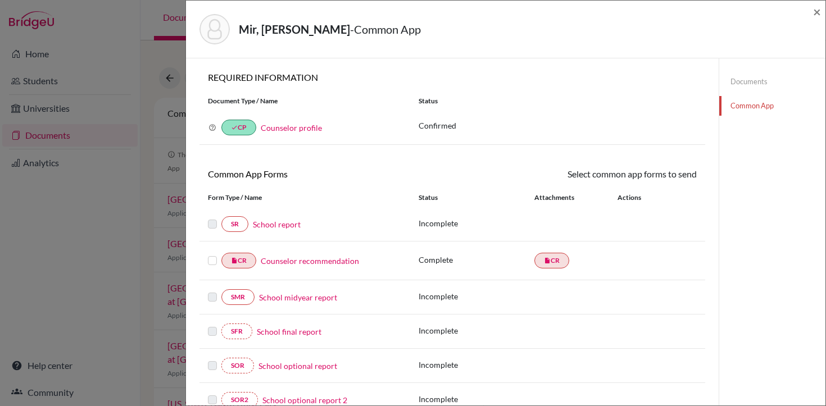
click at [283, 223] on link "School report" at bounding box center [277, 225] width 48 height 12
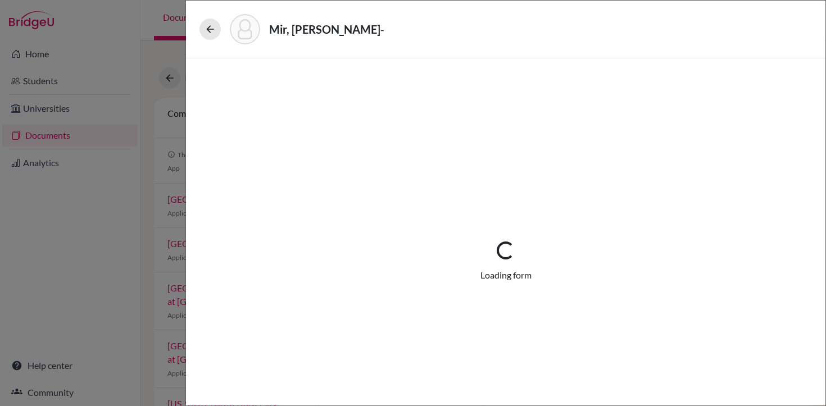
select select "1"
select select "0"
select select "1"
select select "0"
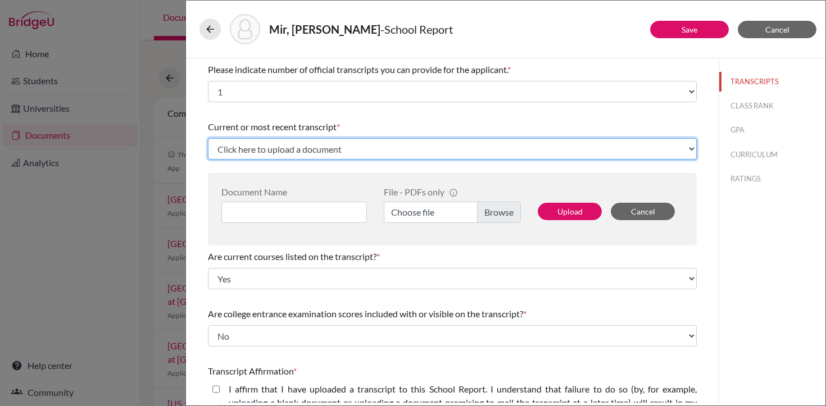
click at [305, 146] on select "Click here to upload a document Upload New File" at bounding box center [452, 148] width 489 height 21
click at [328, 149] on select "Click here to upload a document Upload New File" at bounding box center [452, 148] width 489 height 21
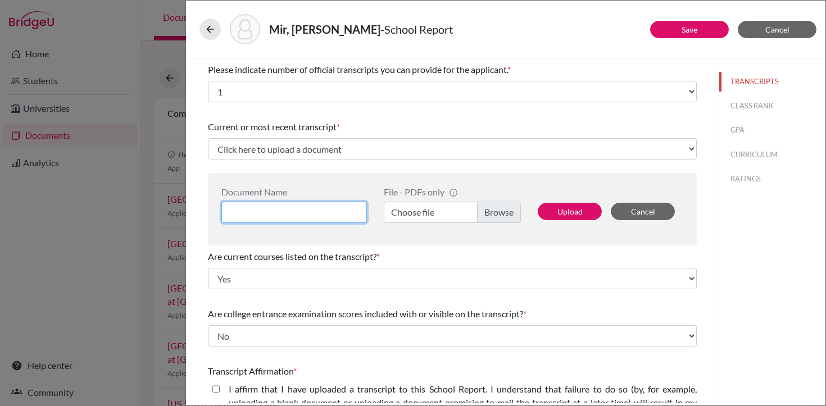
click at [305, 217] on input at bounding box center [294, 212] width 146 height 21
type input "B"
type input "Initial Transcript 2025-26 - [PERSON_NAME]"
click at [496, 215] on label "Choose file" at bounding box center [452, 212] width 137 height 21
click at [496, 215] on input "Choose file" at bounding box center [452, 212] width 137 height 21
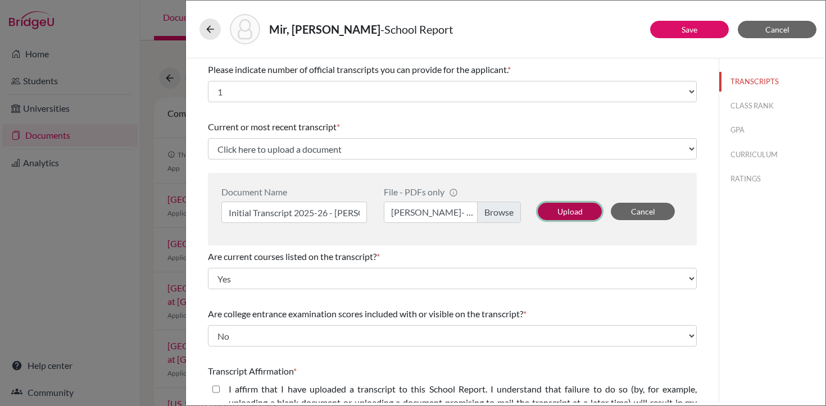
click at [558, 212] on button "Upload" at bounding box center [570, 211] width 64 height 17
select select "688177"
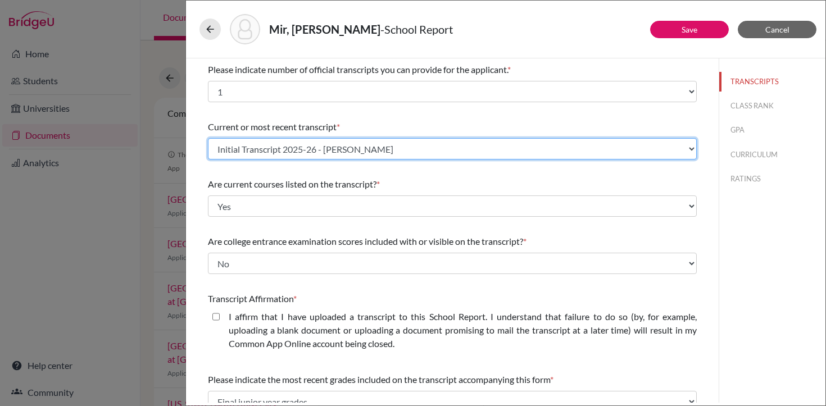
click at [483, 151] on select "Select existing document or upload a new one Initial Transcript 2025-26 - [PERS…" at bounding box center [452, 148] width 489 height 21
click at [208, 138] on select "Select existing document or upload a new one Initial Transcript 2025-26 - [PERS…" at bounding box center [452, 148] width 489 height 21
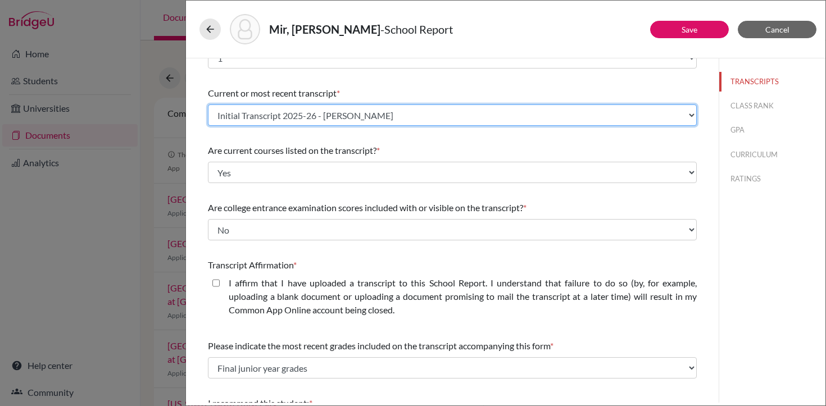
scroll to position [41, 0]
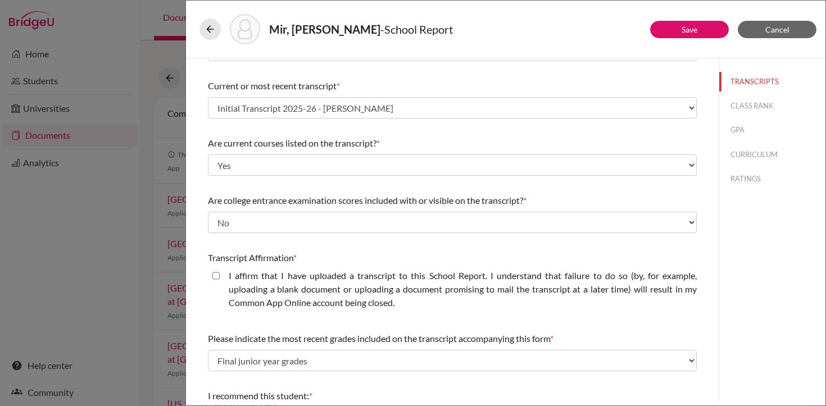
click at [218, 274] on closed\ "I affirm that I have uploaded a transcript to this School Report. I understand …" at bounding box center [215, 275] width 7 height 13
checkbox closed\ "true"
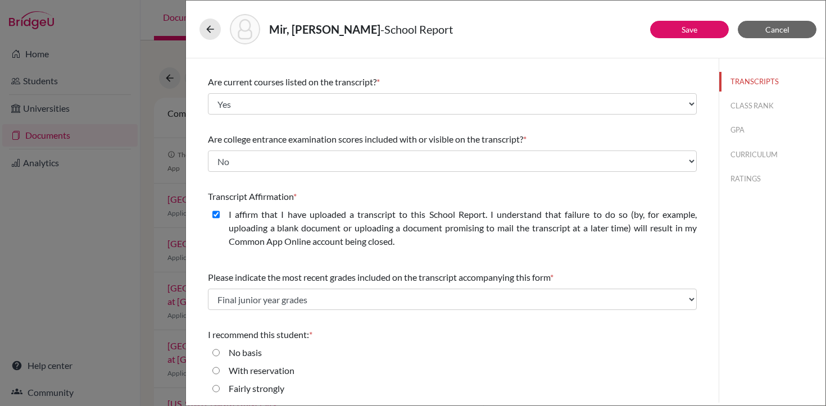
scroll to position [140, 0]
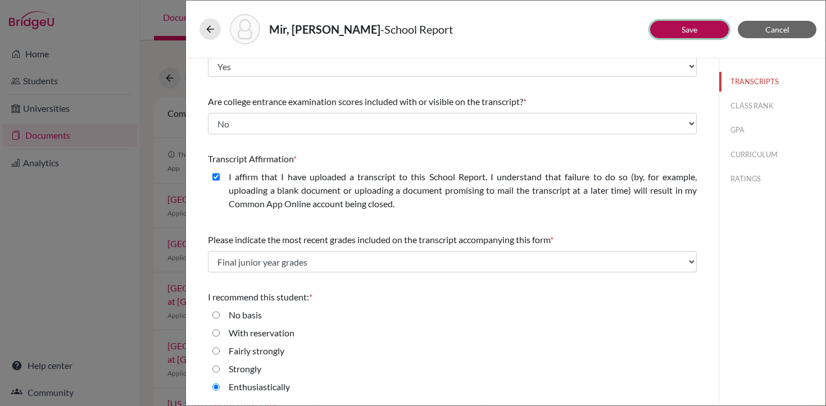
click at [688, 32] on link "Save" at bounding box center [690, 30] width 16 height 10
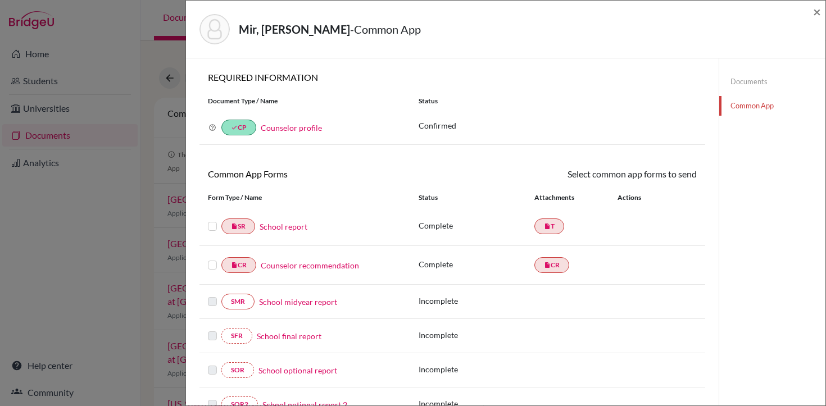
click at [309, 269] on link "Counselor recommendation" at bounding box center [310, 266] width 98 height 12
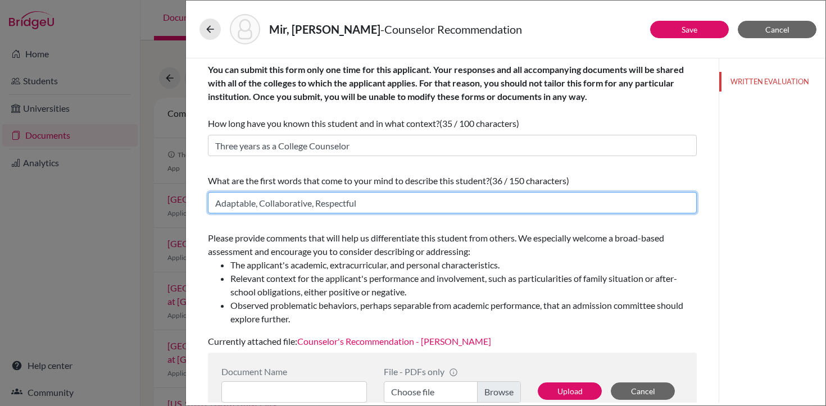
click at [265, 201] on input "Adaptable, Collaborative, Respectful" at bounding box center [452, 202] width 489 height 21
click at [320, 201] on input "Adaptable, collaborative, Respectful" at bounding box center [452, 202] width 489 height 21
click at [373, 202] on input "Adaptable, collaborative, respectful" at bounding box center [452, 202] width 489 height 21
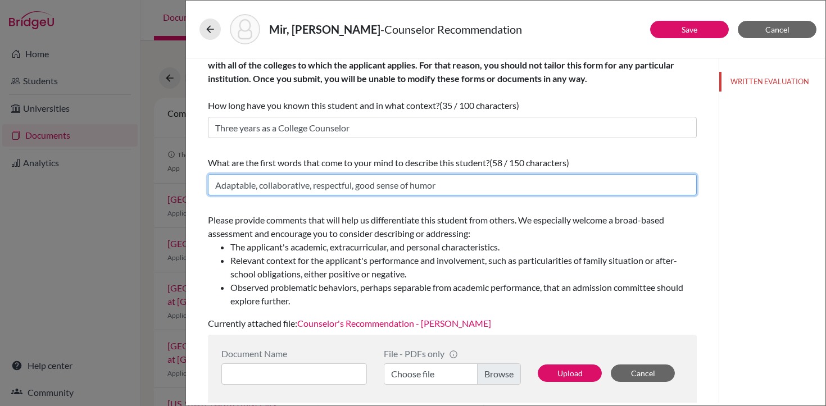
scroll to position [70, 0]
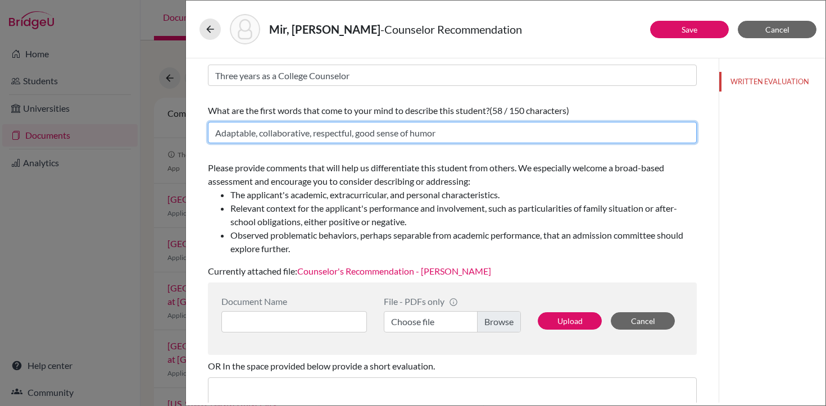
type input "Adaptable, collaborative, respectful, good sense of humor"
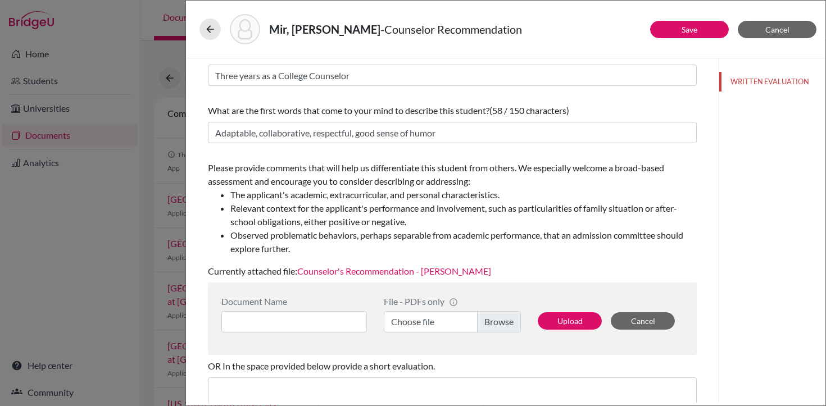
click at [346, 273] on link "Counselor's Recommendation - Barik Mir" at bounding box center [394, 271] width 194 height 11
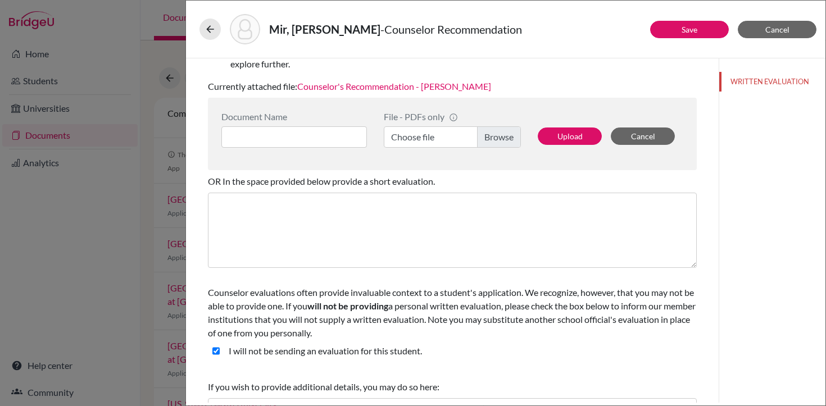
scroll to position [257, 0]
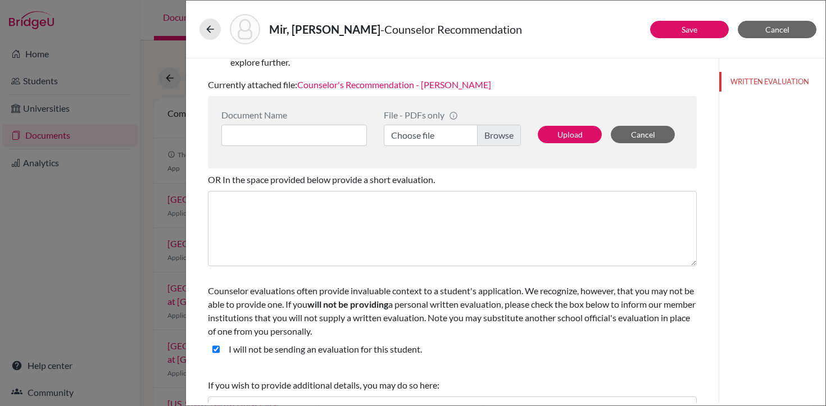
click at [215, 347] on student\ "I will not be sending an evaluation for this student." at bounding box center [215, 349] width 7 height 13
checkbox student\ "false"
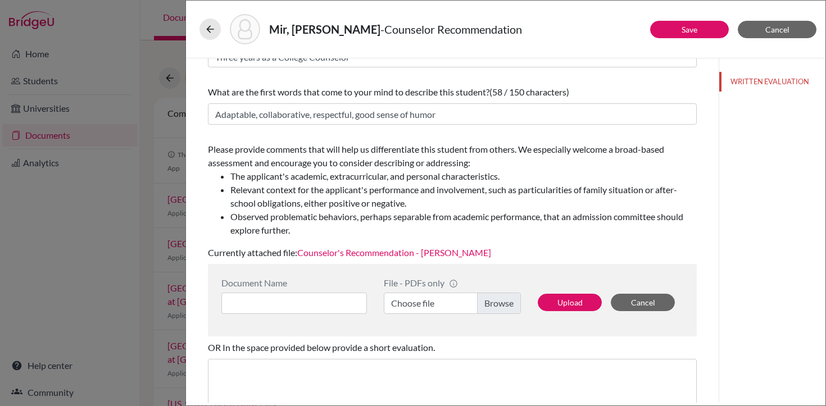
scroll to position [0, 0]
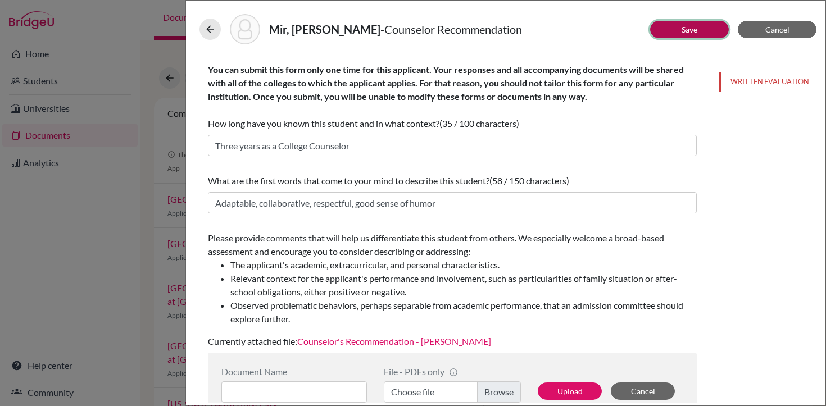
click at [674, 30] on button "Save" at bounding box center [689, 29] width 79 height 17
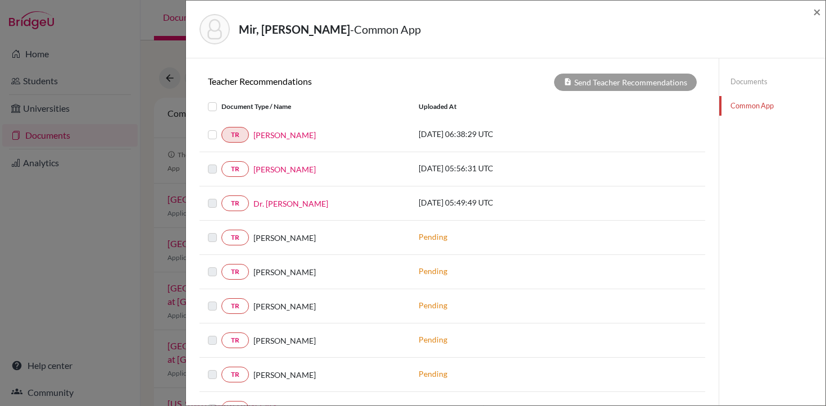
scroll to position [379, 0]
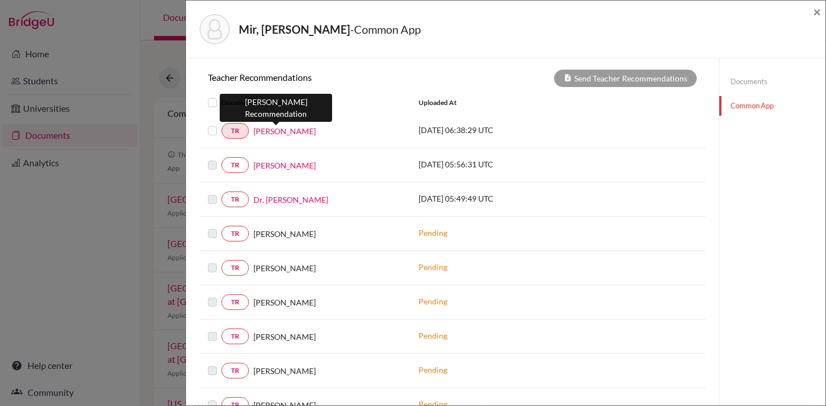
click at [271, 133] on link "[PERSON_NAME]" at bounding box center [284, 131] width 62 height 12
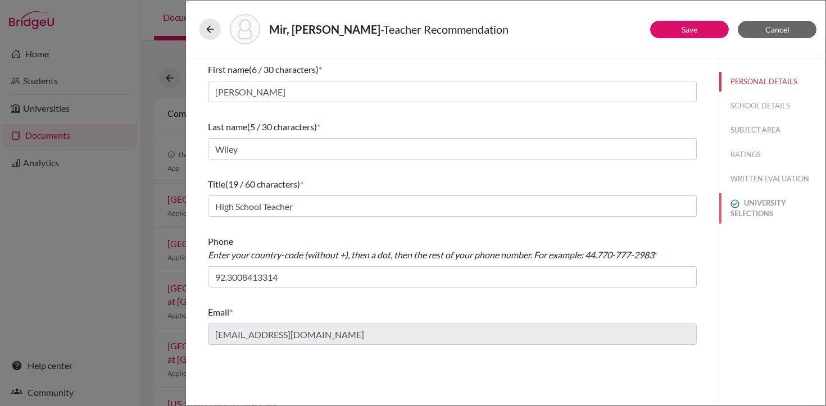
click at [744, 207] on button "UNIVERSITY SELECTIONS" at bounding box center [772, 208] width 106 height 30
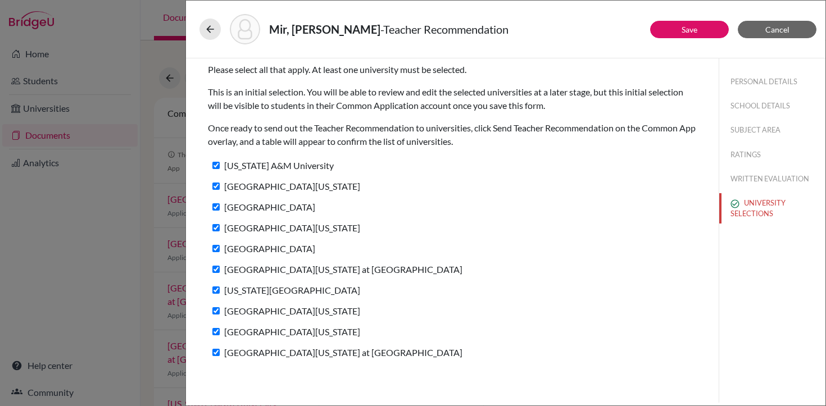
click at [217, 167] on input "Texas A&M University" at bounding box center [215, 165] width 7 height 7
checkbox input "false"
click at [217, 182] on label "[GEOGRAPHIC_DATA][US_STATE]" at bounding box center [284, 186] width 152 height 16
click at [217, 183] on input "[GEOGRAPHIC_DATA][US_STATE]" at bounding box center [215, 186] width 7 height 7
checkbox input "false"
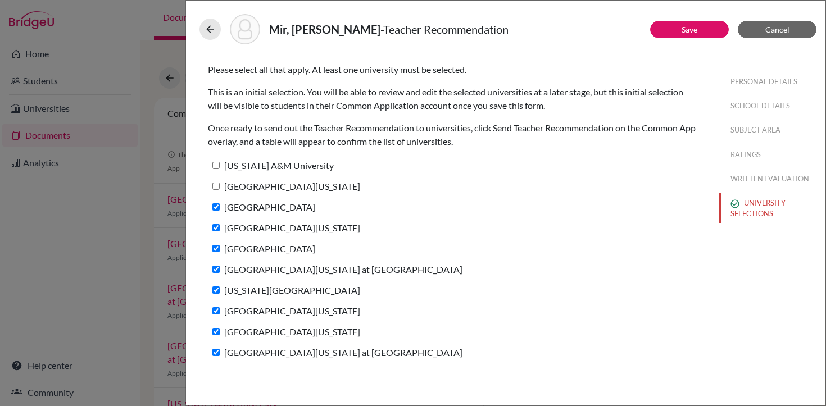
click at [217, 208] on input "[GEOGRAPHIC_DATA]" at bounding box center [215, 206] width 7 height 7
checkbox input "false"
click at [217, 224] on input "University of Southern California" at bounding box center [215, 227] width 7 height 7
checkbox input "false"
click at [217, 244] on label "Boston College" at bounding box center [261, 249] width 107 height 16
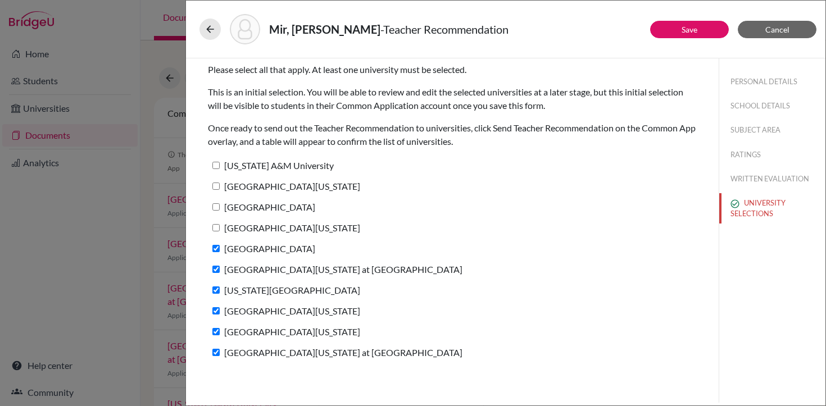
click at [217, 245] on input "Boston College" at bounding box center [215, 248] width 7 height 7
checkbox input "false"
click at [216, 272] on input "[GEOGRAPHIC_DATA][US_STATE] at [GEOGRAPHIC_DATA]" at bounding box center [215, 269] width 7 height 7
checkbox input "false"
click at [216, 287] on input "[US_STATE][GEOGRAPHIC_DATA]" at bounding box center [215, 290] width 7 height 7
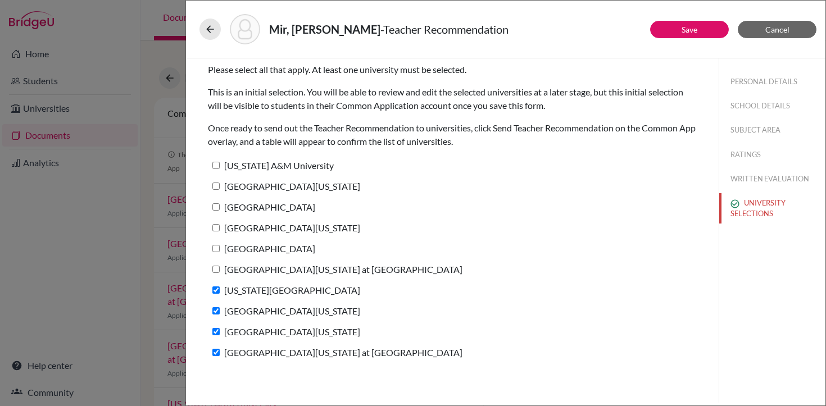
checkbox input "false"
click at [217, 307] on input "University of Virginia" at bounding box center [215, 310] width 7 height 7
checkbox input "false"
click at [215, 334] on input "[GEOGRAPHIC_DATA][US_STATE]" at bounding box center [215, 331] width 7 height 7
checkbox input "false"
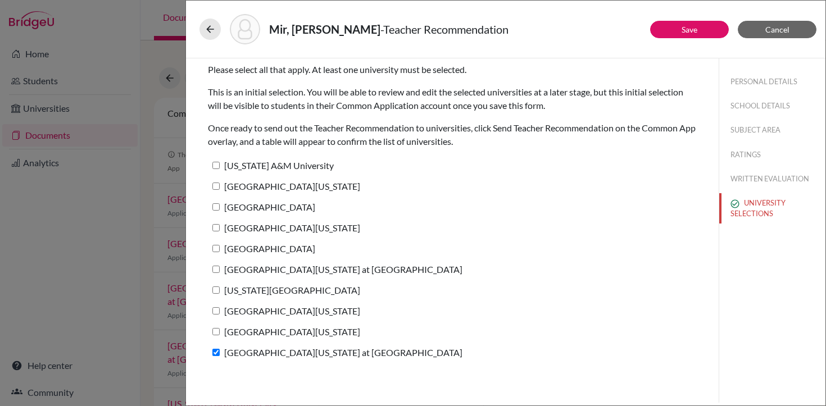
click at [215, 347] on label "University of Texas at Dallas" at bounding box center [335, 352] width 255 height 16
click at [215, 349] on input "University of Texas at Dallas" at bounding box center [215, 352] width 7 height 7
checkbox input "false"
click at [215, 269] on input "[GEOGRAPHIC_DATA][US_STATE] at [GEOGRAPHIC_DATA]" at bounding box center [215, 269] width 7 height 7
checkbox input "true"
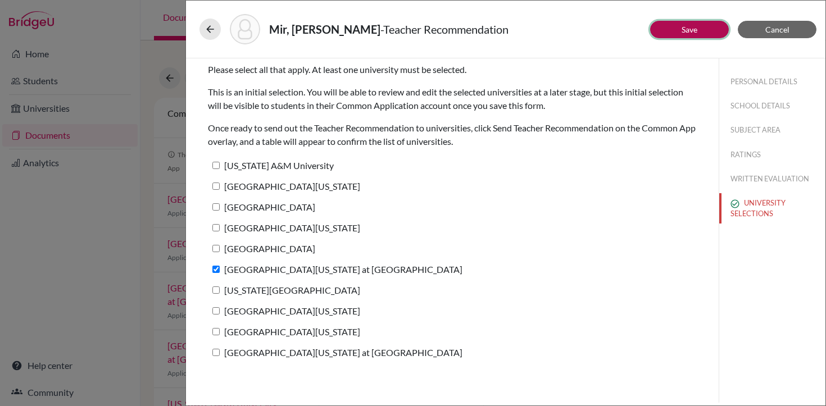
click at [698, 26] on button "Save" at bounding box center [689, 29] width 79 height 17
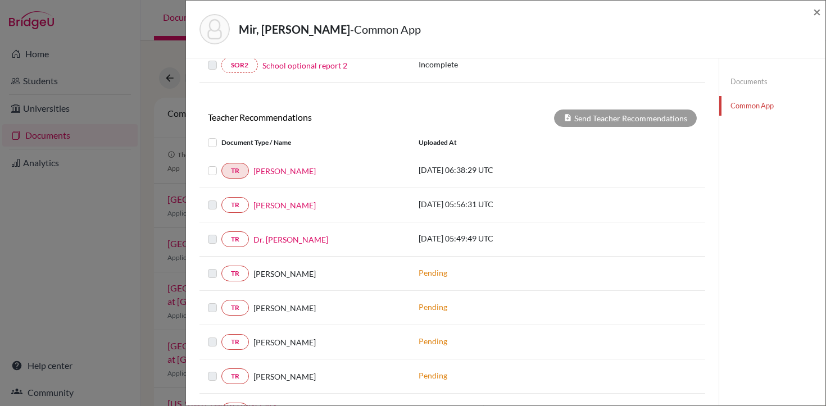
scroll to position [356, 0]
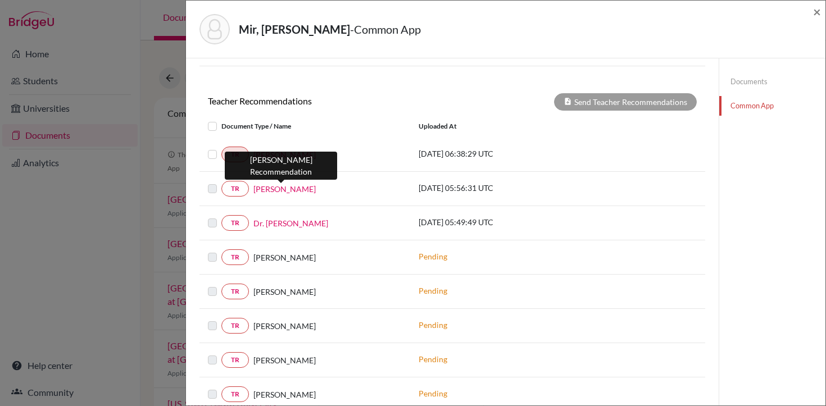
click at [287, 193] on link "[PERSON_NAME]" at bounding box center [284, 189] width 62 height 12
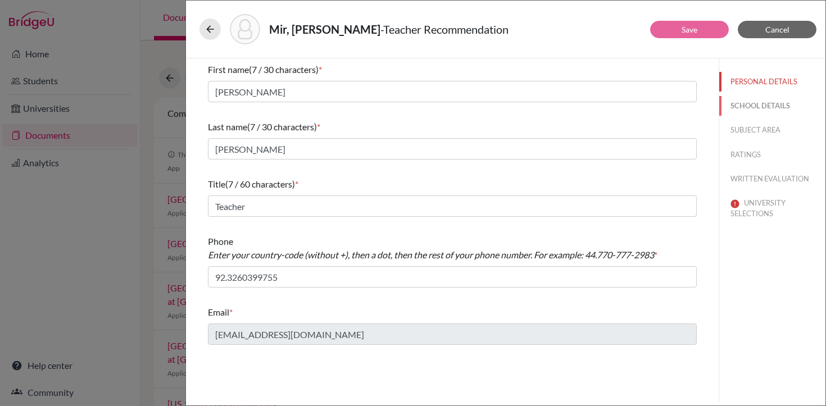
click at [761, 106] on button "SCHOOL DETAILS" at bounding box center [772, 106] width 106 height 20
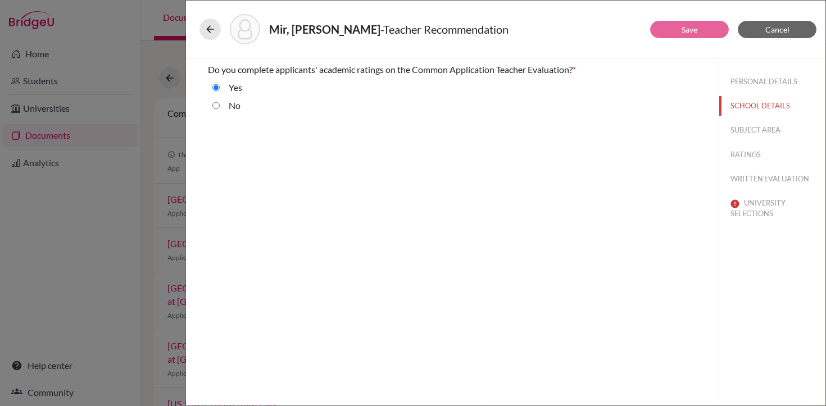
click at [217, 105] on input "No" at bounding box center [215, 105] width 7 height 13
radio input "true"
click at [759, 130] on button "SUBJECT AREA" at bounding box center [772, 130] width 106 height 20
select select "4"
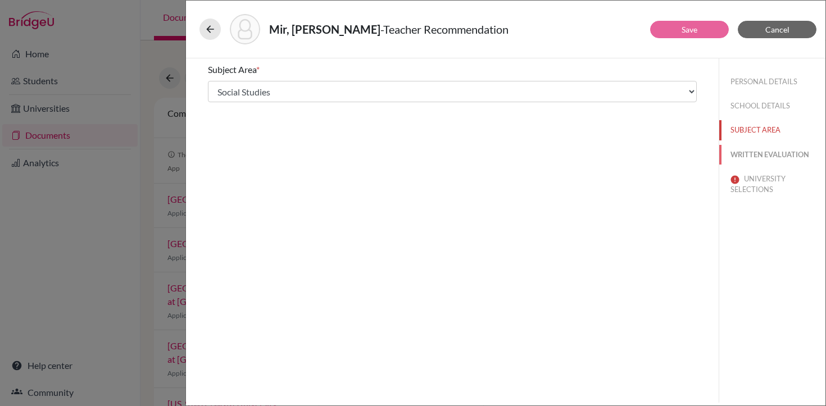
click at [761, 152] on button "WRITTEN EVALUATION" at bounding box center [772, 155] width 106 height 20
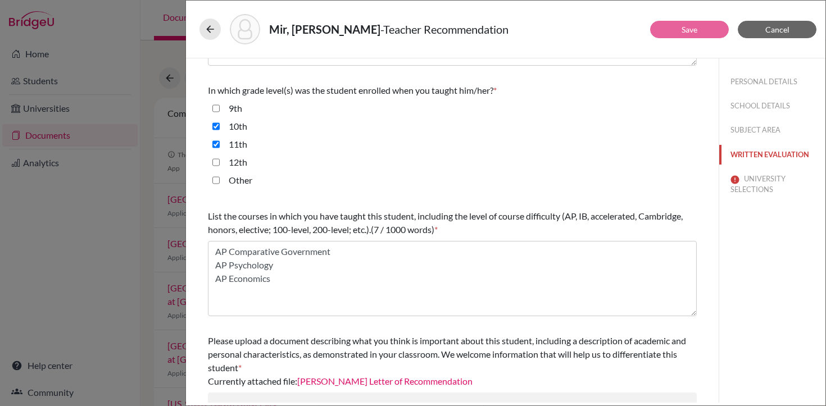
scroll to position [305, 0]
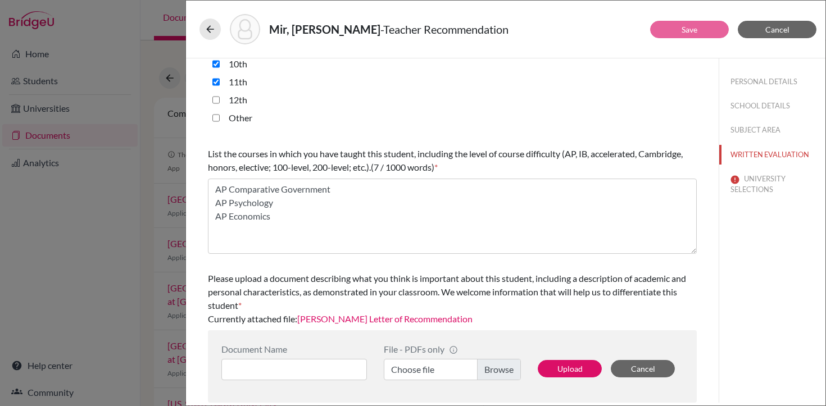
click at [349, 321] on link "Barik Mir Letter of Recommendation" at bounding box center [384, 319] width 175 height 11
click at [748, 184] on button "UNIVERSITY SELECTIONS" at bounding box center [772, 184] width 106 height 30
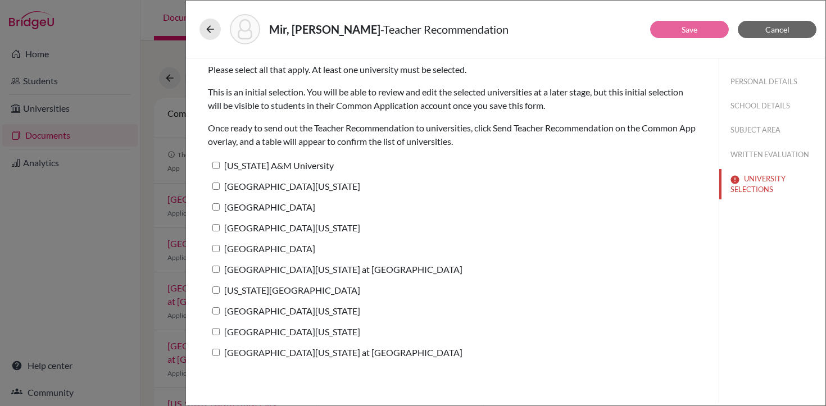
click at [216, 269] on input "[GEOGRAPHIC_DATA][US_STATE] at [GEOGRAPHIC_DATA]" at bounding box center [215, 269] width 7 height 7
checkbox input "true"
click at [688, 34] on button "Save" at bounding box center [689, 29] width 79 height 17
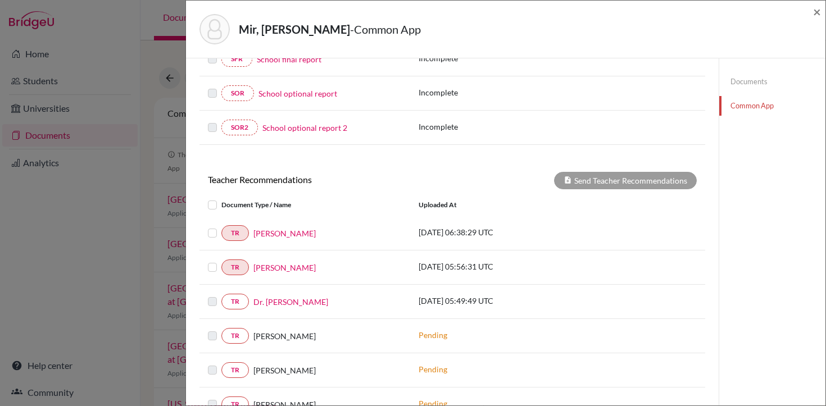
scroll to position [252, 0]
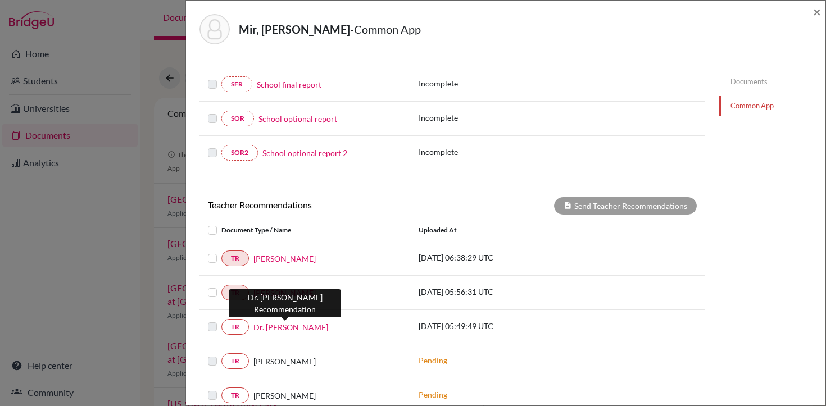
click at [278, 329] on link "Dr. Elizabeth Ryan" at bounding box center [290, 327] width 75 height 12
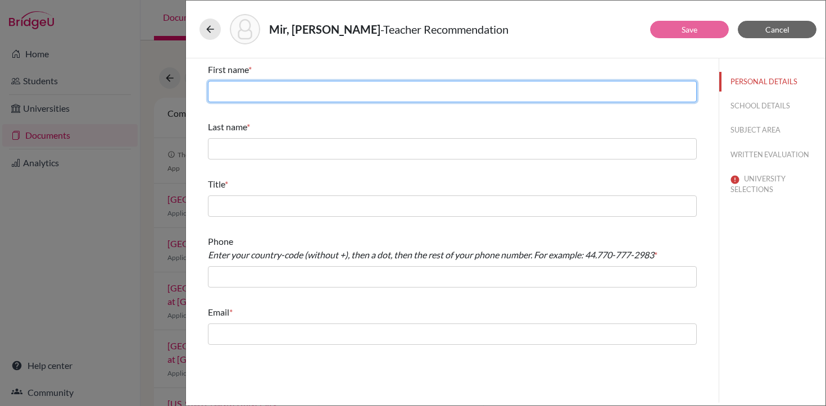
click at [431, 91] on input "text" at bounding box center [452, 91] width 489 height 21
type input "Elizabeth"
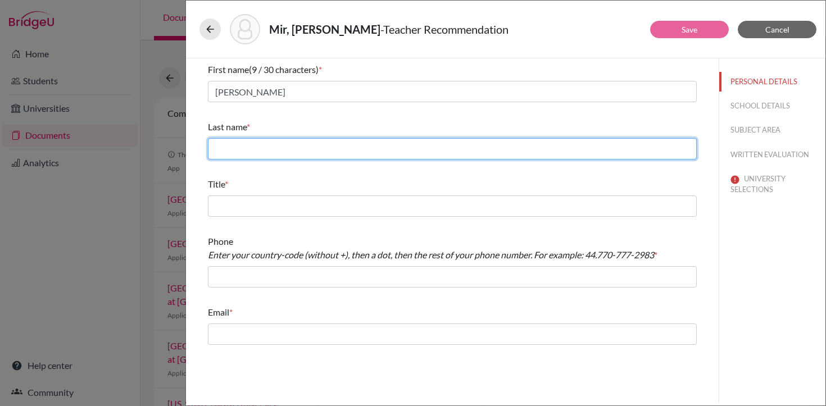
click at [432, 146] on input "text" at bounding box center [452, 148] width 489 height 21
type input "Ryan"
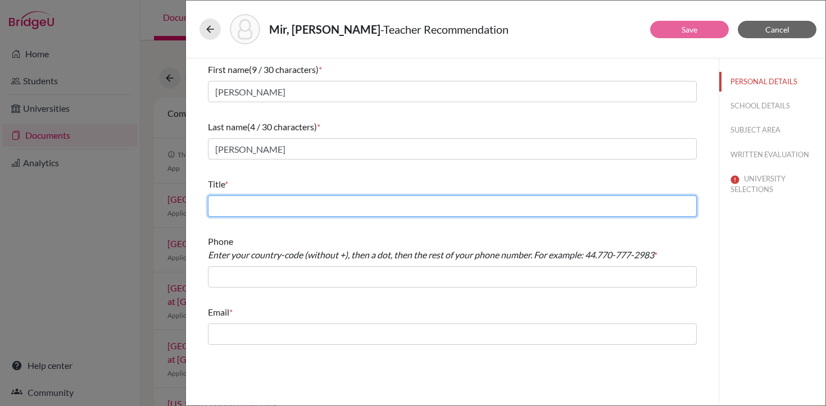
click at [385, 205] on input "text" at bounding box center [452, 206] width 489 height 21
type input "Dr."
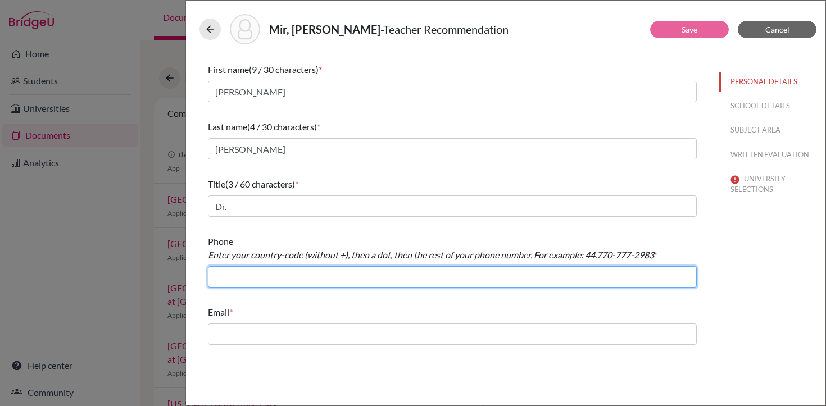
click at [308, 278] on input "text" at bounding box center [452, 276] width 489 height 21
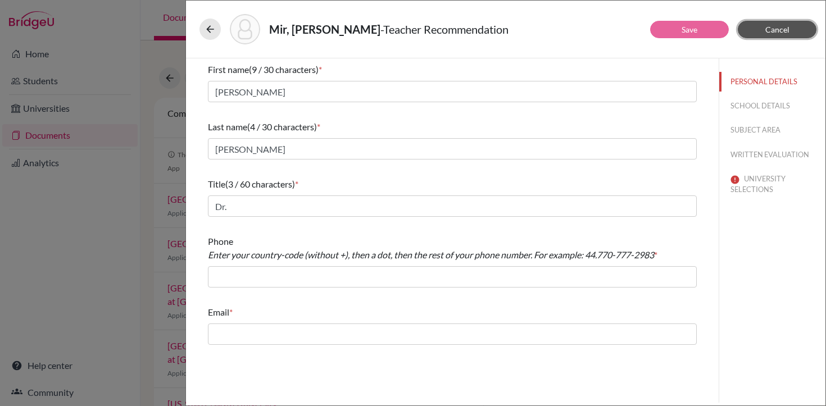
click at [765, 29] on span "Cancel" at bounding box center [777, 30] width 24 height 10
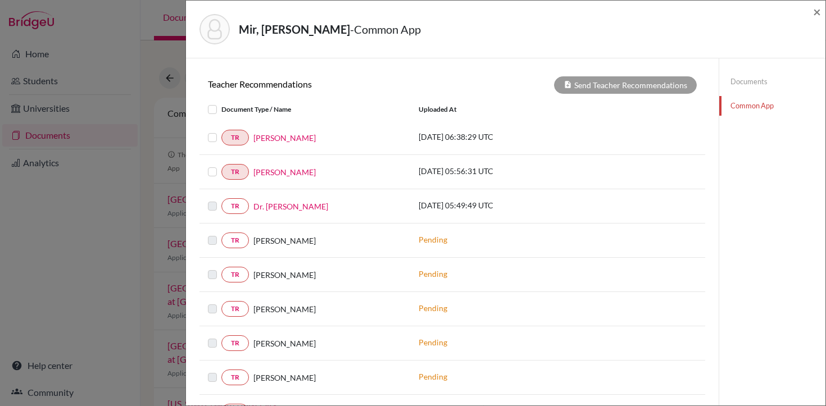
scroll to position [371, 0]
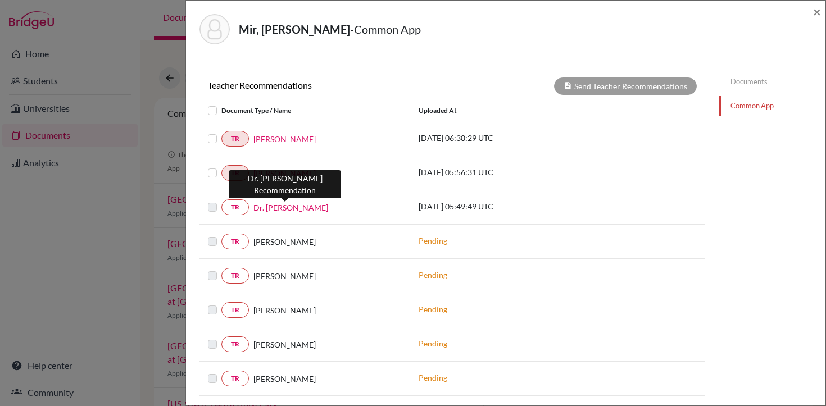
click at [278, 204] on link "Dr. Elizabeth Ryan" at bounding box center [290, 208] width 75 height 12
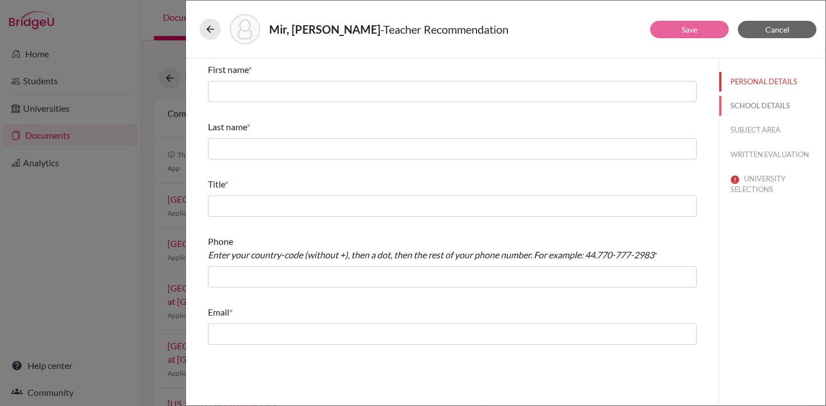
click at [764, 102] on button "SCHOOL DETAILS" at bounding box center [772, 106] width 106 height 20
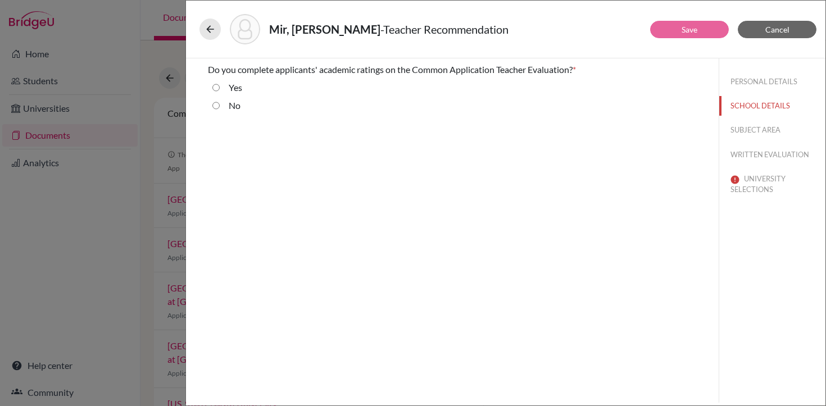
click at [216, 107] on input "No" at bounding box center [215, 105] width 7 height 13
radio input "true"
click at [752, 83] on button "PERSONAL DETAILS" at bounding box center [772, 82] width 106 height 20
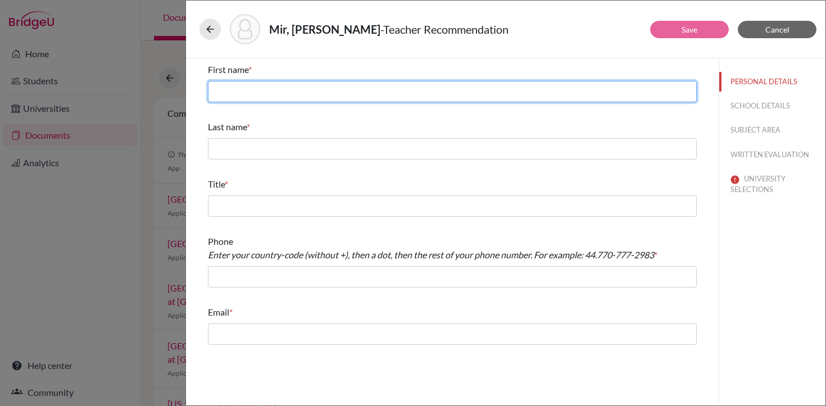
click at [341, 88] on input "text" at bounding box center [452, 91] width 489 height 21
type input "Elizabeth"
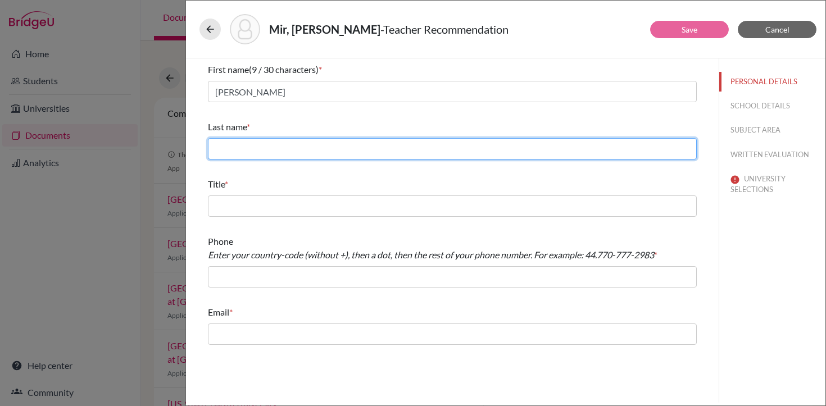
click at [332, 143] on input "text" at bounding box center [452, 148] width 489 height 21
type input "Ryan"
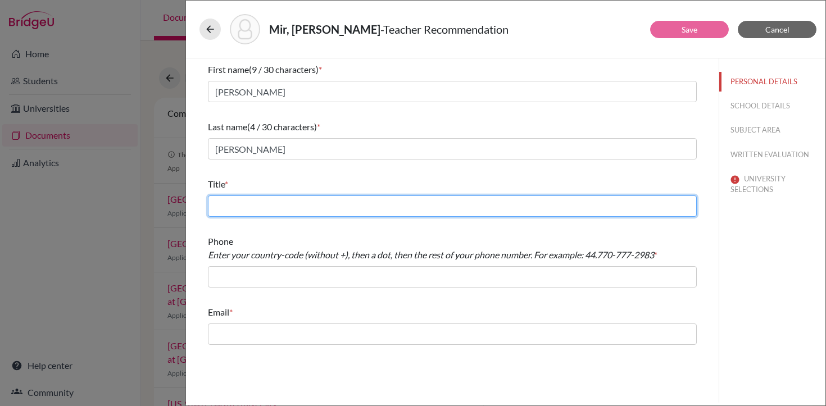
click at [328, 202] on input "text" at bounding box center [452, 206] width 489 height 21
type input "Dr."
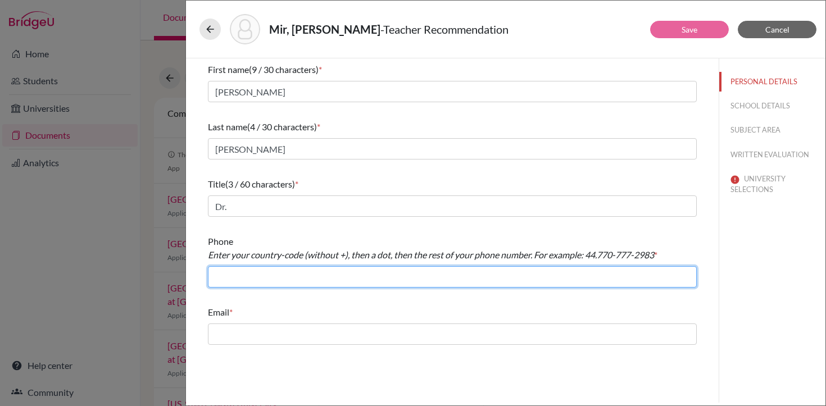
click at [304, 279] on input "text" at bounding box center [452, 276] width 489 height 21
type input "+924235762406"
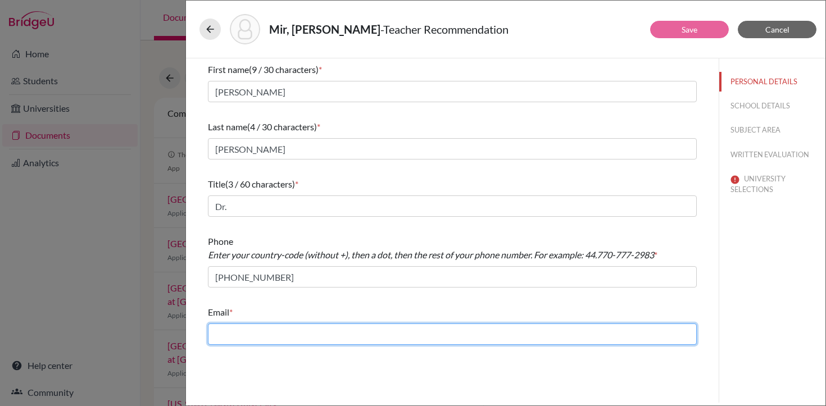
type input "ahaider@las.edu.pk"
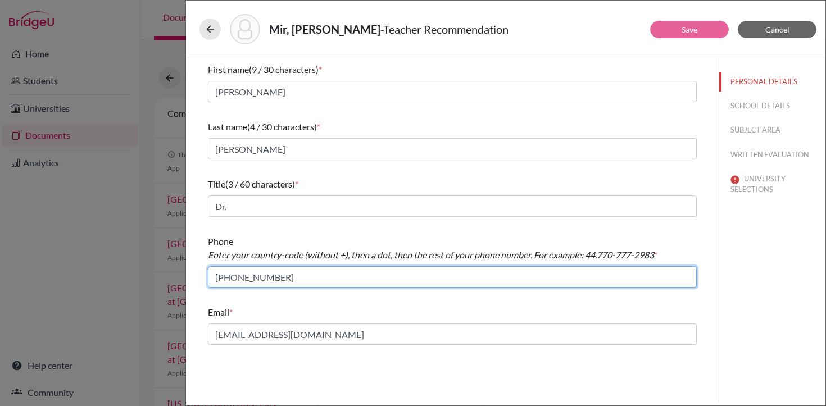
click at [221, 278] on input "+924235762406" at bounding box center [452, 276] width 489 height 21
type input "92.4235762406"
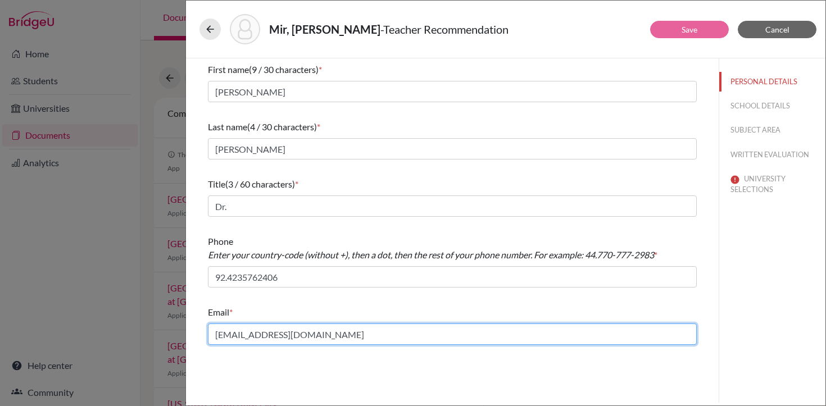
drag, startPoint x: 300, startPoint y: 335, endPoint x: 208, endPoint y: 336, distance: 91.6
click at [208, 336] on input "ahaider@las.edu.pk" at bounding box center [452, 334] width 489 height 21
type input "e"
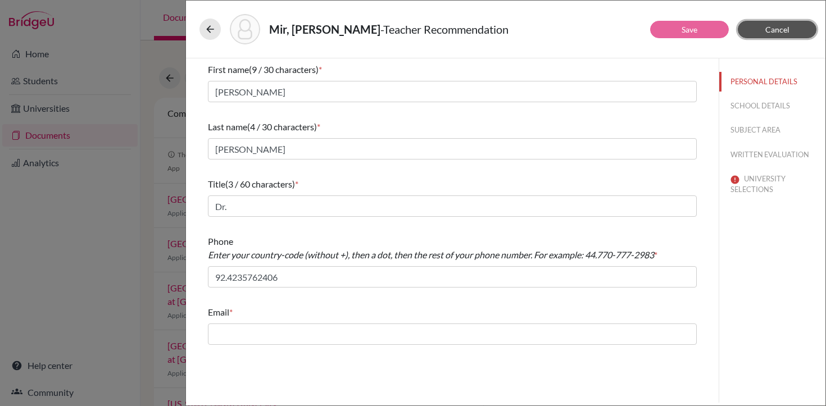
click at [780, 31] on span "Cancel" at bounding box center [777, 30] width 24 height 10
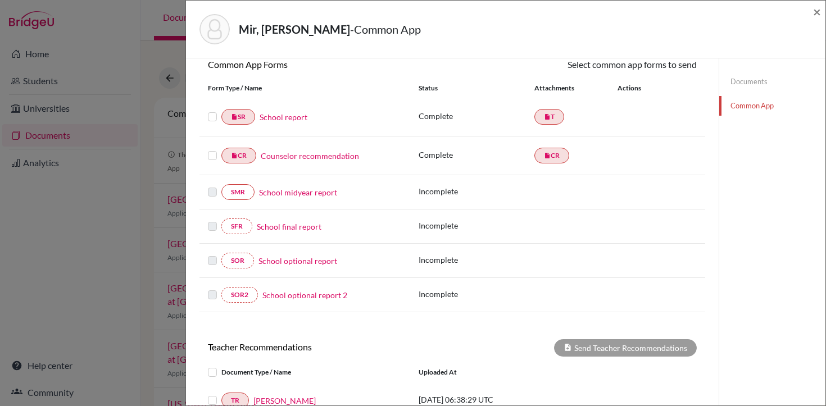
scroll to position [106, 0]
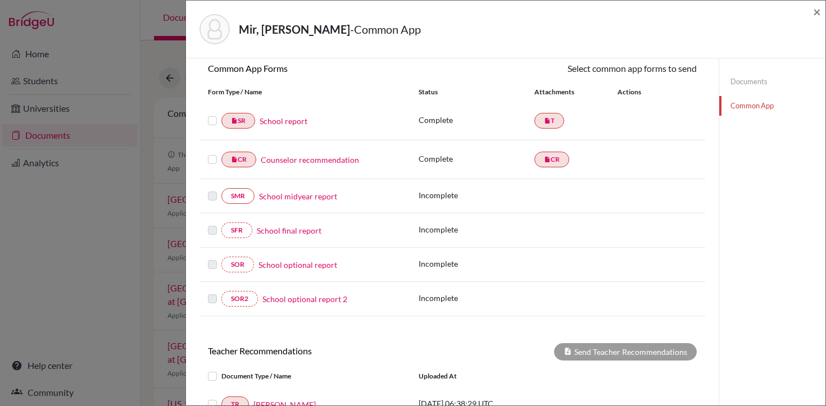
click at [213, 114] on label at bounding box center [212, 114] width 9 height 0
click at [0, 0] on input "checkbox" at bounding box center [0, 0] width 0 height 0
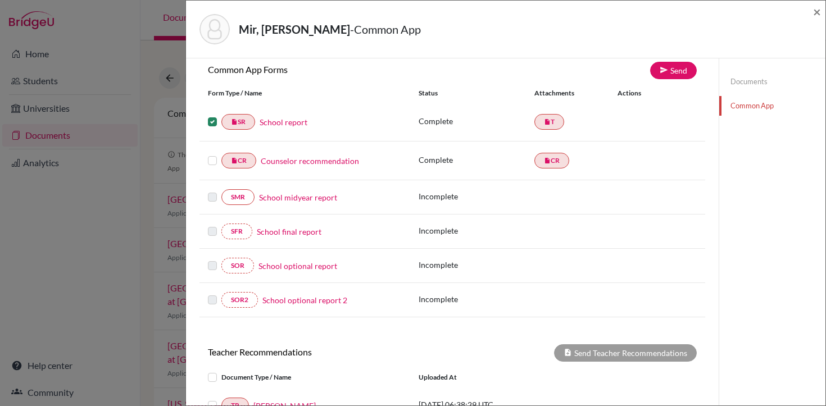
click at [211, 154] on label at bounding box center [212, 154] width 9 height 0
click at [0, 0] on input "checkbox" at bounding box center [0, 0] width 0 height 0
click at [210, 115] on label at bounding box center [212, 115] width 9 height 0
click at [0, 0] on input "checkbox" at bounding box center [0, 0] width 0 height 0
click at [270, 123] on link "School report" at bounding box center [284, 122] width 48 height 12
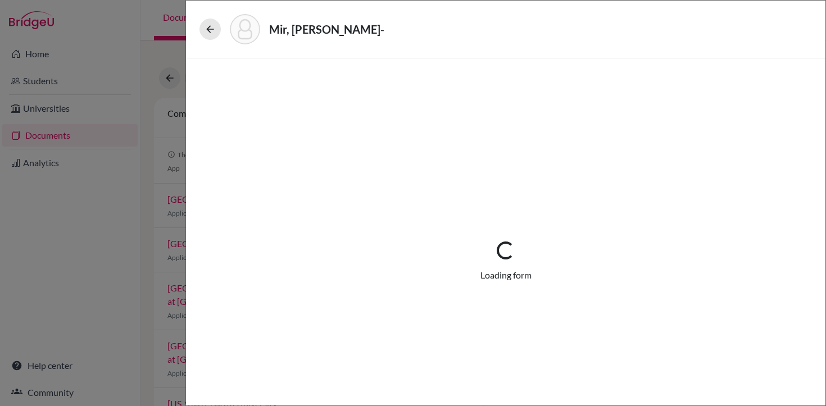
select select "1"
select select "688177"
select select "0"
select select "1"
select select "0"
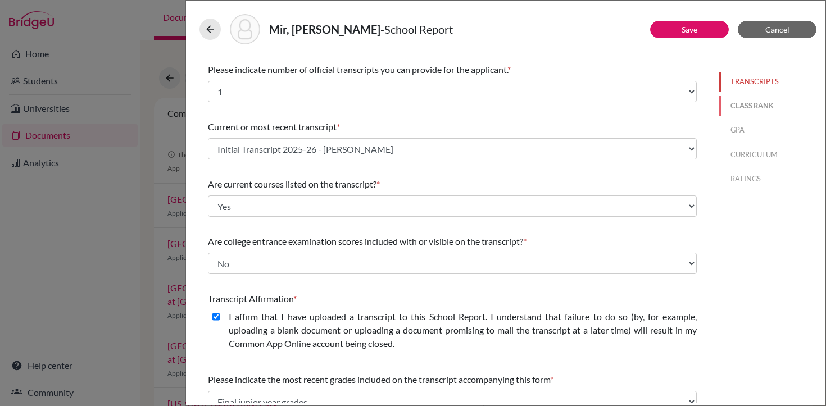
click at [747, 110] on button "CLASS RANK" at bounding box center [772, 106] width 106 height 20
select select "5"
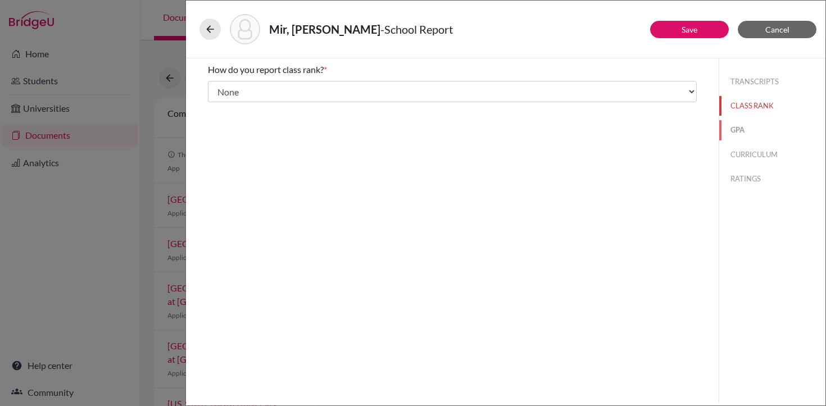
click at [741, 126] on button "GPA" at bounding box center [772, 130] width 106 height 20
type input "3.66"
type input "3.97"
select select "4"
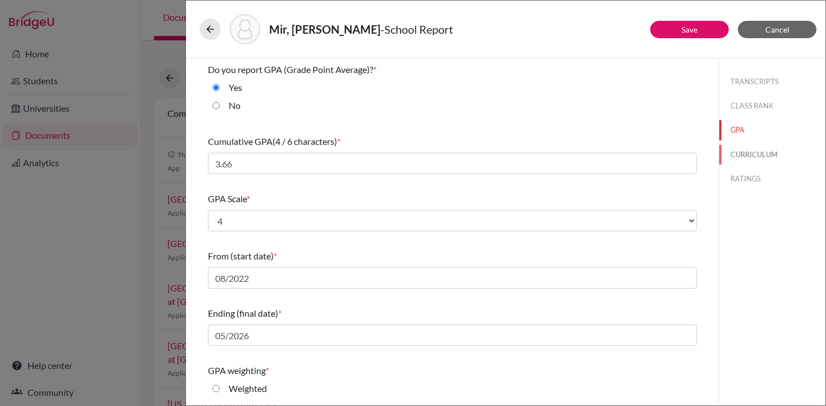
click at [755, 153] on button "CURRICULUM" at bounding box center [772, 155] width 106 height 20
select select "3"
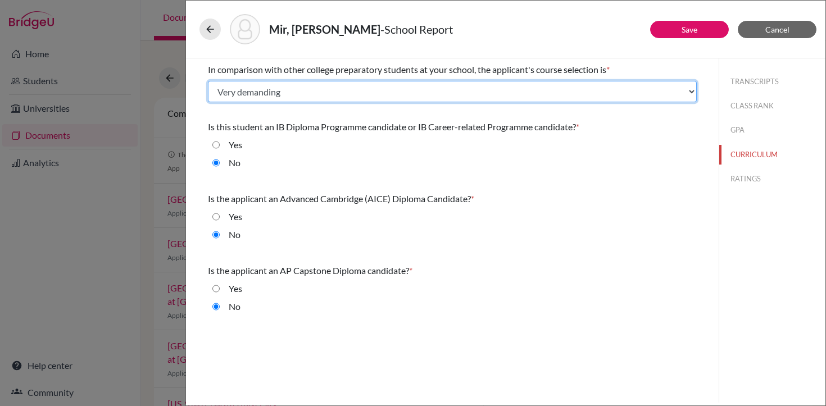
click at [660, 95] on select "Select... Less than demanding Average Demanding Very demanding Most demanding P…" at bounding box center [452, 91] width 489 height 21
click at [208, 81] on select "Select... Less than demanding Average Demanding Very demanding Most demanding P…" at bounding box center [452, 91] width 489 height 21
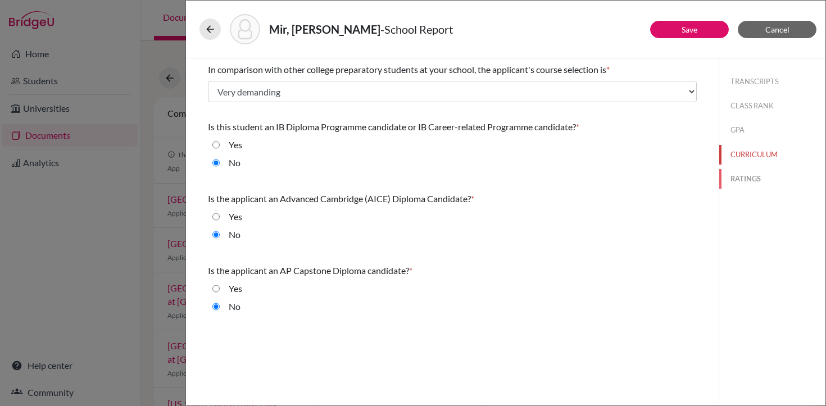
click at [752, 177] on button "RATINGS" at bounding box center [772, 179] width 106 height 20
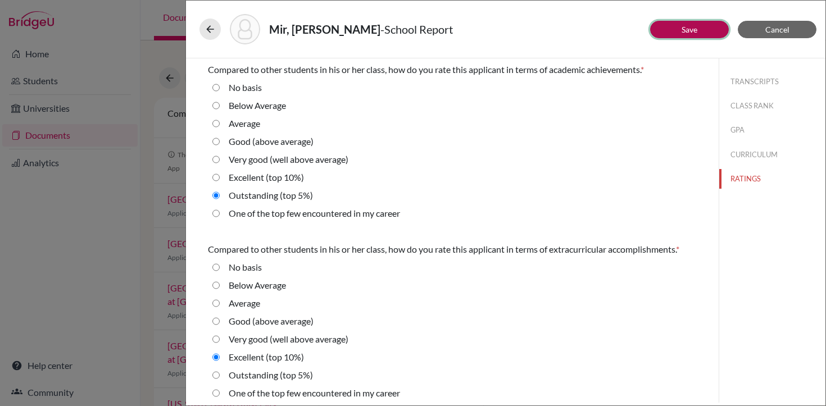
click at [695, 29] on link "Save" at bounding box center [690, 30] width 16 height 10
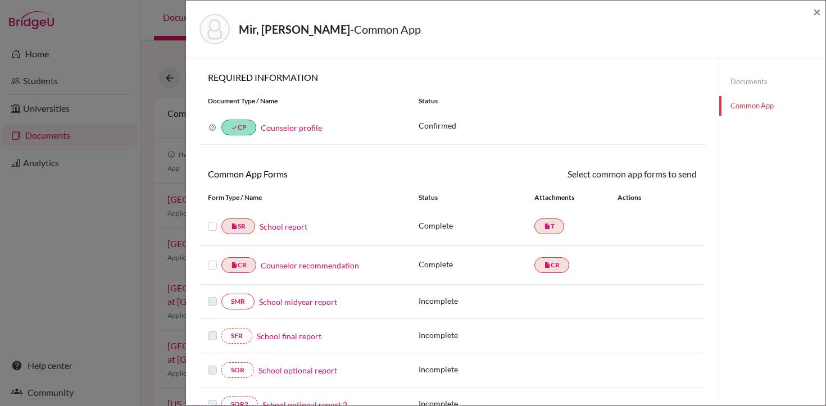
click at [213, 220] on label at bounding box center [212, 220] width 9 height 0
click at [0, 0] on input "checkbox" at bounding box center [0, 0] width 0 height 0
click at [212, 260] on label at bounding box center [212, 260] width 9 height 0
click at [0, 0] on input "checkbox" at bounding box center [0, 0] width 0 height 0
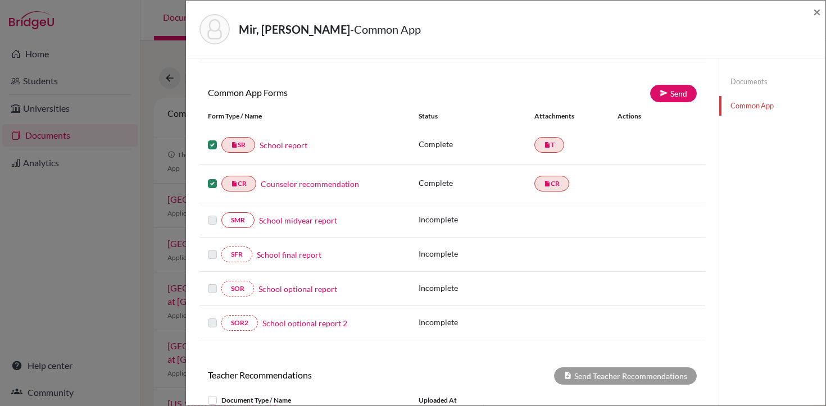
scroll to position [74, 0]
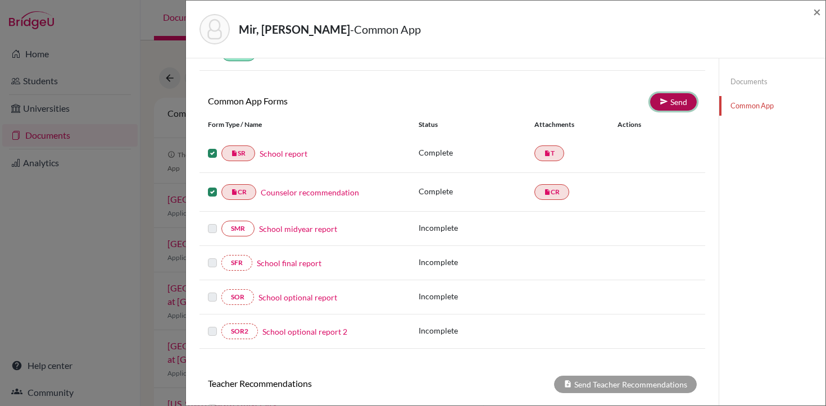
click at [681, 102] on link "Send" at bounding box center [673, 101] width 47 height 17
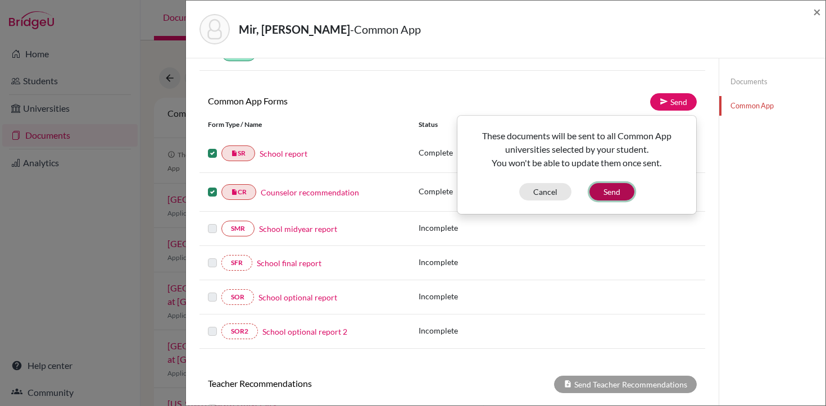
click at [611, 189] on button "Send" at bounding box center [612, 191] width 45 height 17
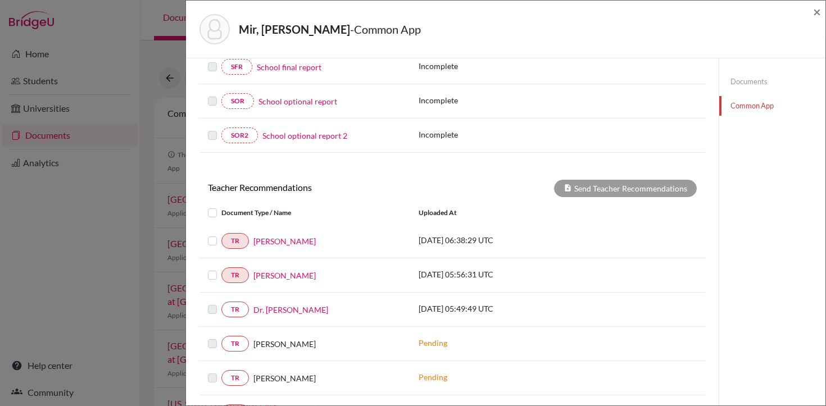
scroll to position [292, 0]
click at [221, 234] on label at bounding box center [221, 234] width 0 height 0
click at [0, 0] on input "checkbox" at bounding box center [0, 0] width 0 height 0
click at [221, 269] on label at bounding box center [221, 269] width 0 height 0
click at [0, 0] on input "checkbox" at bounding box center [0, 0] width 0 height 0
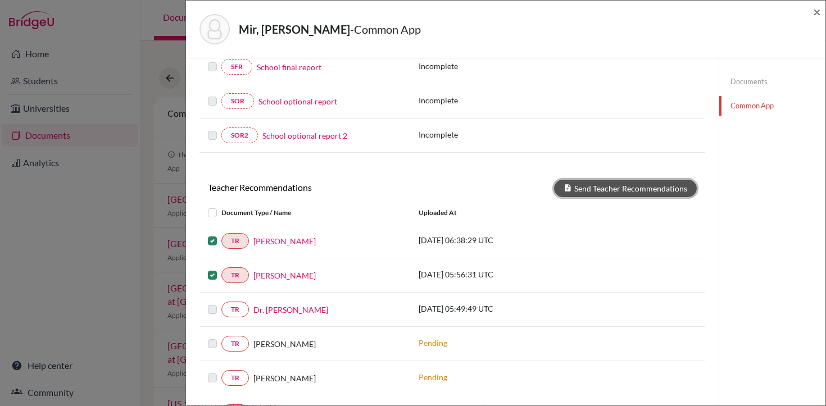
click at [587, 196] on button "Send Teacher Recommendations" at bounding box center [625, 188] width 143 height 17
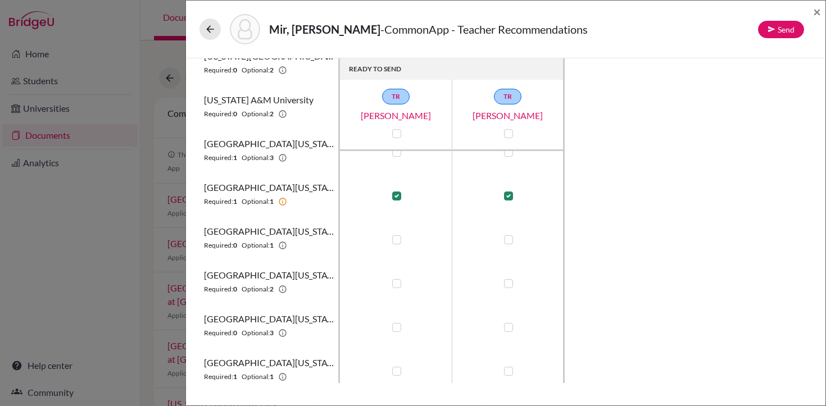
scroll to position [206, 0]
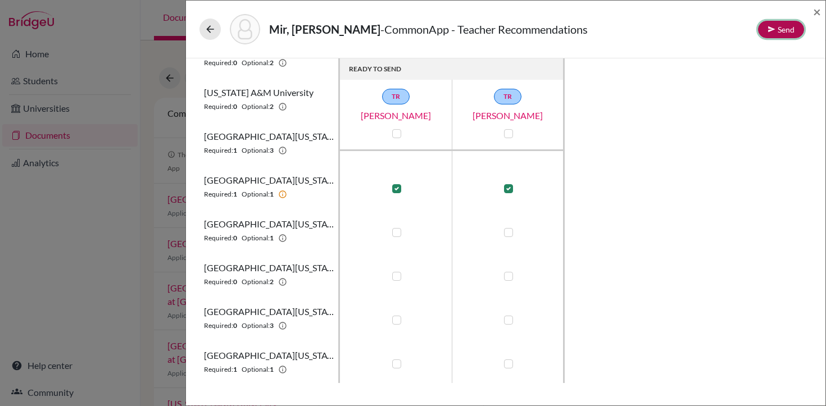
click at [779, 28] on button "Send" at bounding box center [781, 29] width 46 height 17
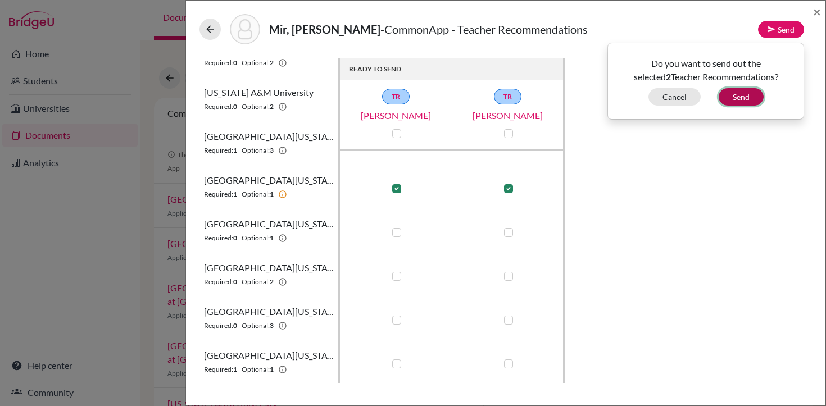
click at [750, 94] on button "Send" at bounding box center [741, 96] width 45 height 17
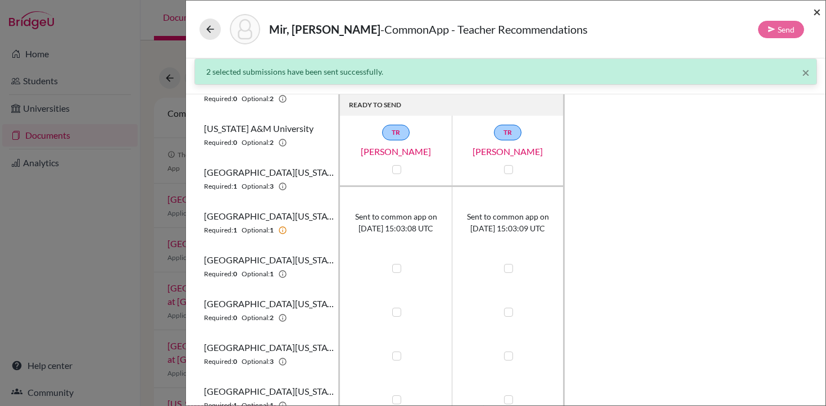
click at [818, 14] on span "×" at bounding box center [817, 11] width 8 height 16
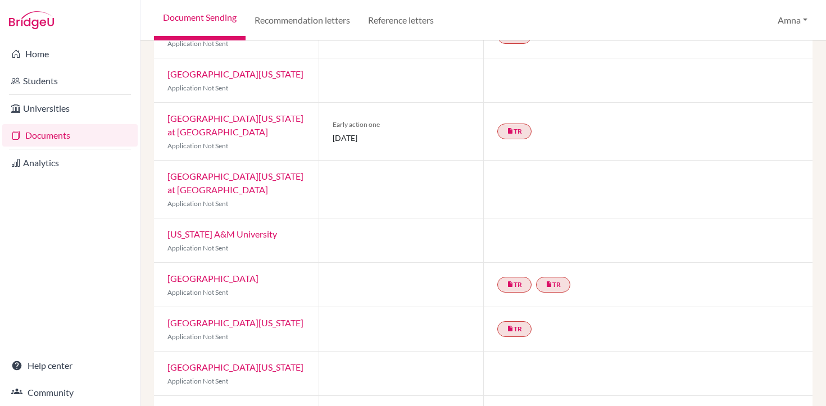
scroll to position [248, 0]
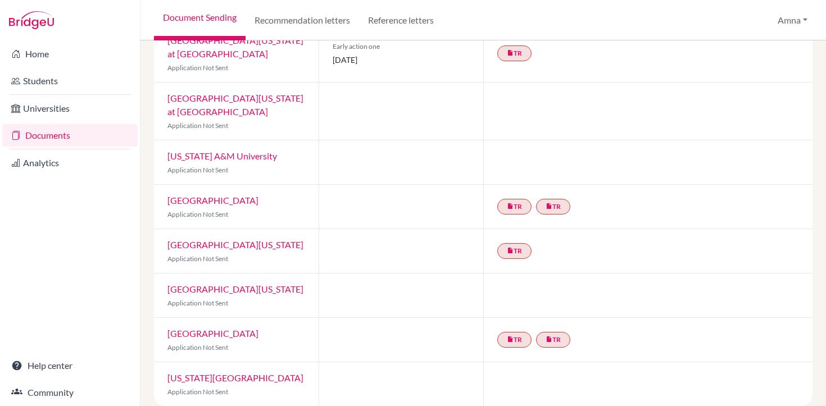
click at [212, 284] on link "University of Southern California" at bounding box center [235, 289] width 136 height 11
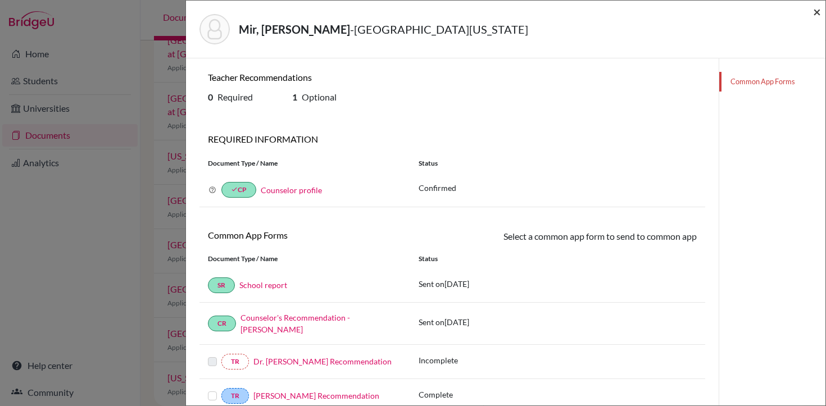
click at [815, 10] on span "×" at bounding box center [817, 11] width 8 height 16
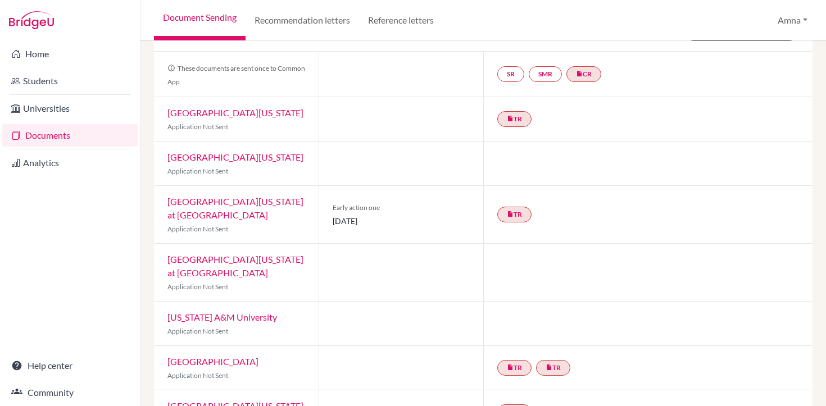
scroll to position [83, 0]
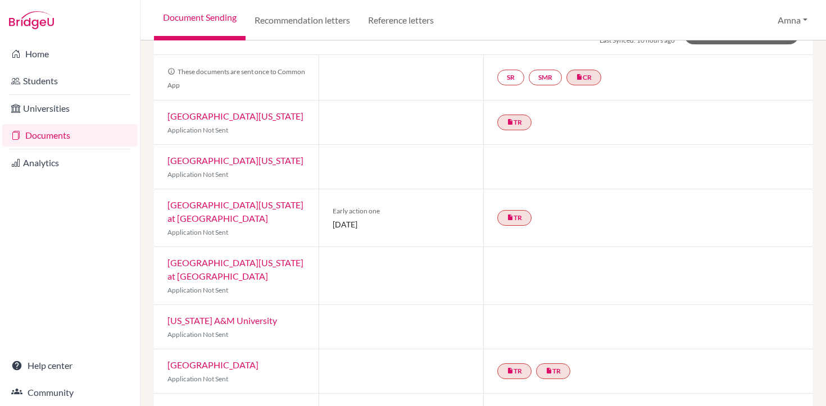
click at [220, 207] on link "[GEOGRAPHIC_DATA][US_STATE] at [GEOGRAPHIC_DATA]" at bounding box center [235, 211] width 136 height 24
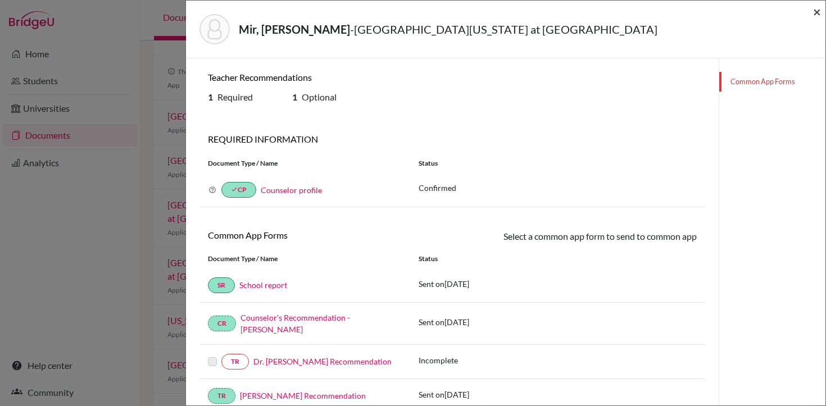
click at [818, 12] on span "×" at bounding box center [817, 11] width 8 height 16
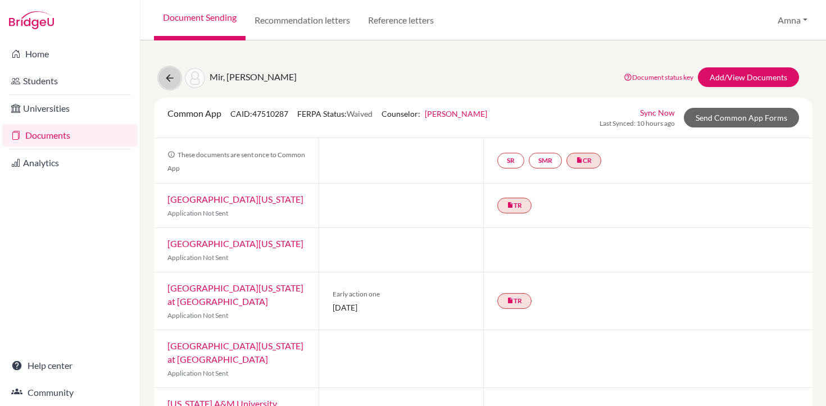
click at [174, 75] on icon at bounding box center [169, 77] width 11 height 11
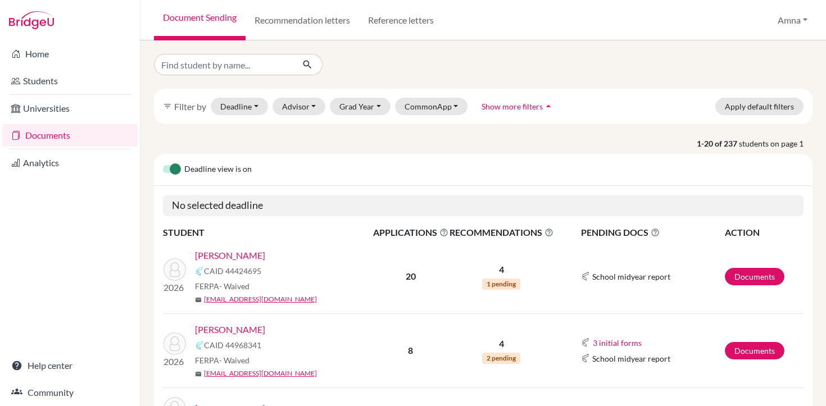
click at [232, 257] on link "[PERSON_NAME]" at bounding box center [230, 255] width 70 height 13
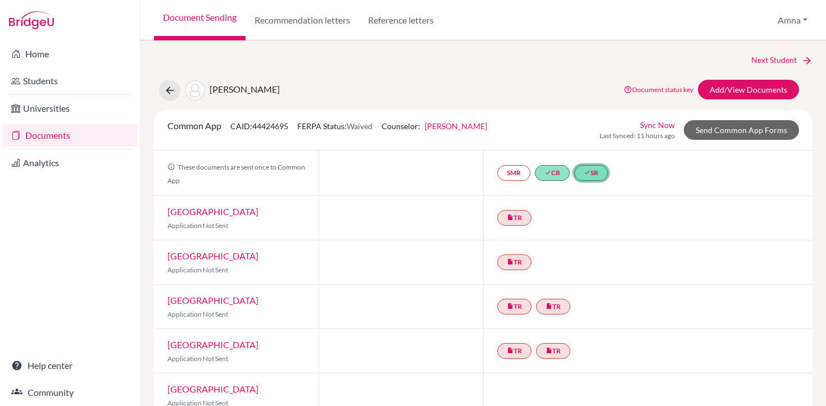
click at [586, 173] on link "done SR" at bounding box center [591, 173] width 34 height 16
click at [592, 126] on link "School report" at bounding box center [586, 126] width 48 height 10
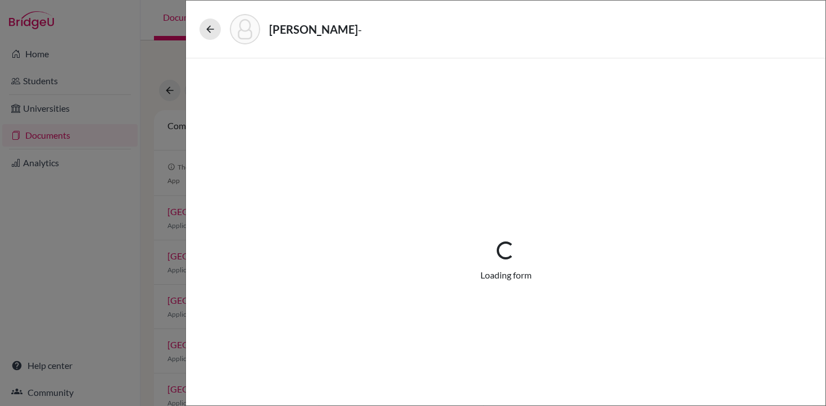
select select "1"
select select "688172"
select select "0"
select select "1"
select select "0"
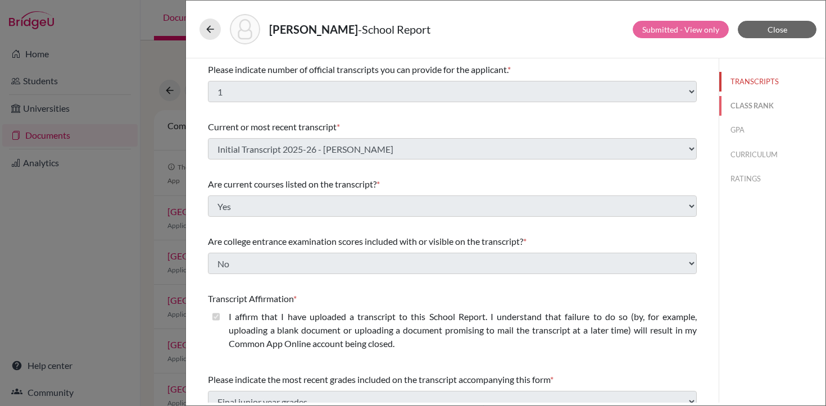
click at [747, 108] on button "CLASS RANK" at bounding box center [772, 106] width 106 height 20
select select "5"
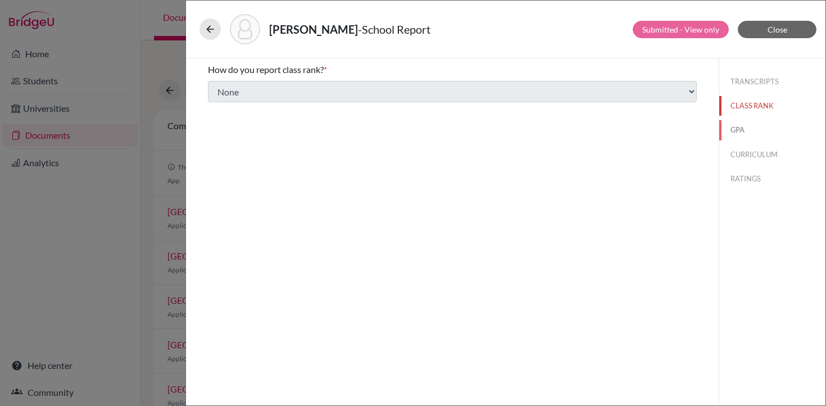
click at [736, 133] on button "GPA" at bounding box center [772, 130] width 106 height 20
type input "3.97"
select select "4"
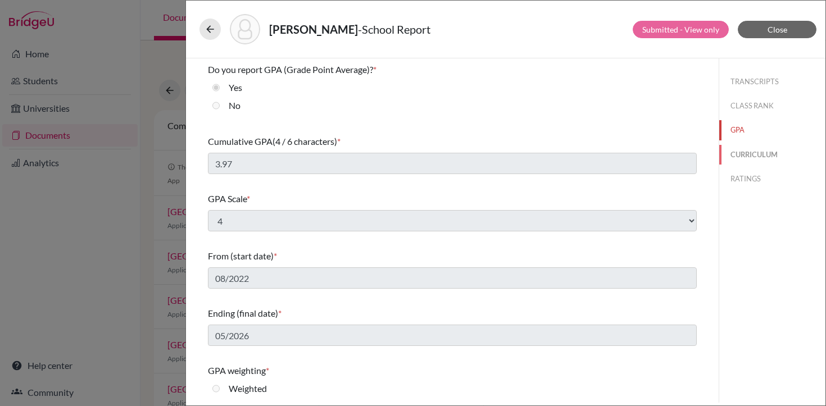
click at [744, 153] on button "CURRICULUM" at bounding box center [772, 155] width 106 height 20
select select "4"
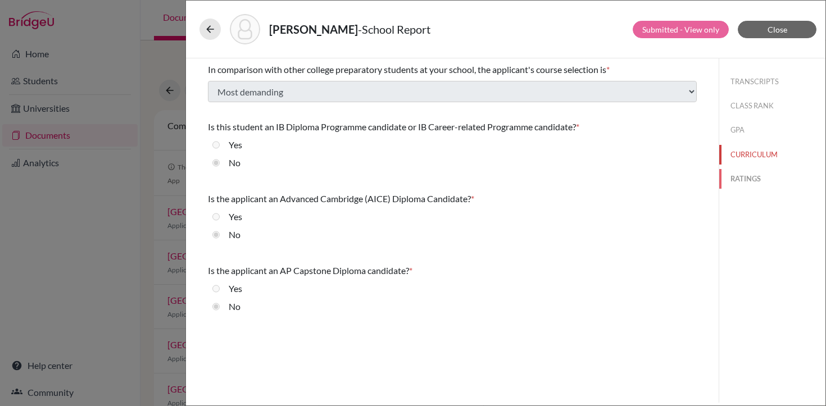
click at [749, 178] on button "RATINGS" at bounding box center [772, 179] width 106 height 20
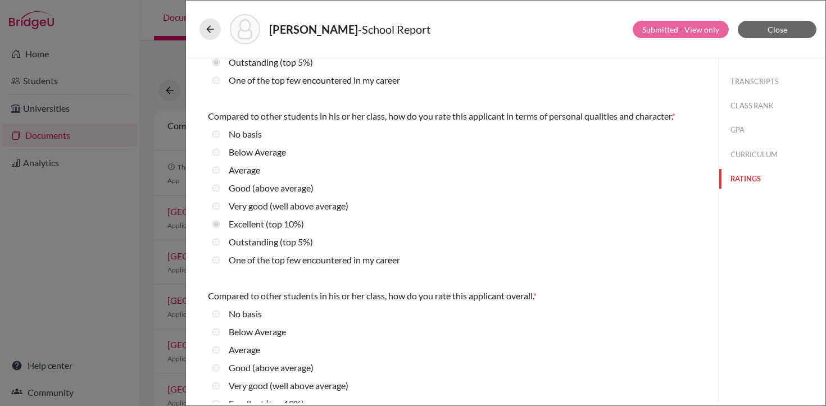
scroll to position [366, 0]
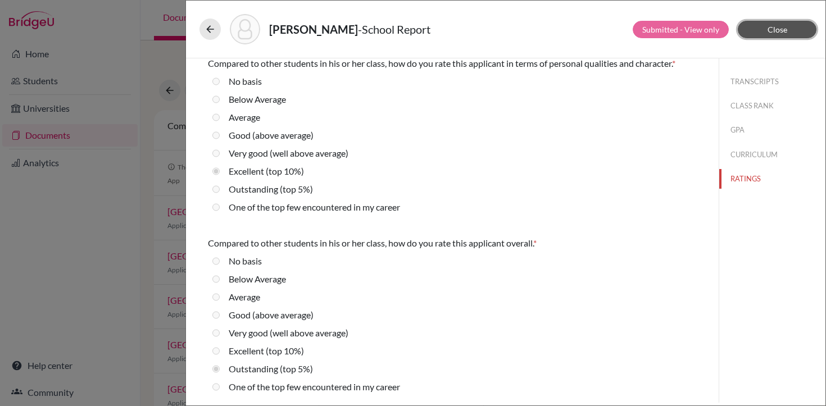
click at [780, 33] on span "Close" at bounding box center [778, 30] width 20 height 10
